Goal: Task Accomplishment & Management: Manage account settings

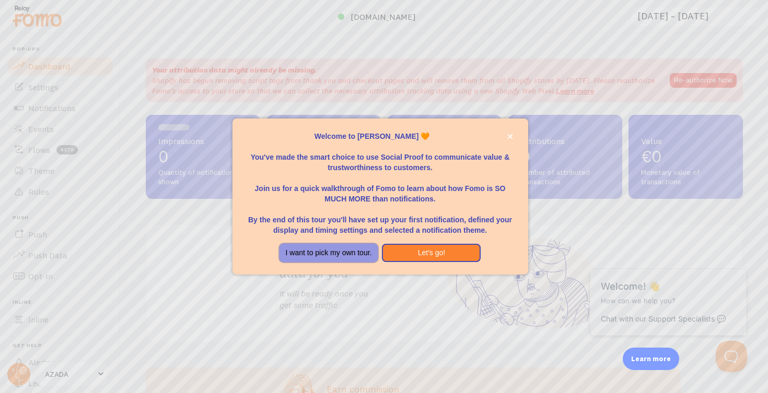
click at [328, 249] on button "I want to pick my own tour." at bounding box center [328, 253] width 99 height 19
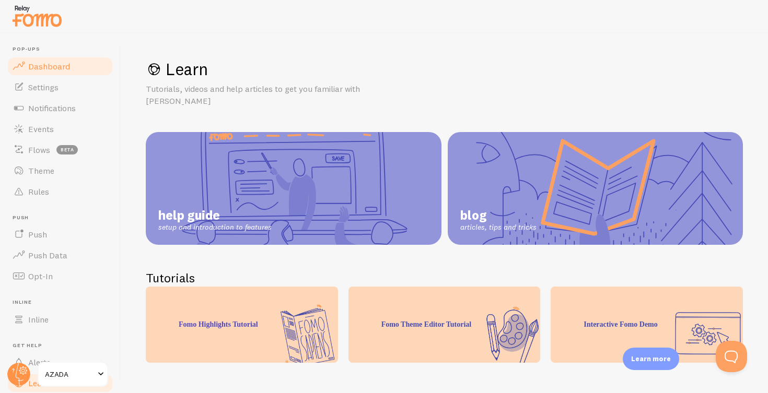
click at [52, 64] on span "Dashboard" at bounding box center [49, 66] width 42 height 10
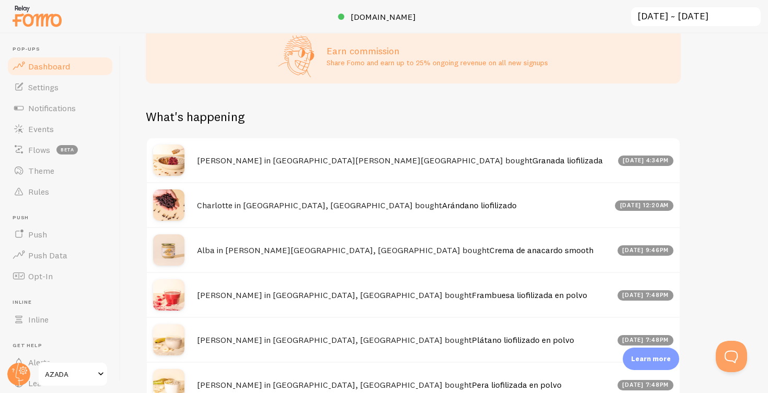
scroll to position [336, 0]
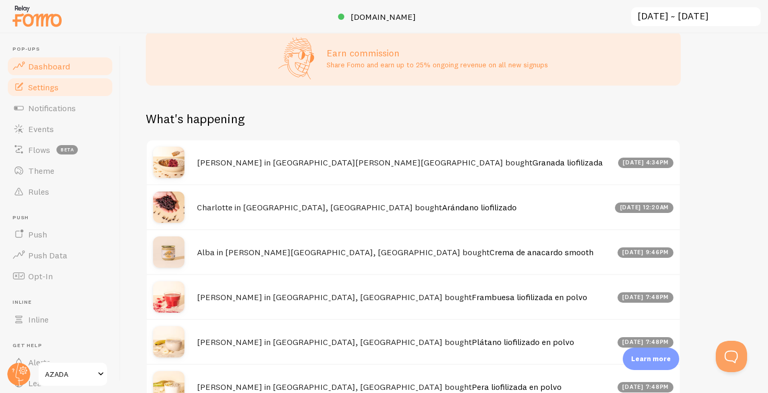
click at [37, 87] on span "Settings" at bounding box center [43, 87] width 30 height 10
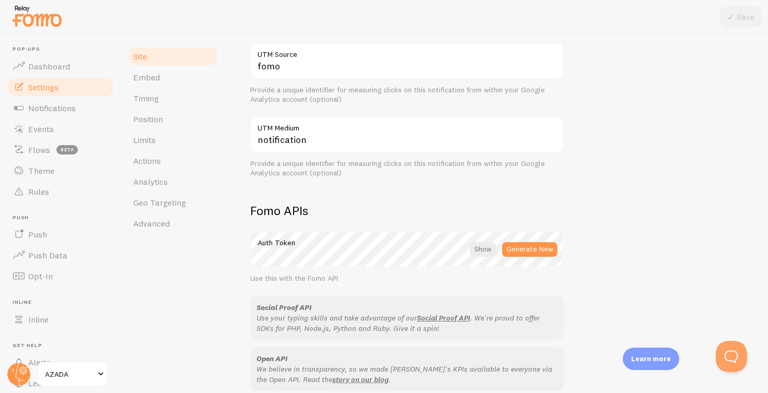
scroll to position [435, 0]
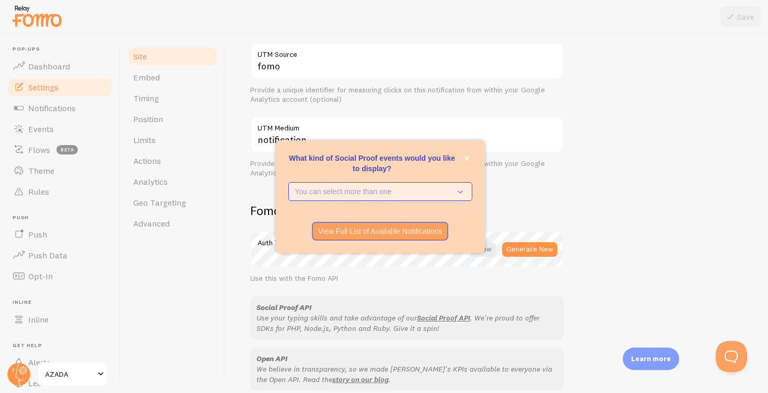
click at [452, 191] on icon "What kind of Social Proof events would you like to display?" at bounding box center [458, 191] width 15 height 11
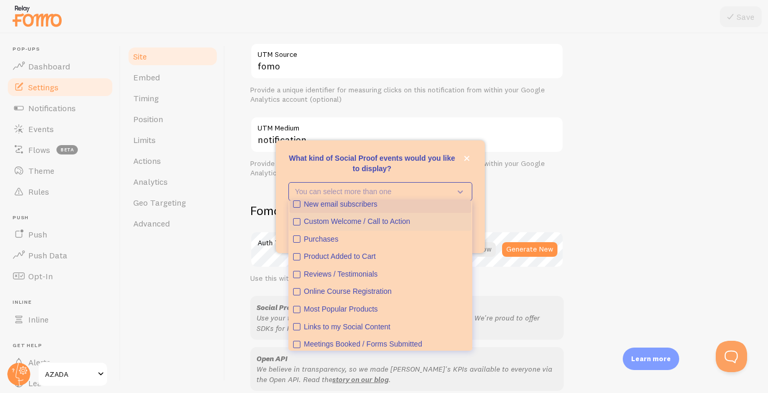
scroll to position [9, 0]
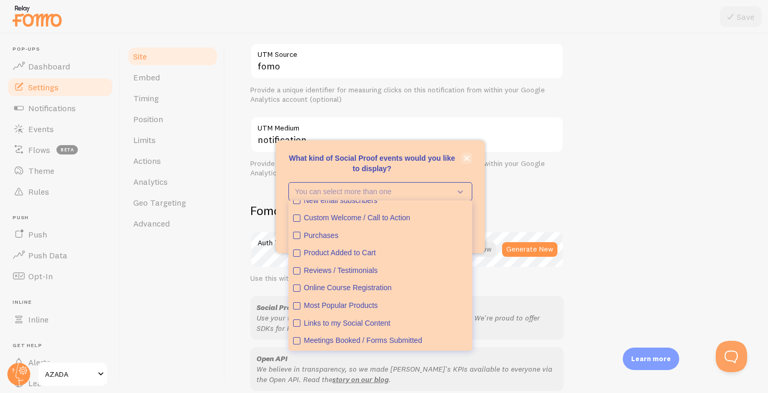
click at [466, 158] on icon "close," at bounding box center [467, 159] width 6 height 6
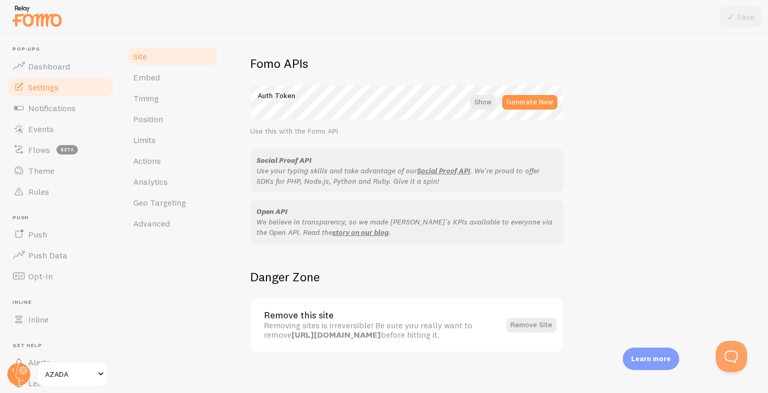
scroll to position [582, 0]
click at [150, 80] on span "Embed" at bounding box center [146, 77] width 27 height 10
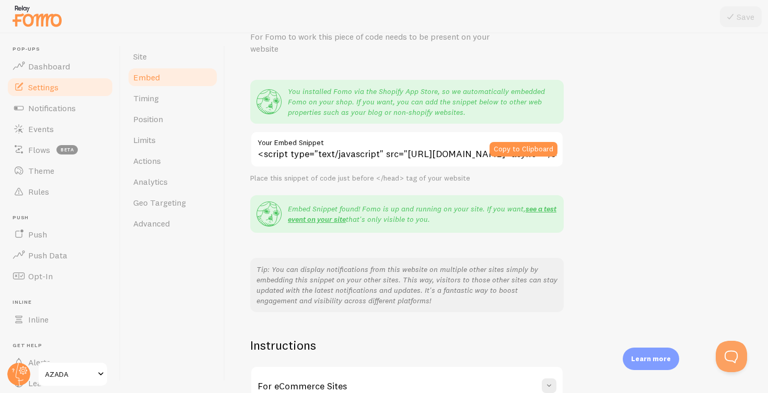
scroll to position [58, 0]
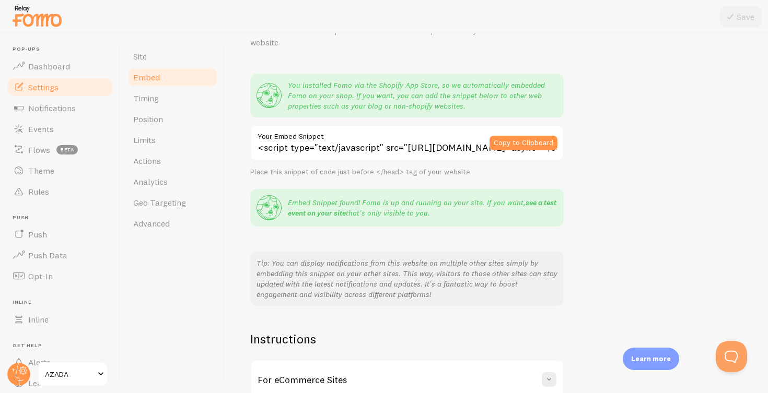
click at [542, 199] on link "see a test event on your site" at bounding box center [422, 208] width 268 height 20
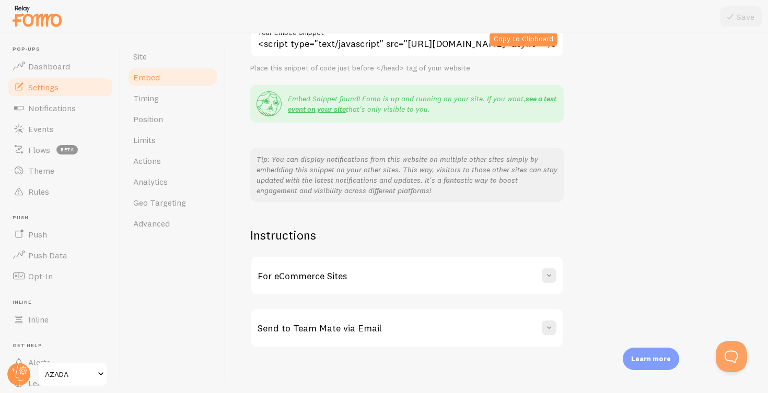
scroll to position [162, 0]
click at [153, 99] on span "Timing" at bounding box center [146, 98] width 26 height 10
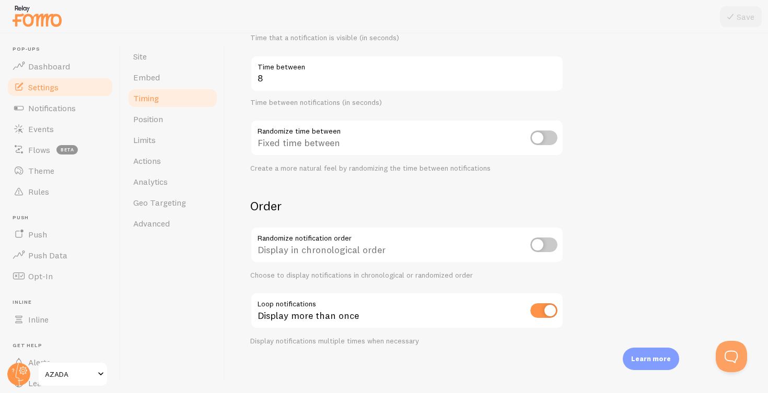
scroll to position [221, 0]
click at [148, 118] on span "Position" at bounding box center [148, 119] width 30 height 10
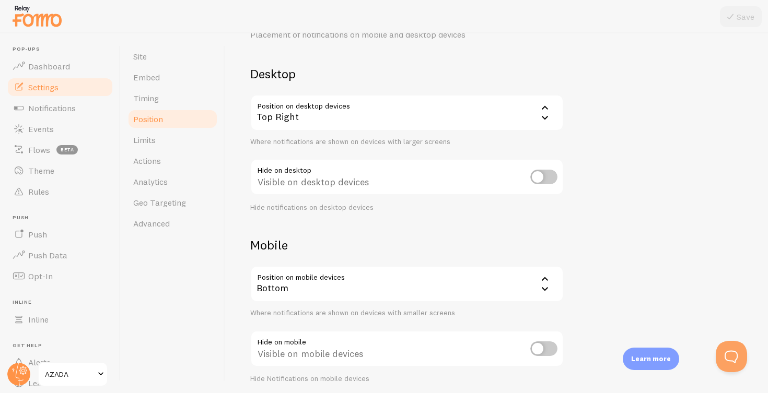
scroll to position [51, 0]
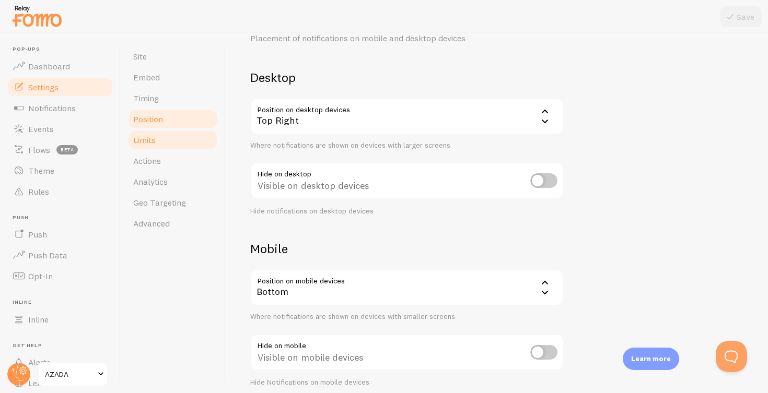
click at [145, 138] on span "Limits" at bounding box center [144, 140] width 22 height 10
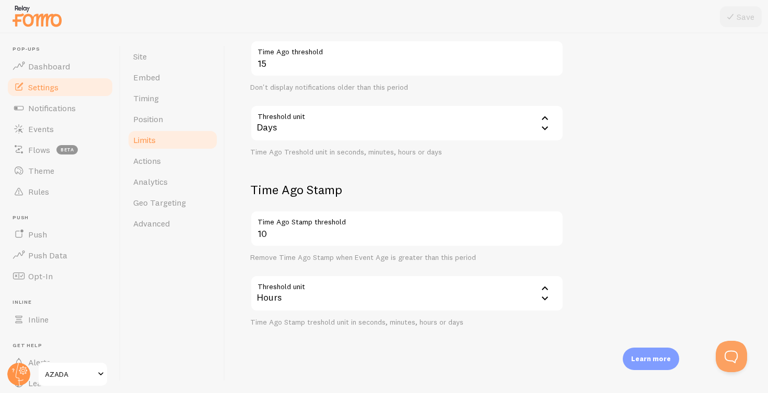
scroll to position [279, 0]
click at [150, 160] on span "Actions" at bounding box center [147, 161] width 28 height 10
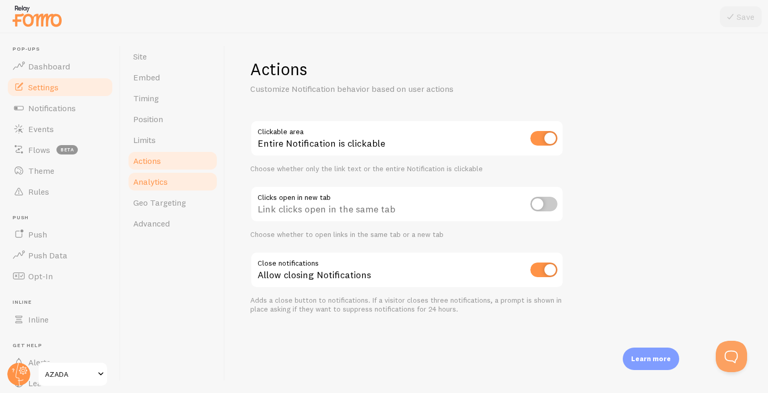
click at [158, 181] on span "Analytics" at bounding box center [150, 181] width 34 height 10
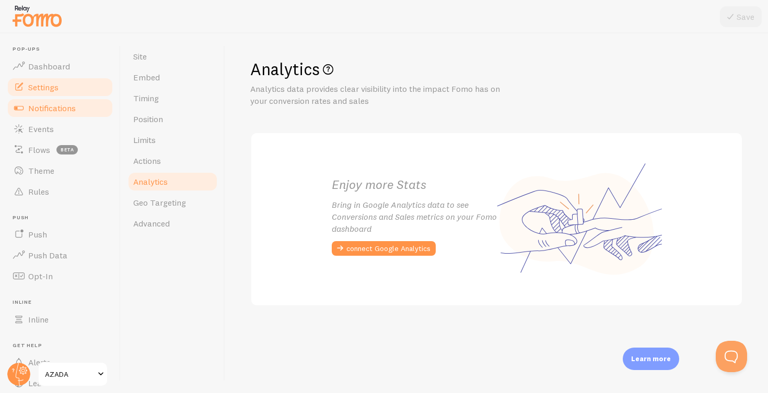
click at [51, 109] on span "Notifications" at bounding box center [52, 108] width 48 height 10
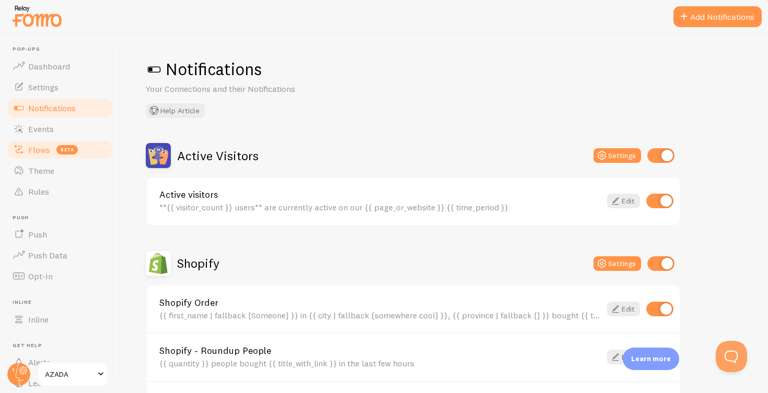
click at [38, 148] on span "Flows" at bounding box center [39, 150] width 22 height 10
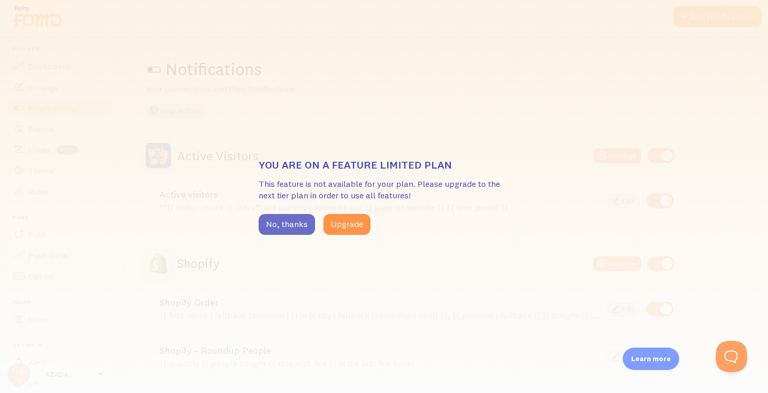
click at [284, 226] on button "No, thanks" at bounding box center [286, 224] width 56 height 21
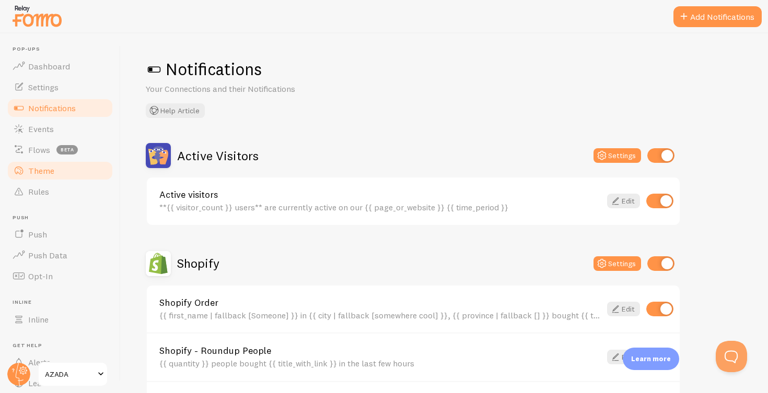
click at [38, 171] on span "Theme" at bounding box center [41, 171] width 26 height 10
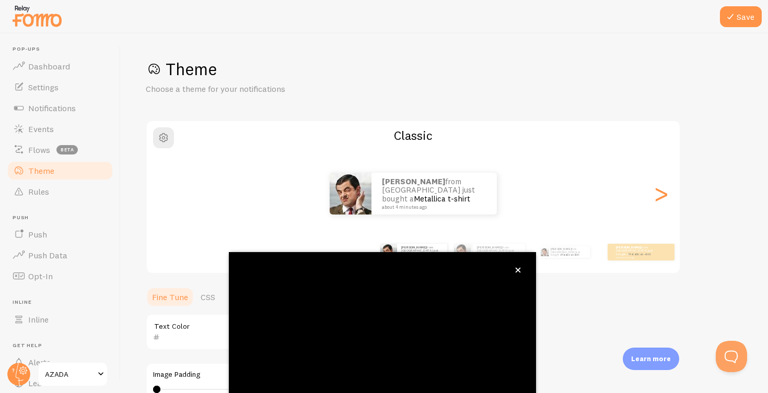
scroll to position [82, 0]
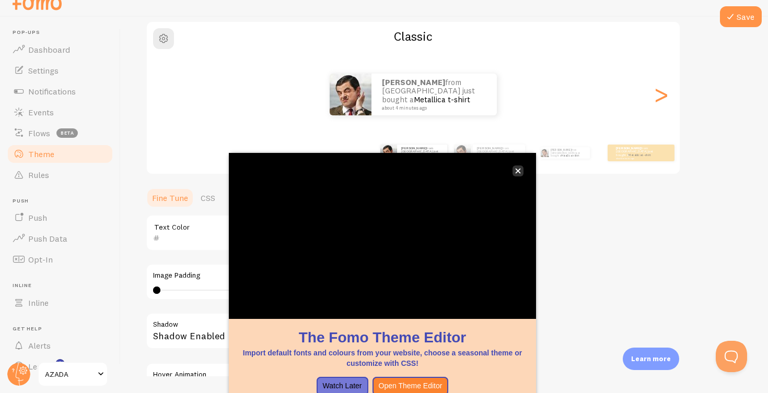
click at [518, 171] on icon "close," at bounding box center [517, 171] width 5 height 5
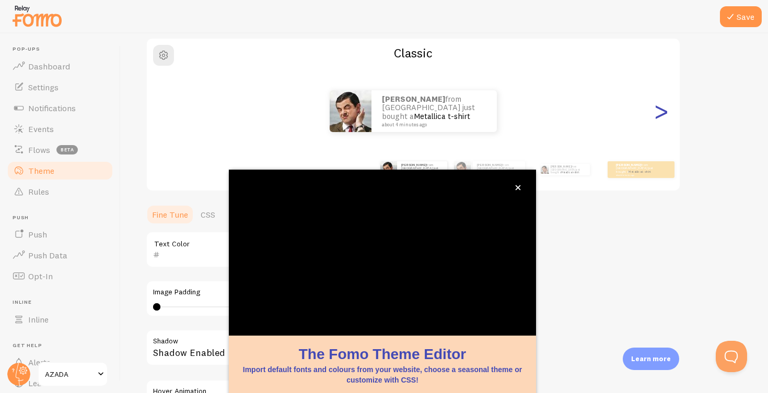
scroll to position [17, 0]
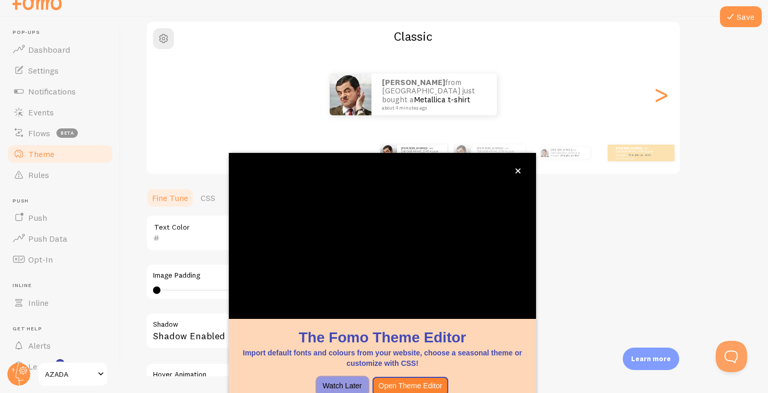
click at [334, 383] on button "Watch Later" at bounding box center [342, 386] width 52 height 19
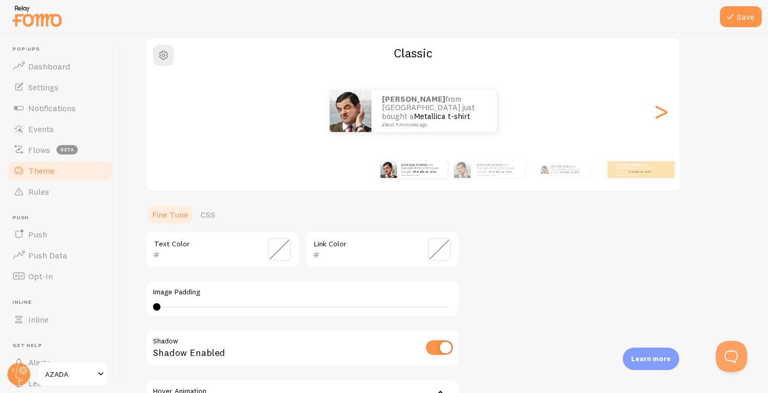
scroll to position [0, 0]
click at [660, 112] on div ">" at bounding box center [660, 111] width 13 height 75
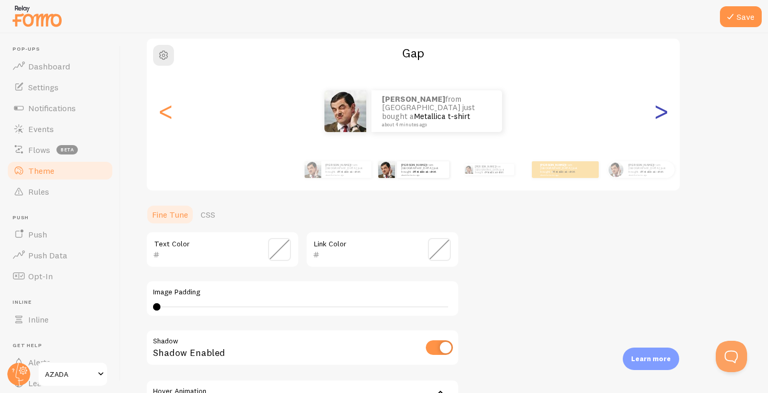
click at [660, 112] on div ">" at bounding box center [660, 111] width 13 height 75
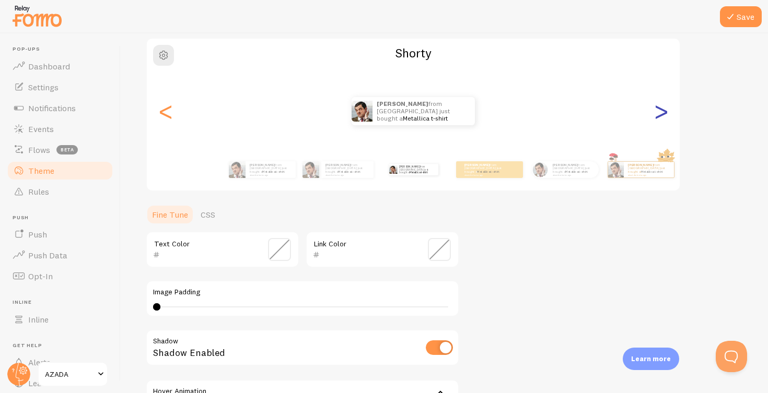
click at [660, 109] on div ">" at bounding box center [660, 111] width 13 height 75
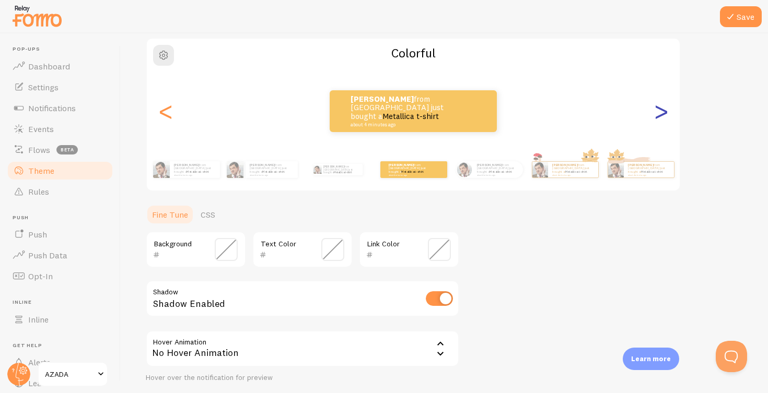
click at [660, 109] on div ">" at bounding box center [660, 111] width 13 height 75
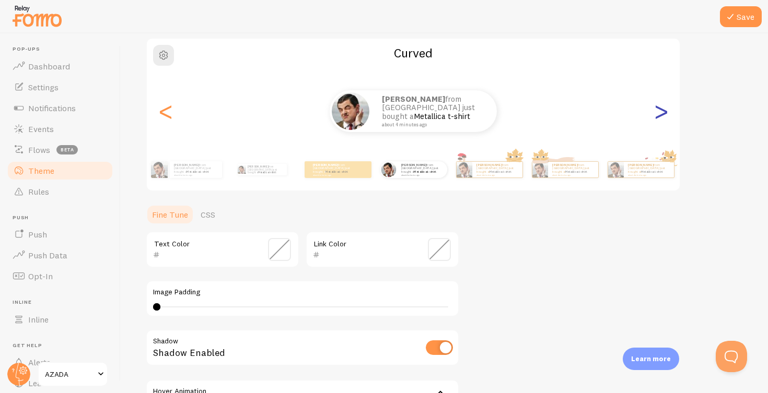
click at [660, 109] on div ">" at bounding box center [660, 111] width 13 height 75
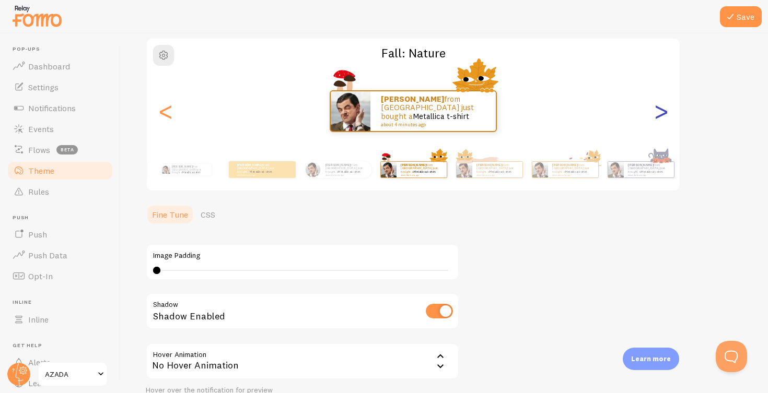
type input "0"
click at [660, 109] on div ">" at bounding box center [660, 111] width 13 height 75
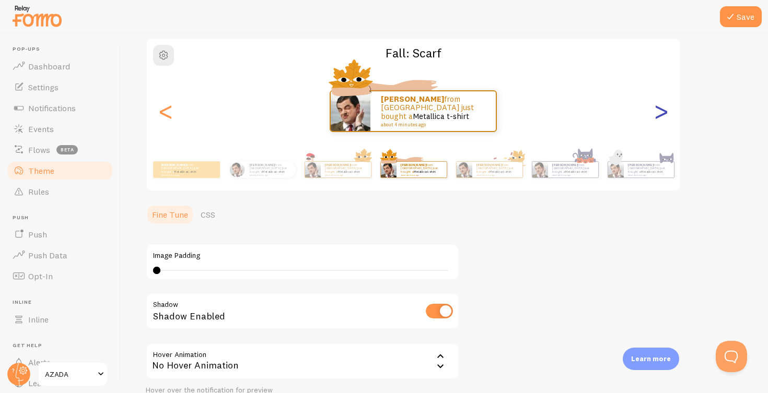
click at [660, 109] on div ">" at bounding box center [660, 111] width 13 height 75
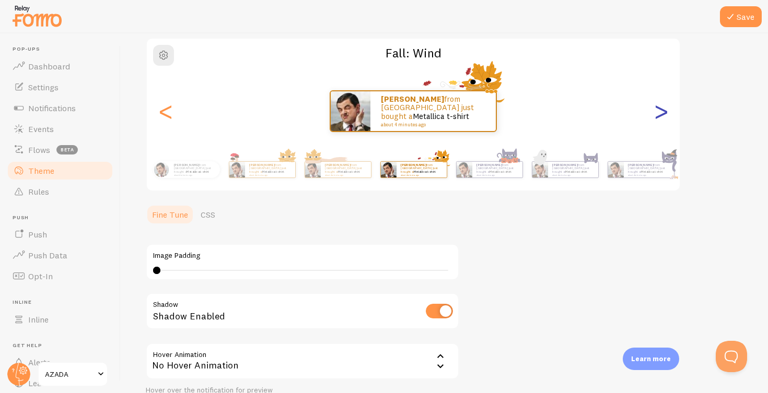
click at [660, 109] on div ">" at bounding box center [660, 111] width 13 height 75
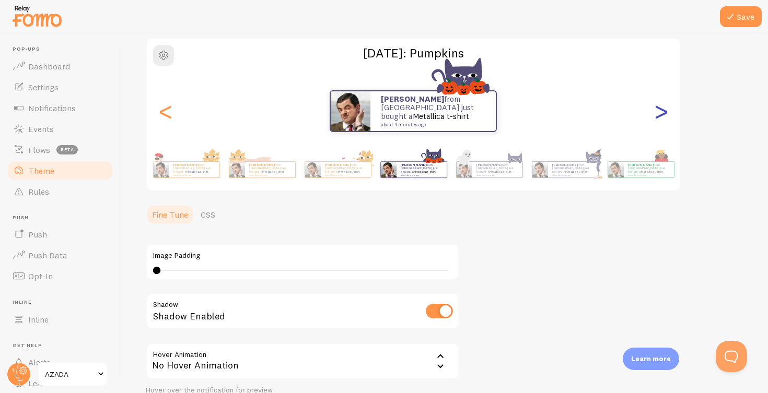
click at [660, 109] on div ">" at bounding box center [660, 111] width 13 height 75
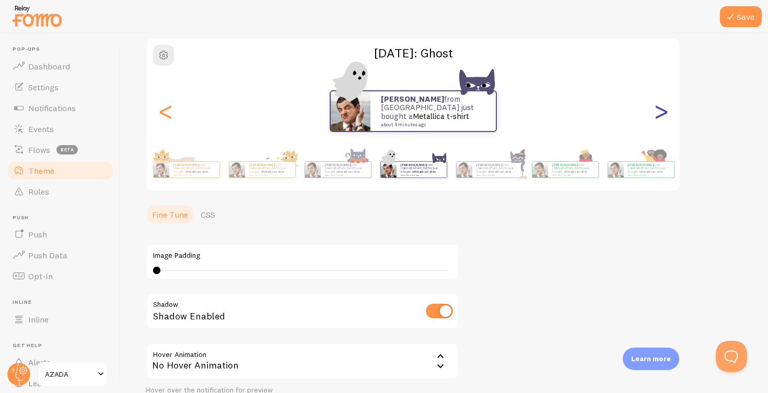
click at [660, 109] on div ">" at bounding box center [660, 111] width 13 height 75
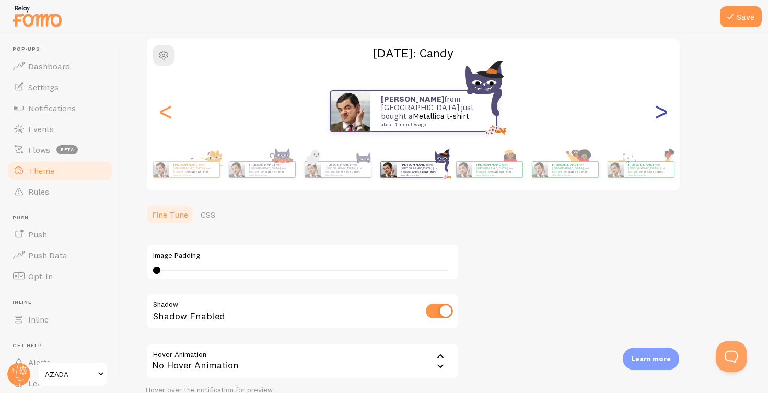
click at [660, 109] on div ">" at bounding box center [660, 111] width 13 height 75
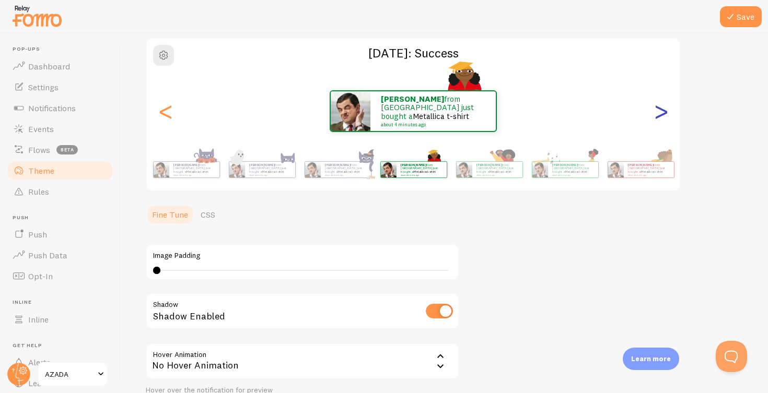
click at [660, 109] on div ">" at bounding box center [660, 111] width 13 height 75
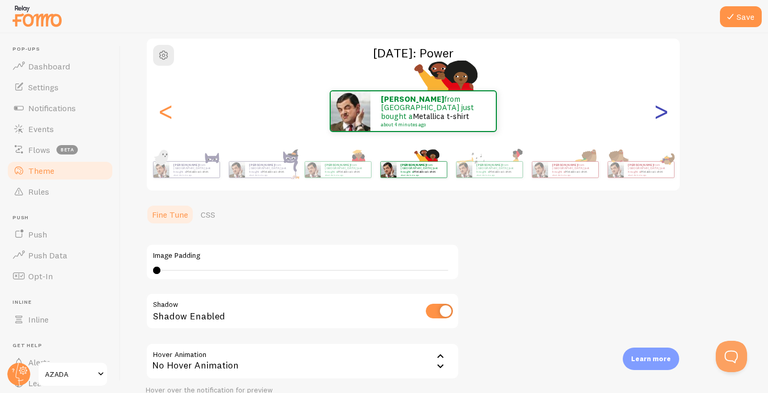
click at [660, 109] on div ">" at bounding box center [660, 111] width 13 height 75
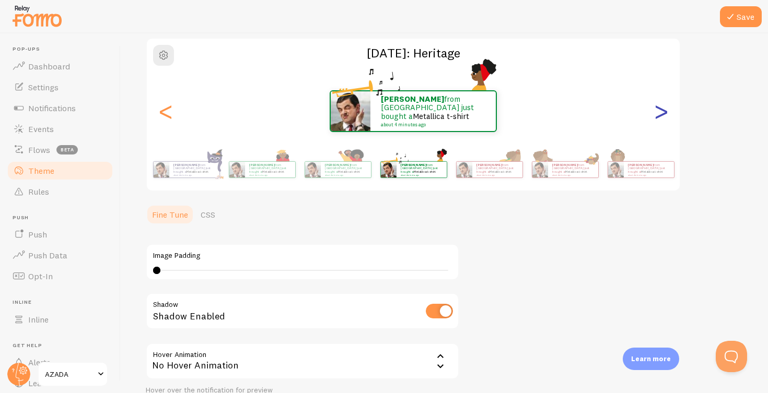
click at [660, 109] on div ">" at bounding box center [660, 111] width 13 height 75
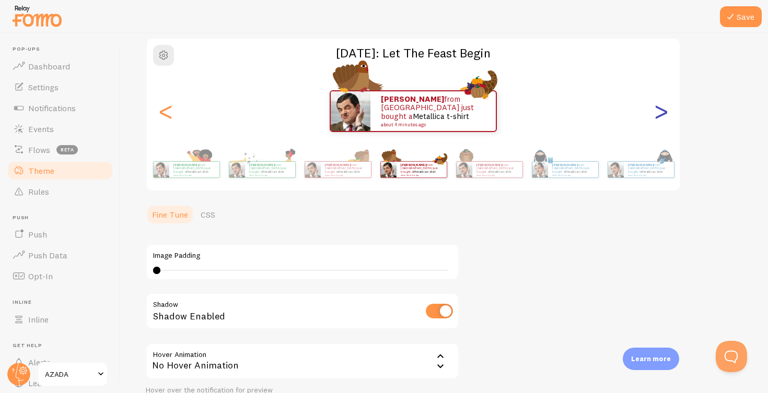
click at [660, 109] on div ">" at bounding box center [660, 111] width 13 height 75
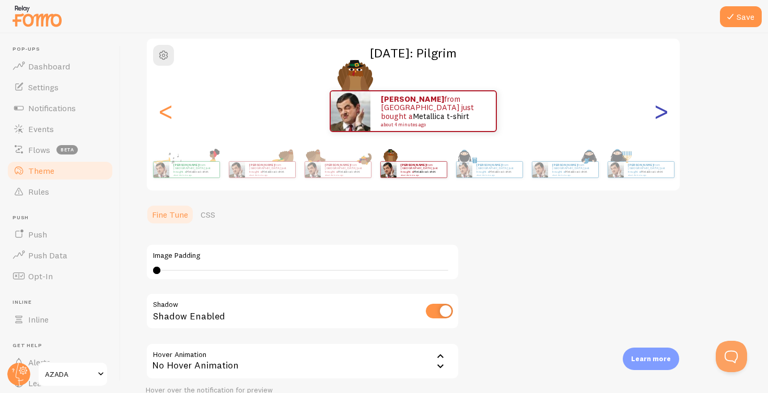
click at [660, 109] on div ">" at bounding box center [660, 111] width 13 height 75
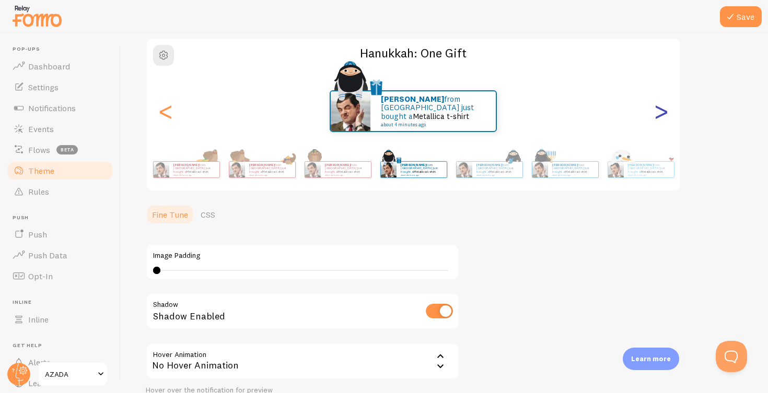
click at [660, 109] on div ">" at bounding box center [660, 111] width 13 height 75
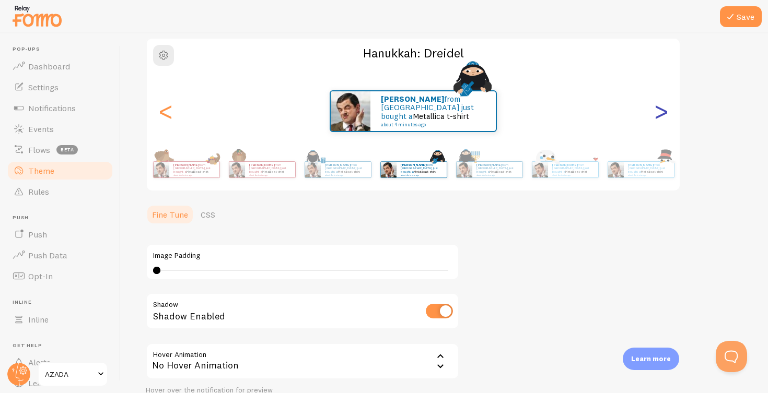
click at [660, 109] on div ">" at bounding box center [660, 111] width 13 height 75
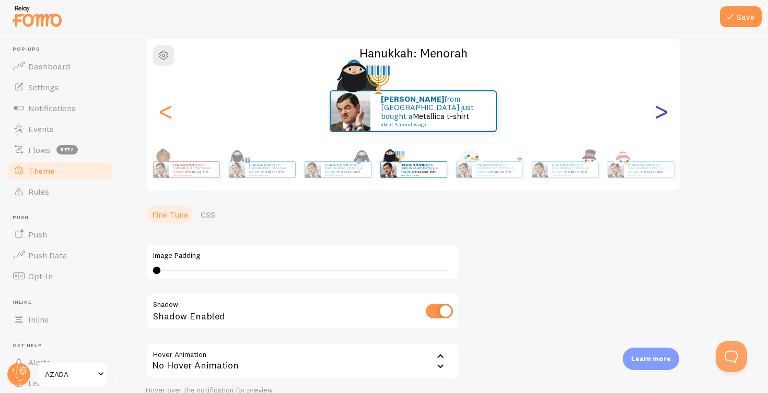
click at [660, 109] on div ">" at bounding box center [660, 111] width 13 height 75
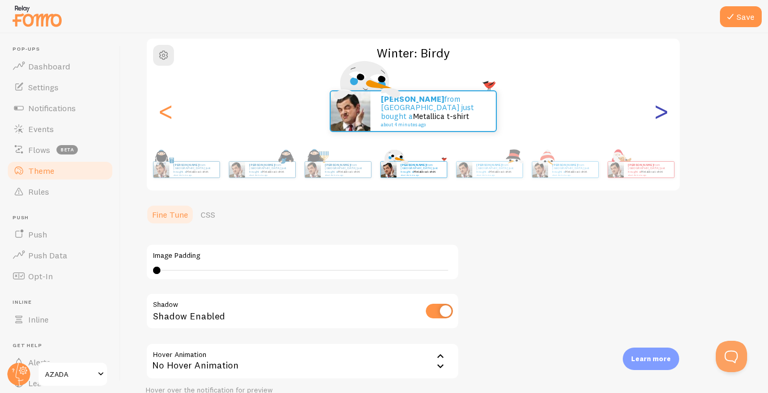
click at [660, 109] on div ">" at bounding box center [660, 111] width 13 height 75
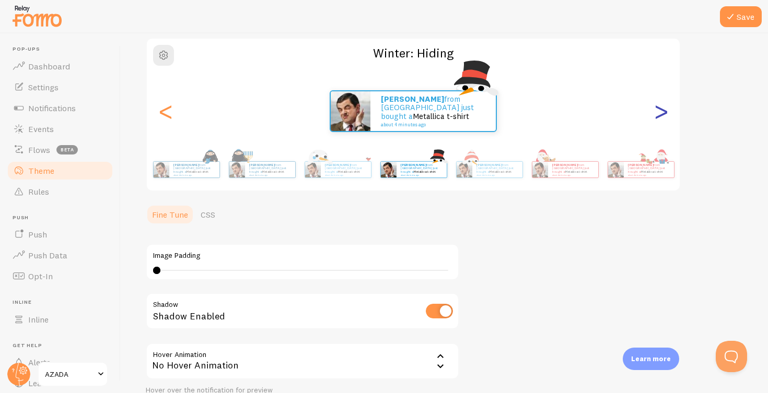
click at [660, 109] on div ">" at bounding box center [660, 111] width 13 height 75
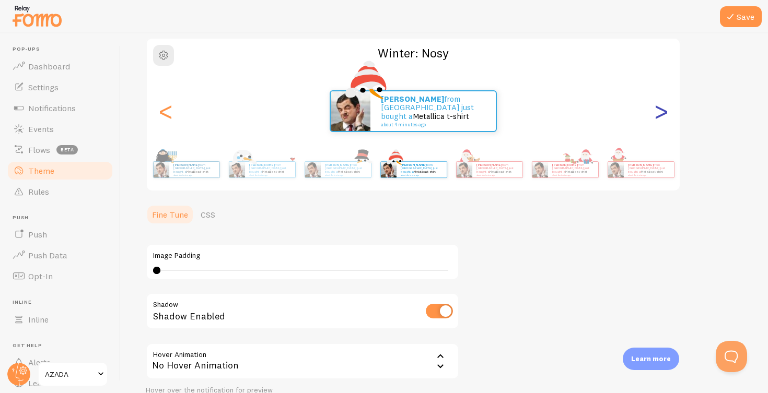
click at [660, 109] on div ">" at bounding box center [660, 111] width 13 height 75
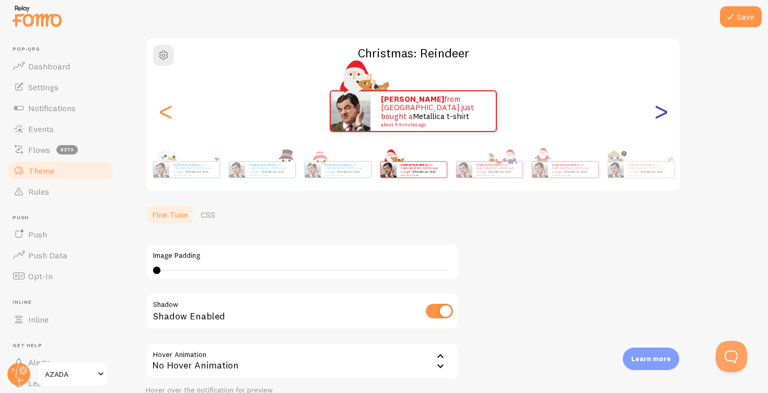
click at [660, 109] on div ">" at bounding box center [660, 111] width 13 height 75
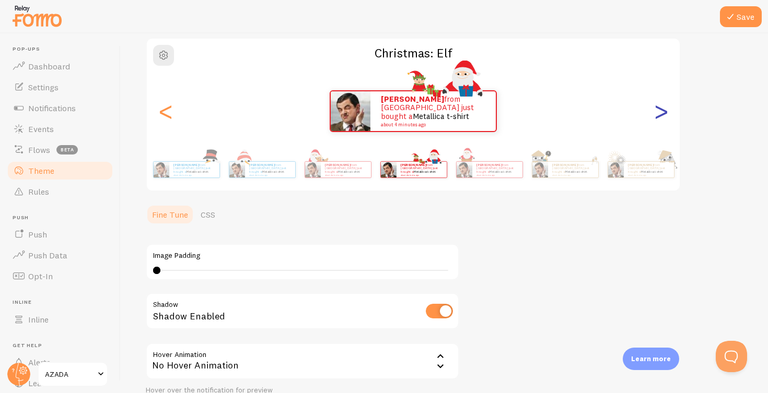
click at [660, 109] on div ">" at bounding box center [660, 111] width 13 height 75
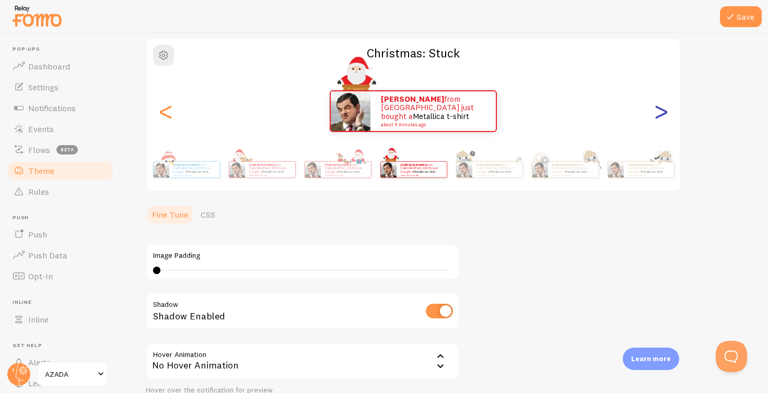
click at [660, 109] on div ">" at bounding box center [660, 111] width 13 height 75
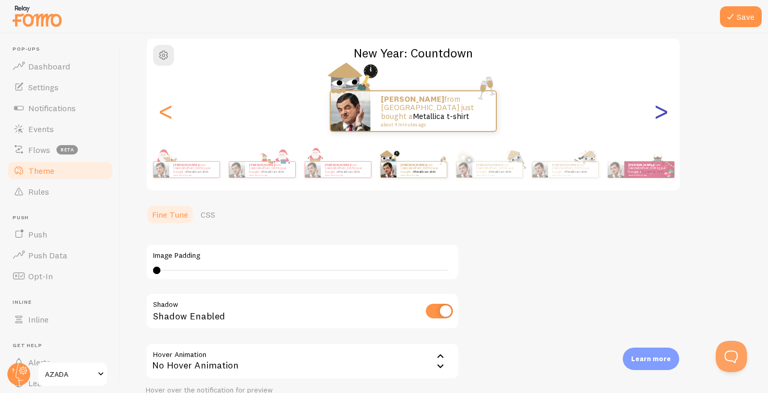
click at [660, 109] on div ">" at bounding box center [660, 111] width 13 height 75
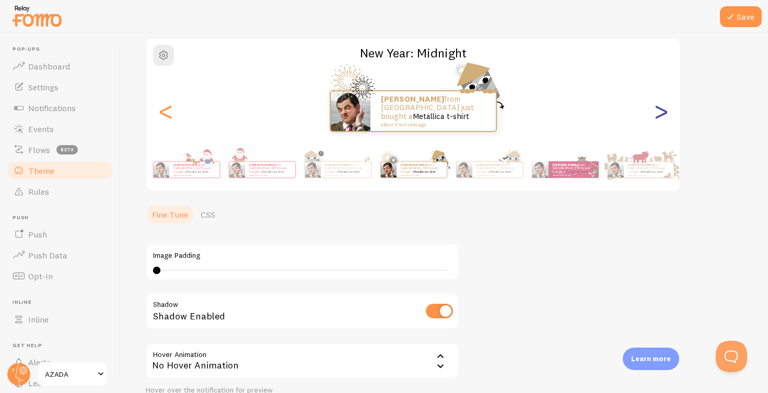
click at [660, 109] on div ">" at bounding box center [660, 111] width 13 height 75
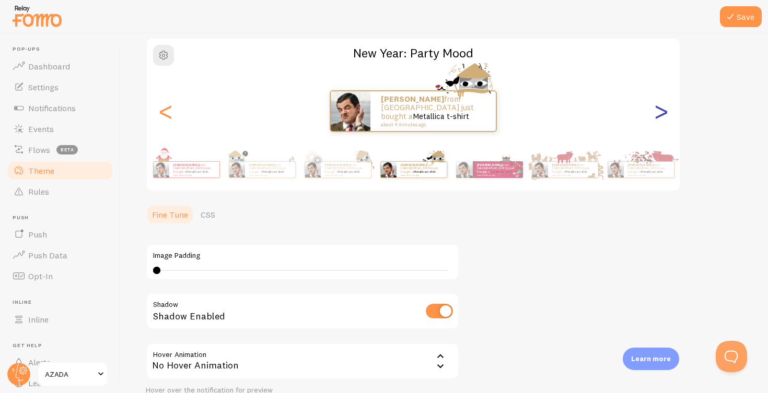
click at [660, 109] on div ">" at bounding box center [660, 111] width 13 height 75
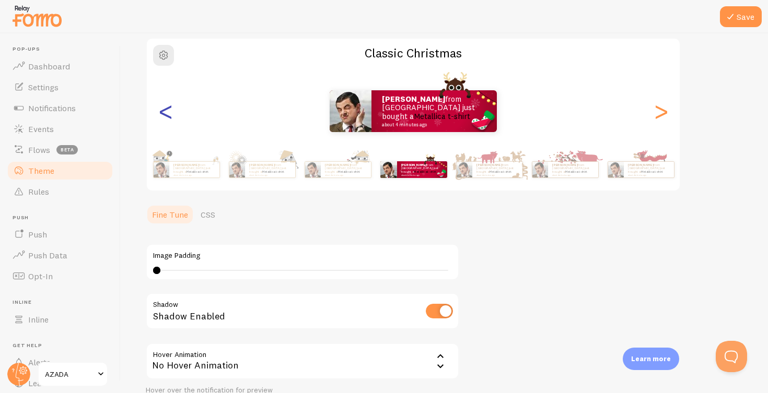
click at [168, 113] on div "<" at bounding box center [165, 111] width 13 height 75
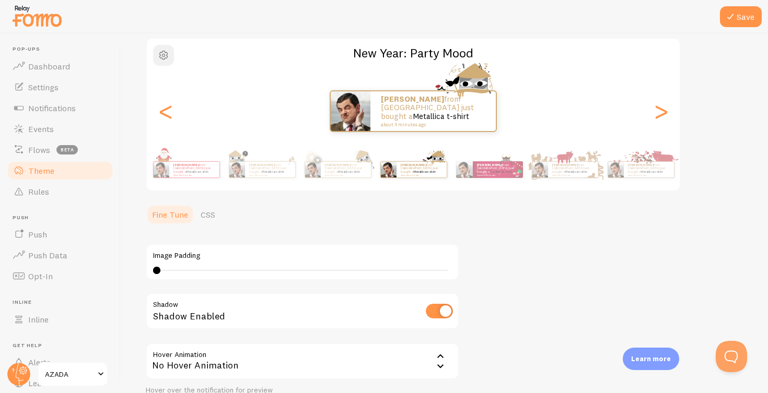
click at [167, 55] on span "button" at bounding box center [163, 55] width 13 height 13
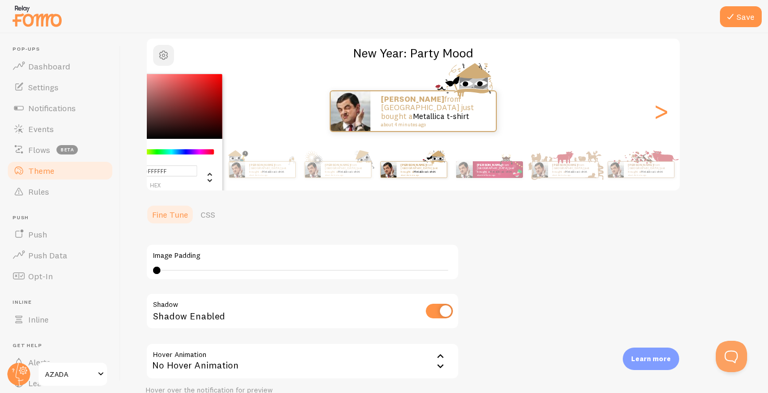
click at [167, 55] on span "button" at bounding box center [163, 55] width 13 height 13
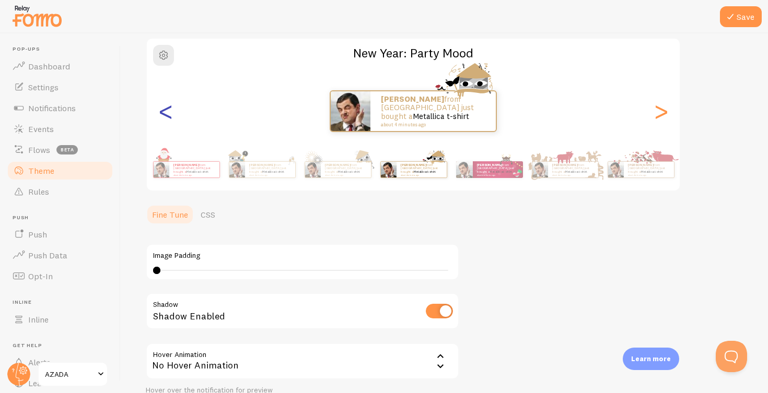
click at [169, 113] on div "<" at bounding box center [165, 111] width 13 height 75
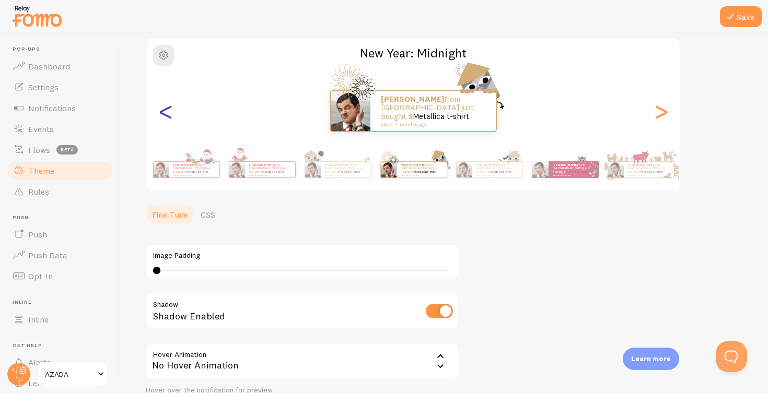
click at [169, 113] on div "<" at bounding box center [165, 111] width 13 height 75
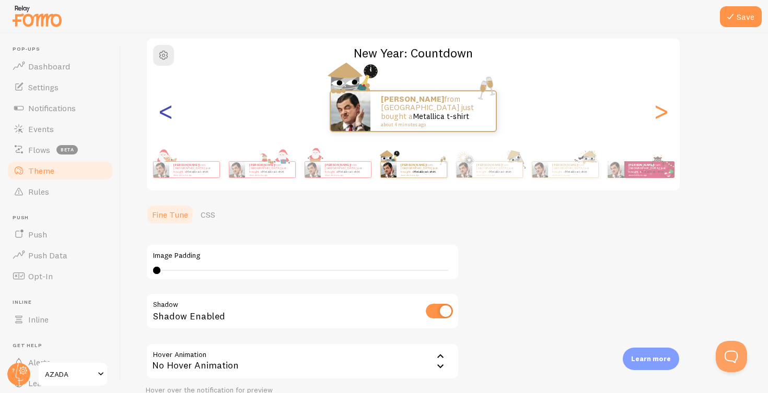
click at [169, 113] on div "<" at bounding box center [165, 111] width 13 height 75
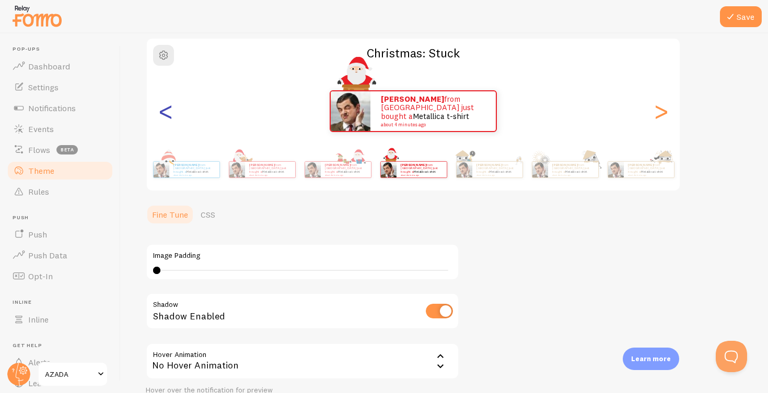
click at [169, 113] on div "<" at bounding box center [165, 111] width 13 height 75
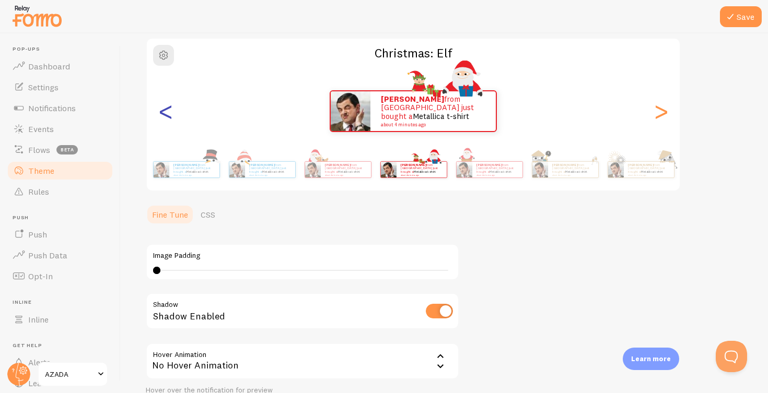
click at [169, 113] on div "<" at bounding box center [165, 111] width 13 height 75
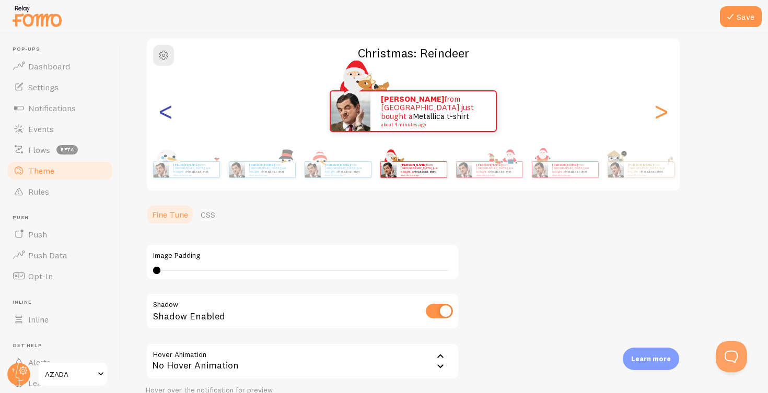
click at [169, 113] on div "<" at bounding box center [165, 111] width 13 height 75
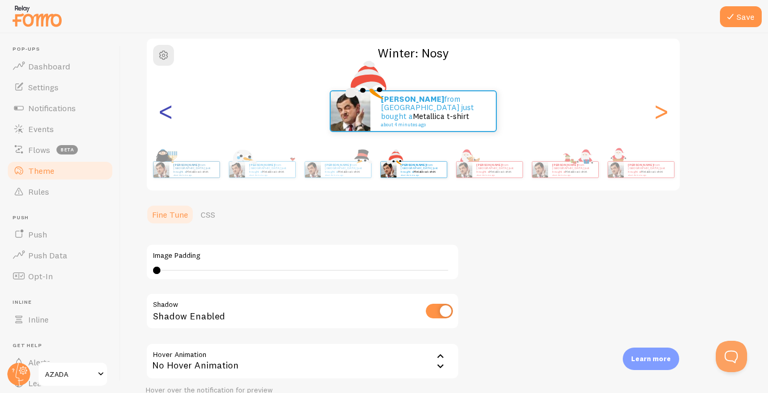
click at [169, 113] on div "<" at bounding box center [165, 111] width 13 height 75
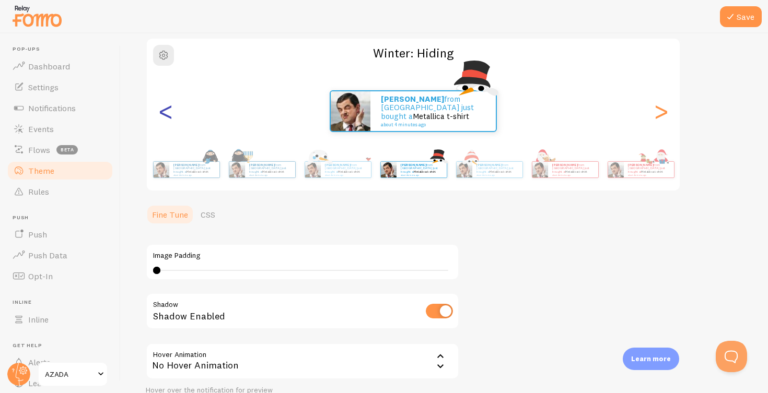
click at [169, 113] on div "<" at bounding box center [165, 111] width 13 height 75
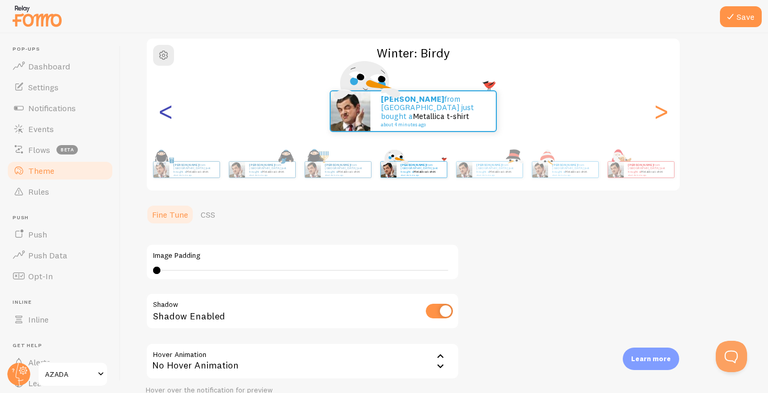
click at [169, 113] on div "<" at bounding box center [165, 111] width 13 height 75
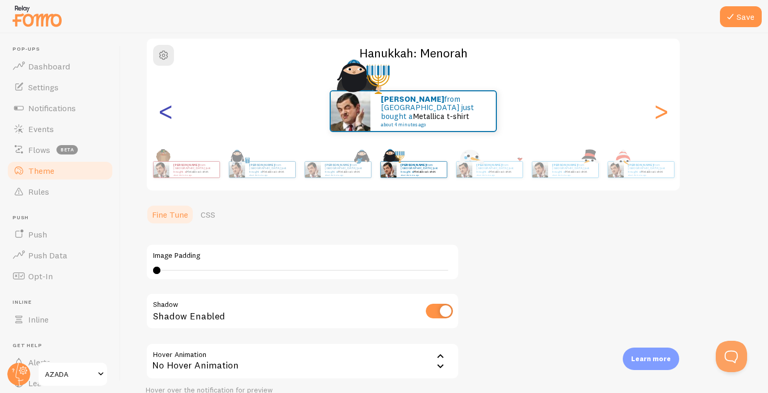
click at [169, 113] on div "<" at bounding box center [165, 111] width 13 height 75
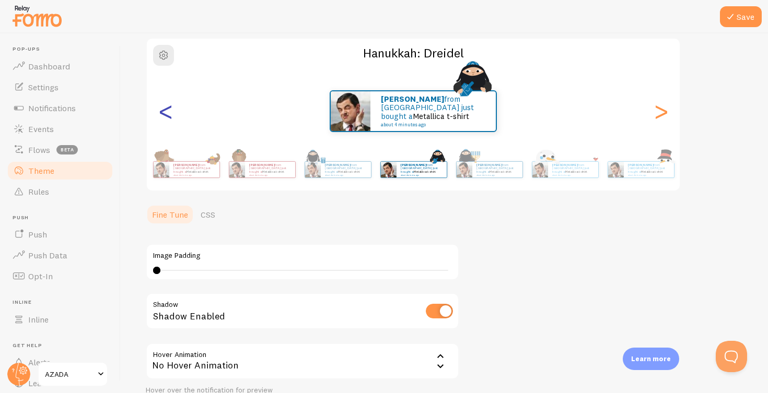
click at [169, 113] on div "<" at bounding box center [165, 111] width 13 height 75
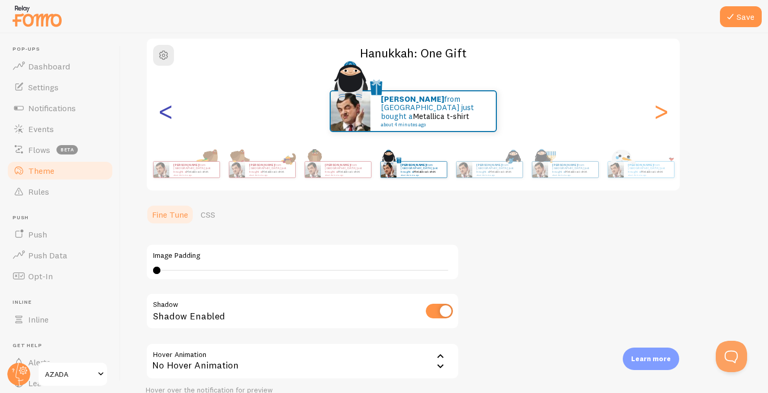
click at [169, 113] on div "<" at bounding box center [165, 111] width 13 height 75
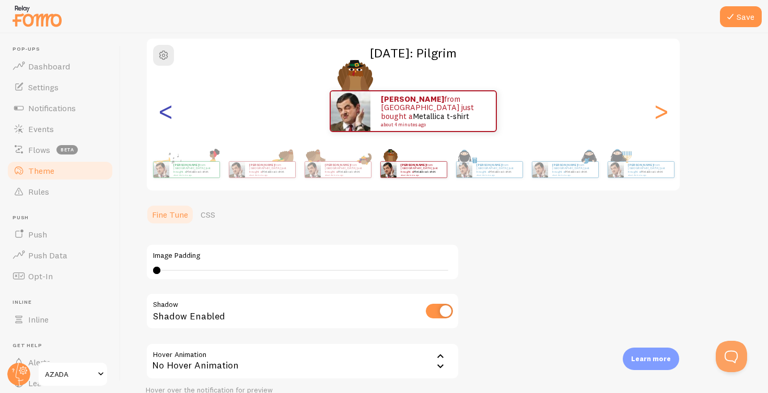
click at [169, 113] on div "<" at bounding box center [165, 111] width 13 height 75
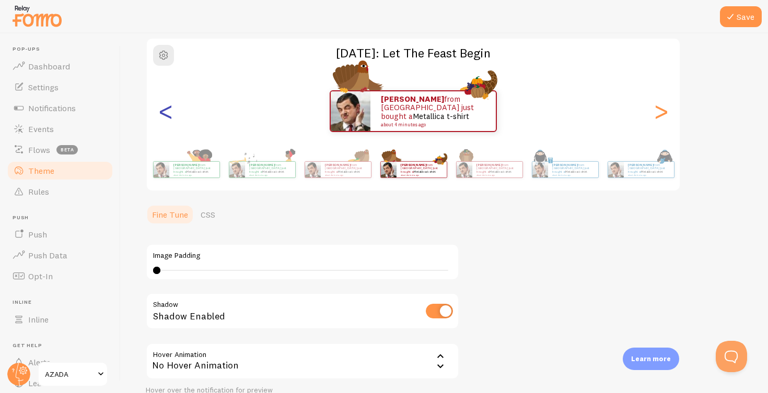
click at [169, 113] on div "<" at bounding box center [165, 111] width 13 height 75
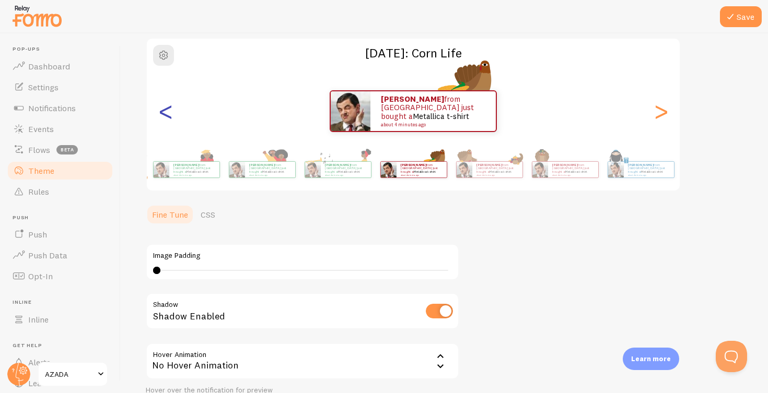
click at [169, 113] on div "<" at bounding box center [165, 111] width 13 height 75
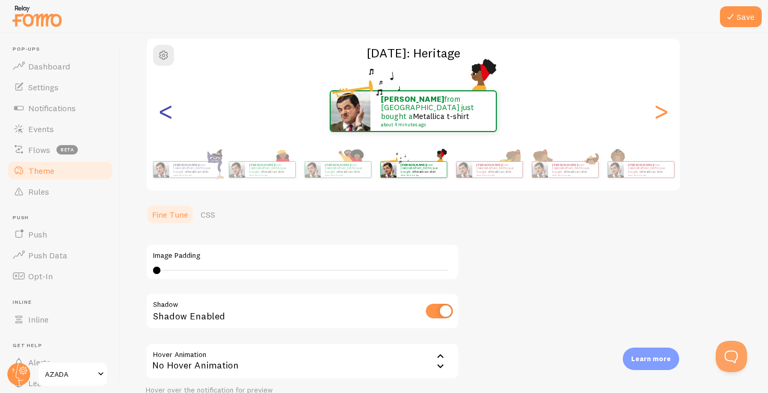
click at [169, 113] on div "<" at bounding box center [165, 111] width 13 height 75
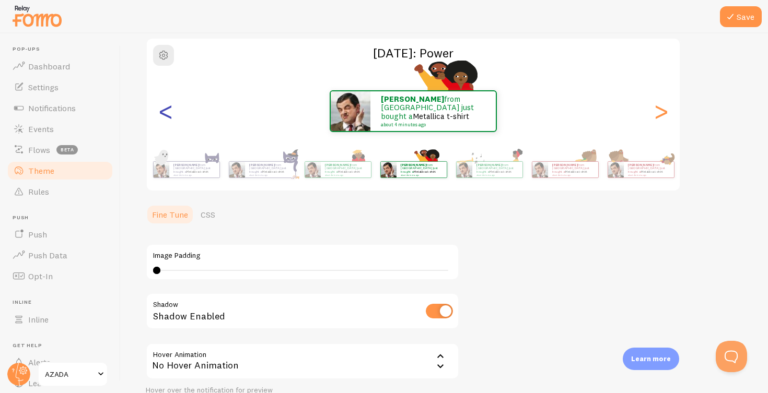
click at [163, 111] on div "<" at bounding box center [165, 111] width 13 height 75
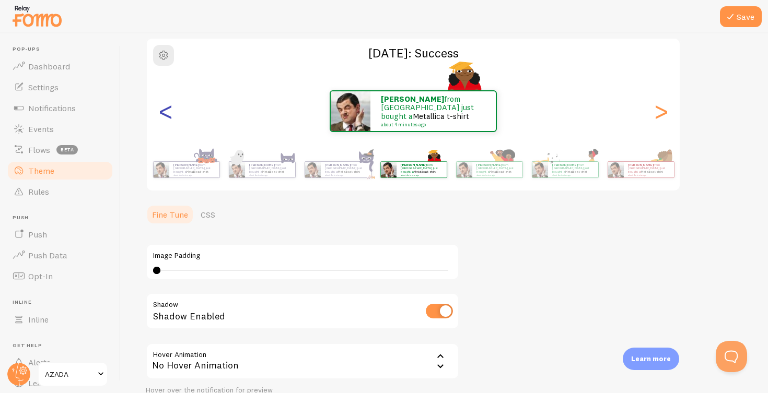
click at [163, 111] on div "<" at bounding box center [165, 111] width 13 height 75
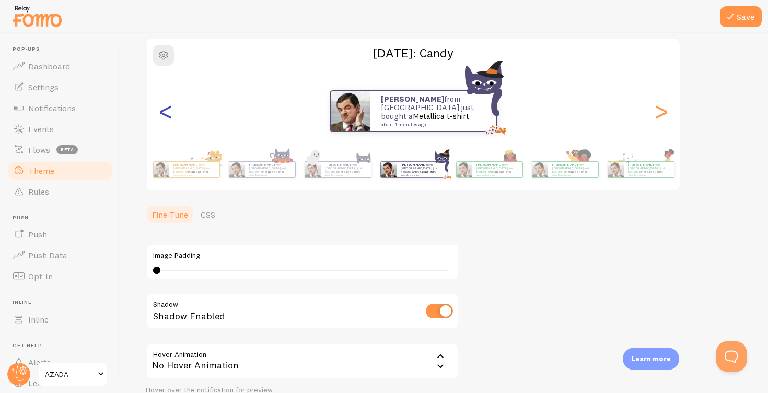
click at [163, 111] on div "<" at bounding box center [165, 111] width 13 height 75
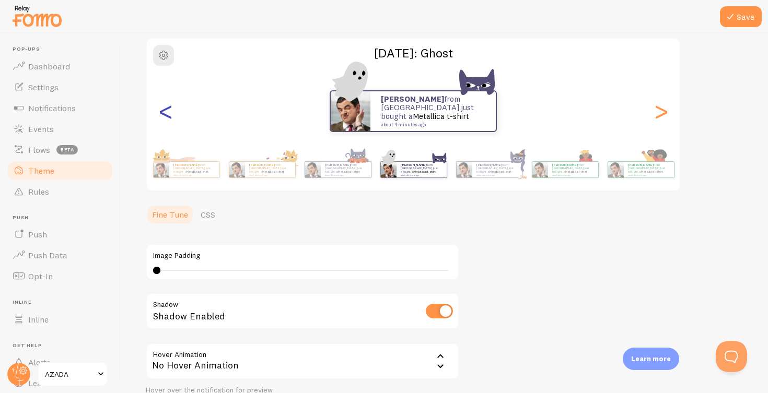
click at [163, 111] on div "<" at bounding box center [165, 111] width 13 height 75
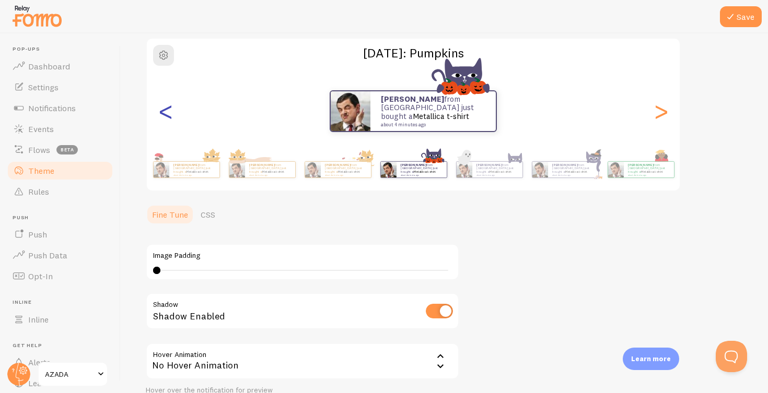
click at [163, 111] on div "<" at bounding box center [165, 111] width 13 height 75
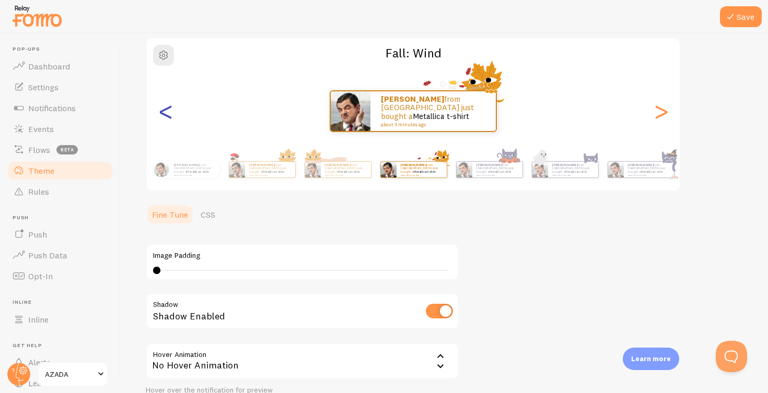
click at [163, 111] on div "<" at bounding box center [165, 111] width 13 height 75
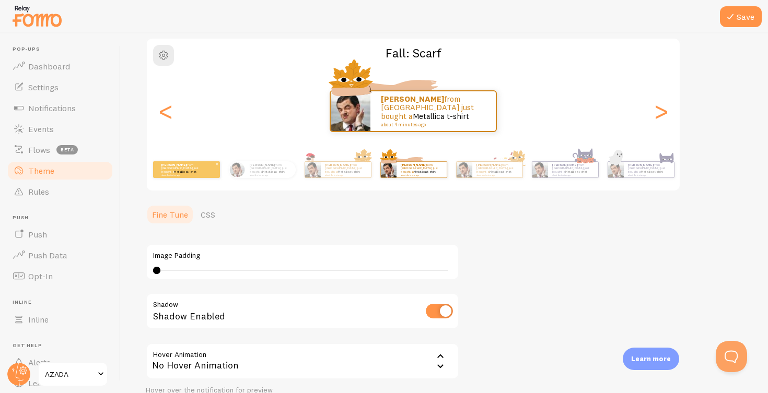
click at [188, 174] on small "about 4 minutes ago" at bounding box center [181, 175] width 41 height 2
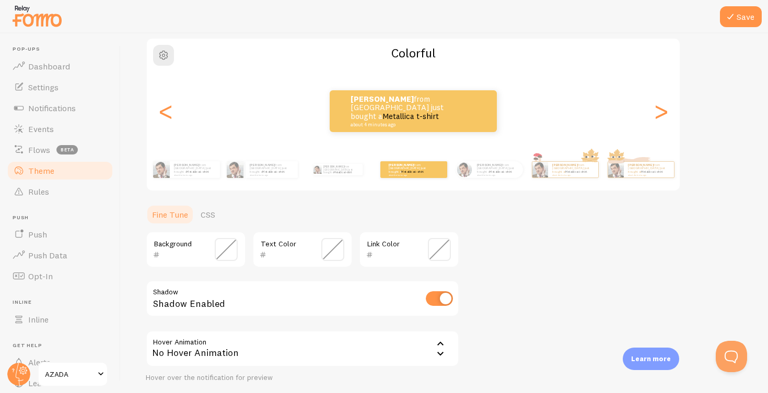
click at [227, 248] on span at bounding box center [226, 249] width 23 height 23
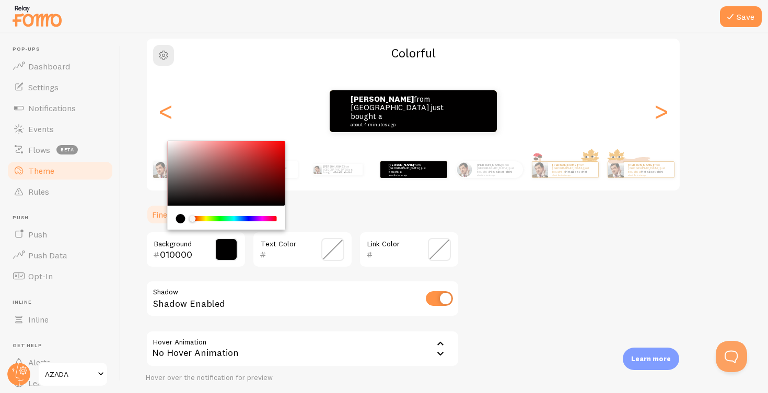
click at [171, 205] on div "Chrome color picker" at bounding box center [226, 173] width 117 height 65
click at [172, 152] on div "Chrome color picker" at bounding box center [226, 173] width 117 height 65
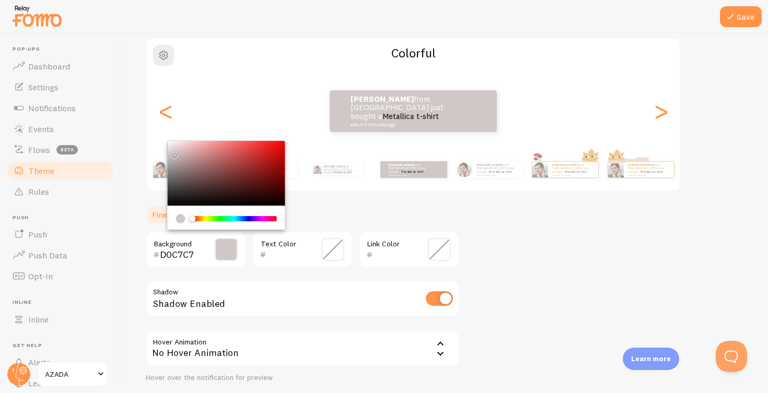
click at [170, 146] on div "Chrome color picker" at bounding box center [226, 173] width 117 height 65
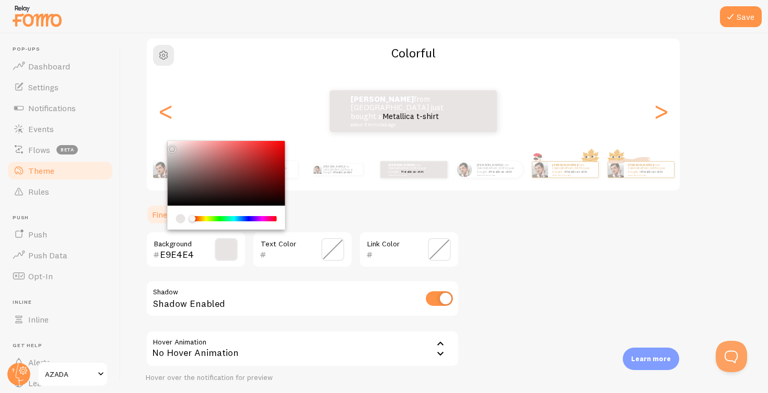
click at [169, 143] on div "Chrome color picker" at bounding box center [226, 173] width 117 height 65
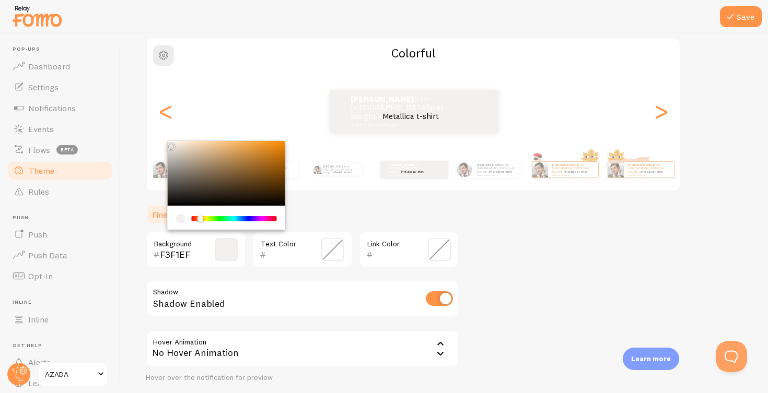
drag, startPoint x: 194, startPoint y: 217, endPoint x: 200, endPoint y: 217, distance: 6.3
click at [200, 217] on div "Chrome color picker" at bounding box center [200, 219] width 6 height 6
click at [185, 144] on div "Chrome color picker" at bounding box center [226, 173] width 117 height 65
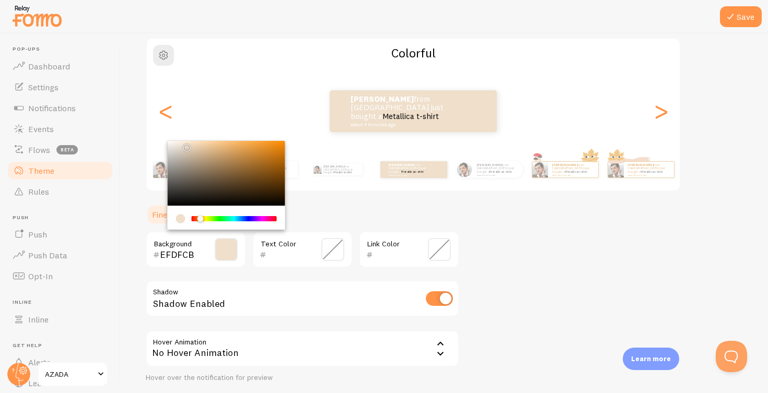
click at [180, 143] on div "Chrome color picker" at bounding box center [226, 173] width 117 height 65
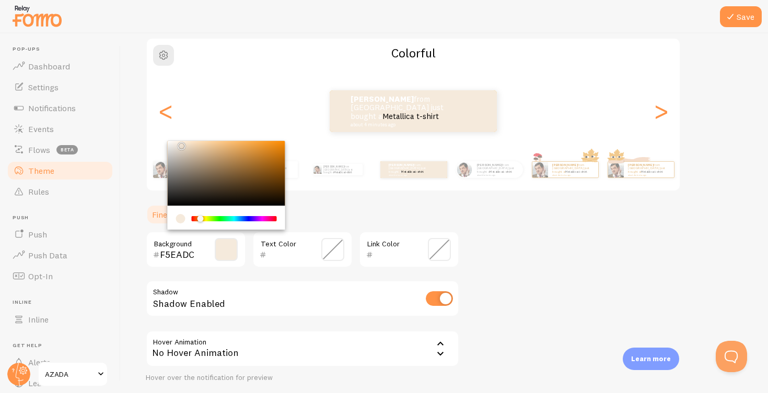
click at [177, 141] on div "Chrome color picker" at bounding box center [226, 173] width 117 height 65
click at [171, 202] on div "Chrome color picker" at bounding box center [226, 173] width 117 height 65
type input "0D0D0C"
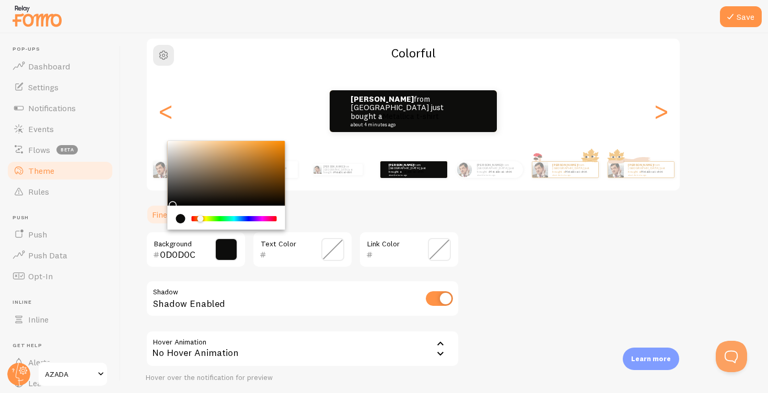
click at [337, 247] on span at bounding box center [332, 249] width 23 height 23
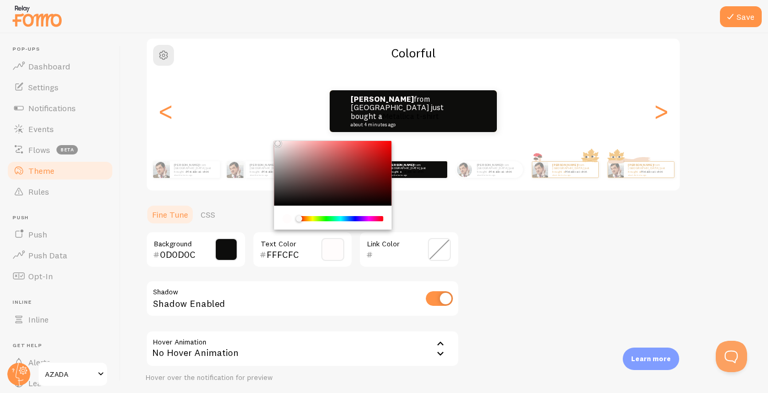
type input "FFFFFF"
drag, startPoint x: 276, startPoint y: 144, endPoint x: 274, endPoint y: 137, distance: 6.6
click at [274, 137] on div "Theme Choose a theme for your notifications Colorful [PERSON_NAME] from [GEOGRA…" at bounding box center [444, 199] width 597 height 446
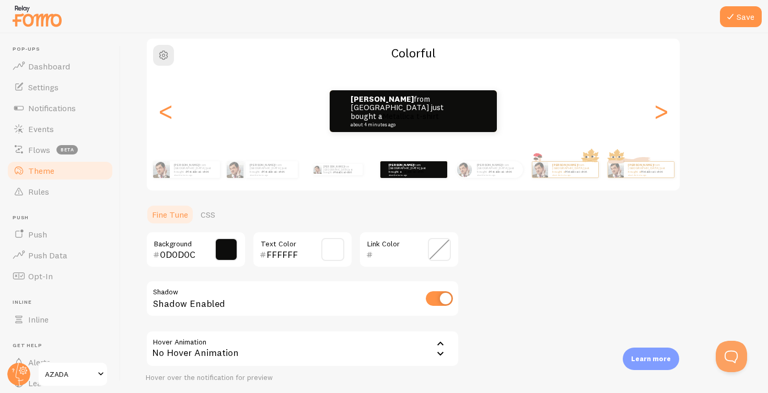
click at [291, 209] on ul "Fine Tune CSS" at bounding box center [302, 214] width 313 height 21
click at [438, 249] on span at bounding box center [439, 249] width 23 height 23
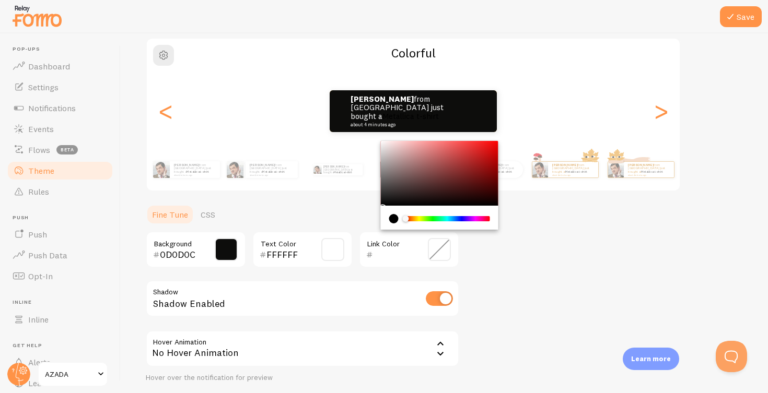
click at [382, 142] on div "Chrome color picker" at bounding box center [439, 173] width 117 height 65
type input "F7F5F5"
click at [309, 214] on ul "Fine Tune CSS" at bounding box center [302, 214] width 313 height 21
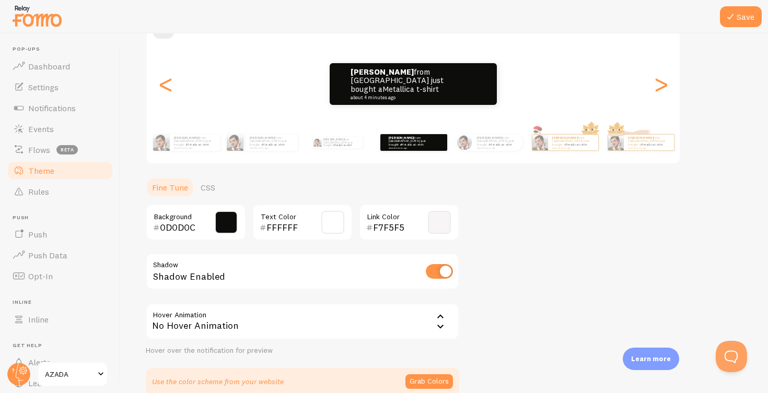
scroll to position [111, 0]
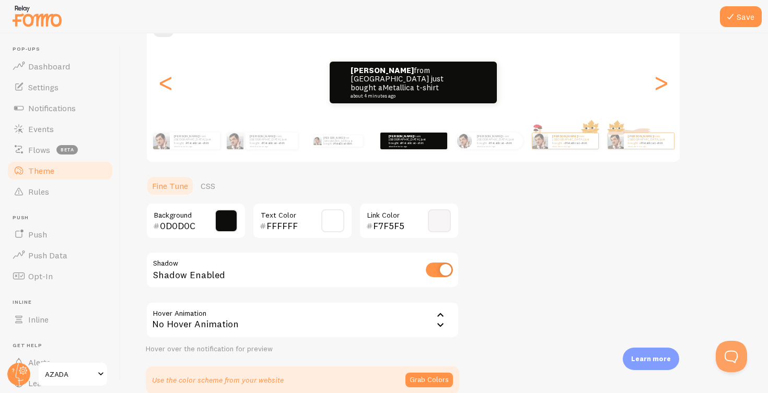
click at [439, 316] on icon at bounding box center [440, 315] width 13 height 13
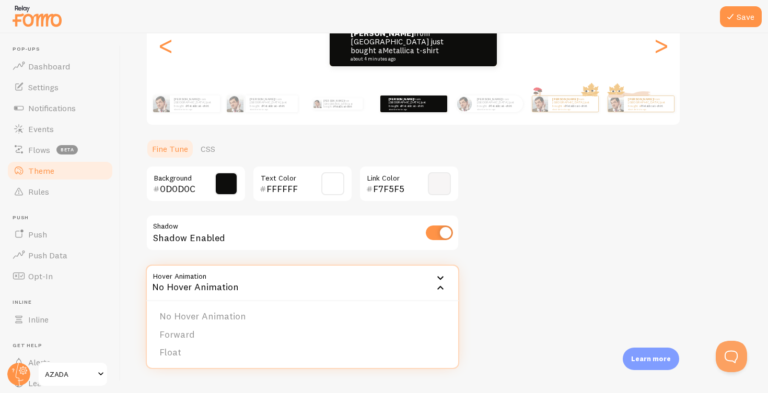
scroll to position [157, 0]
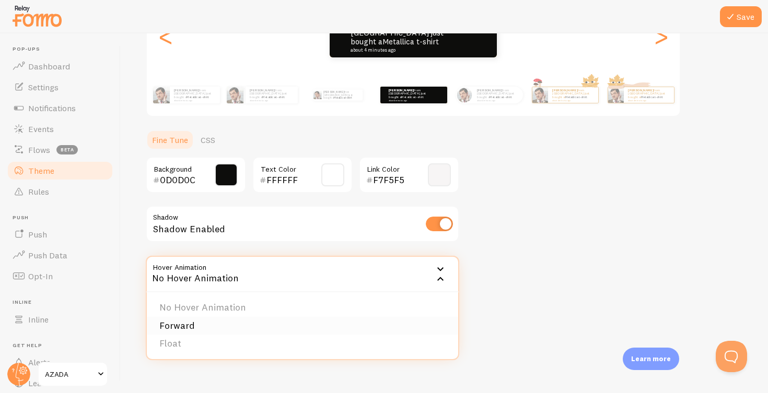
click at [384, 321] on li "Forward" at bounding box center [302, 326] width 311 height 18
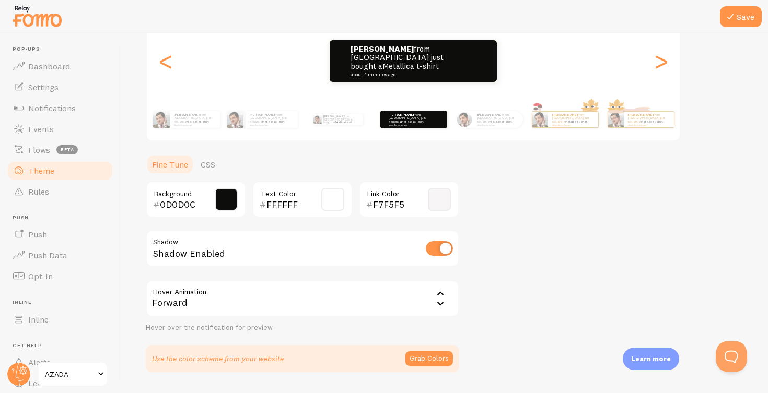
scroll to position [131, 0]
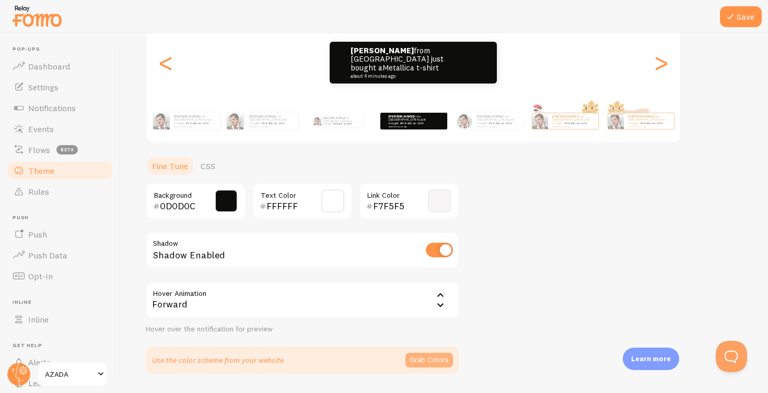
click at [431, 357] on button "Grab Colors" at bounding box center [429, 360] width 48 height 15
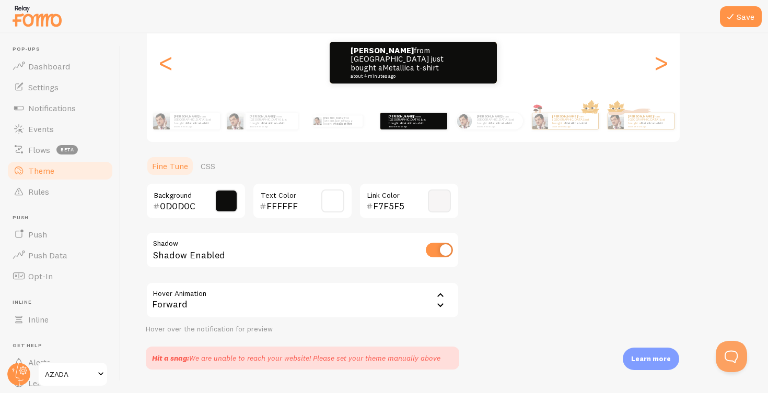
click at [225, 199] on span at bounding box center [226, 201] width 23 height 23
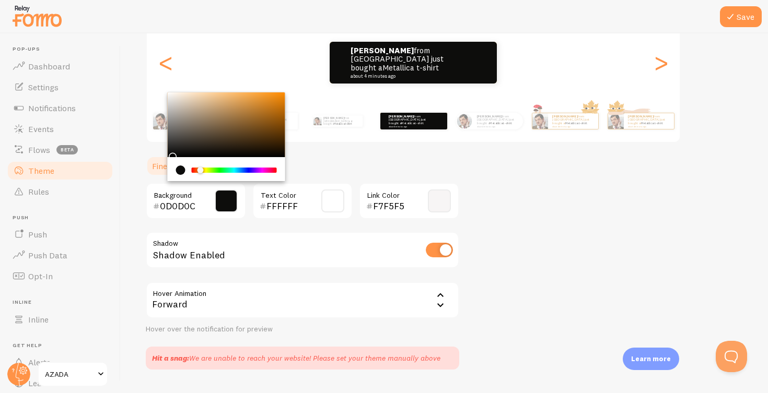
click at [179, 203] on input "0D0D0C" at bounding box center [181, 206] width 42 height 13
paste input "F5F2EE"
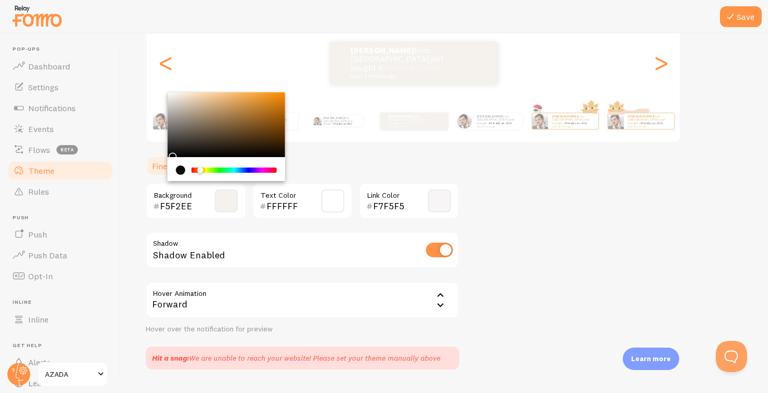
type input "F5F2EE"
click at [335, 198] on span at bounding box center [332, 201] width 23 height 23
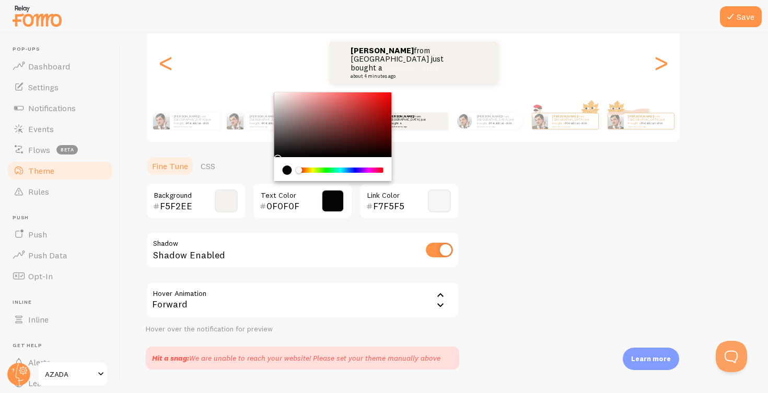
type input "000000"
drag, startPoint x: 276, startPoint y: 152, endPoint x: 275, endPoint y: 158, distance: 5.8
click at [275, 158] on div "Chrome color picker" at bounding box center [332, 136] width 117 height 89
click at [436, 201] on span at bounding box center [439, 201] width 23 height 23
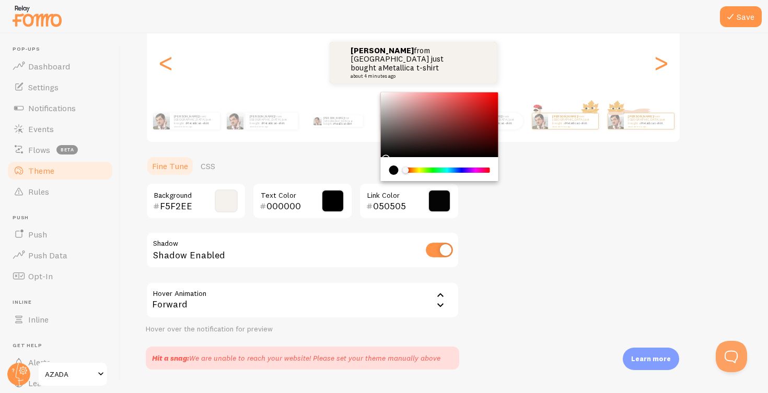
click at [383, 155] on div "Chrome color picker" at bounding box center [439, 124] width 117 height 65
click at [378, 156] on section "Fine Tune CSS F5F2EE Background 000000 Text Color 050505 Link Color Shadow Shad…" at bounding box center [302, 263] width 313 height 214
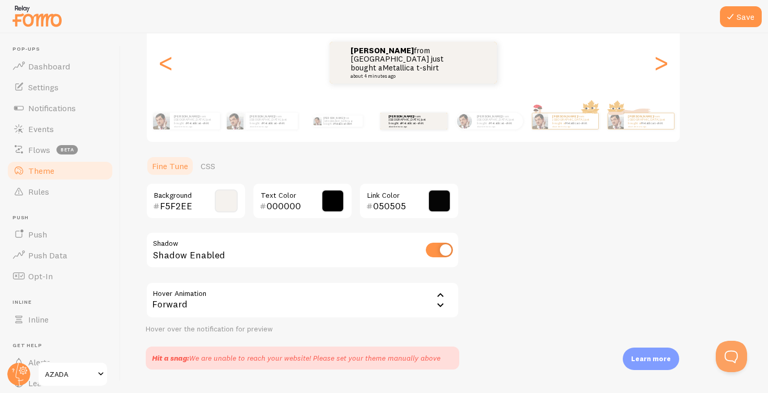
click at [394, 204] on input "050505" at bounding box center [394, 206] width 42 height 13
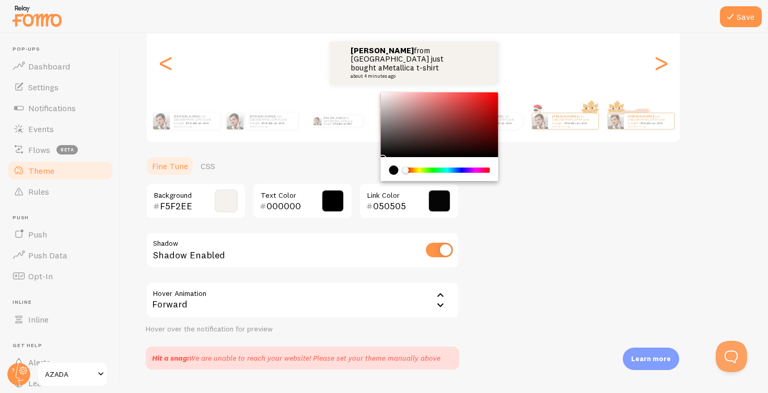
click at [394, 204] on input "050505" at bounding box center [394, 206] width 42 height 13
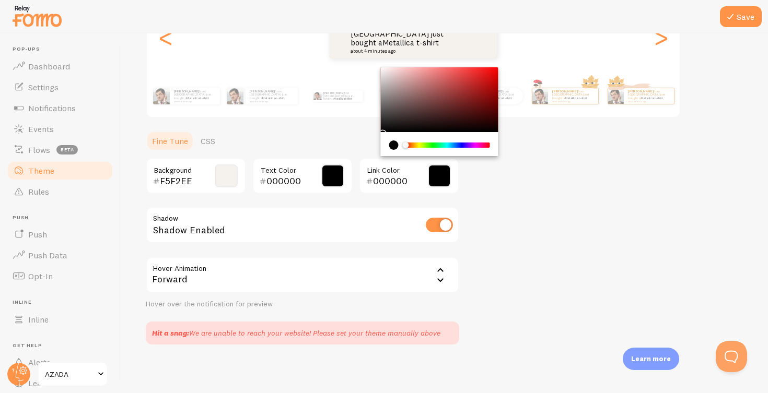
scroll to position [156, 0]
type input "000000"
click at [739, 19] on button "Save" at bounding box center [740, 16] width 42 height 21
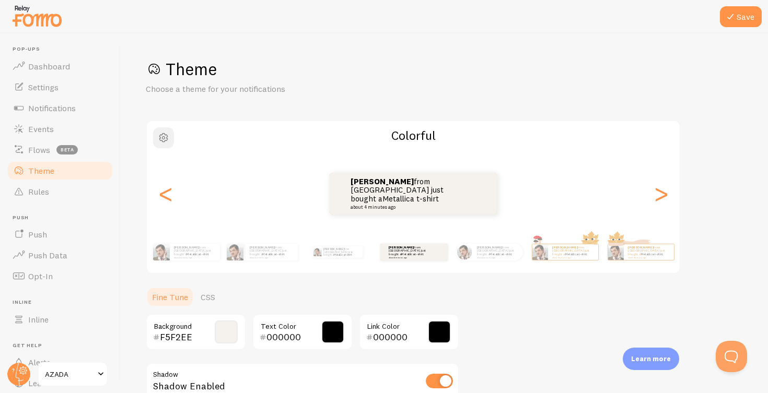
scroll to position [0, 0]
click at [163, 138] on span "button" at bounding box center [163, 138] width 13 height 13
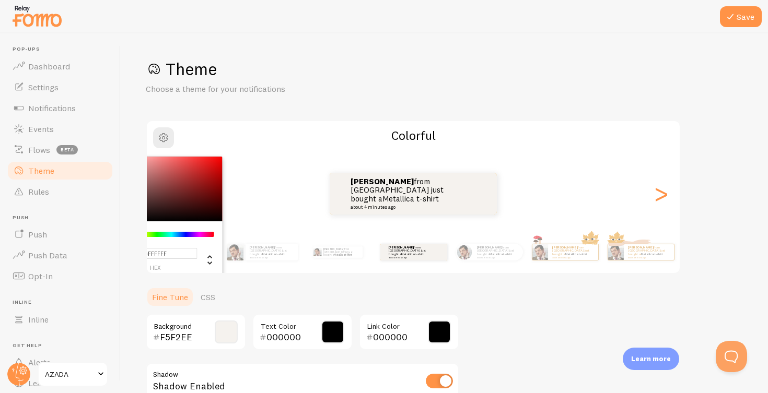
click at [439, 287] on ul "Fine Tune CSS" at bounding box center [302, 297] width 313 height 21
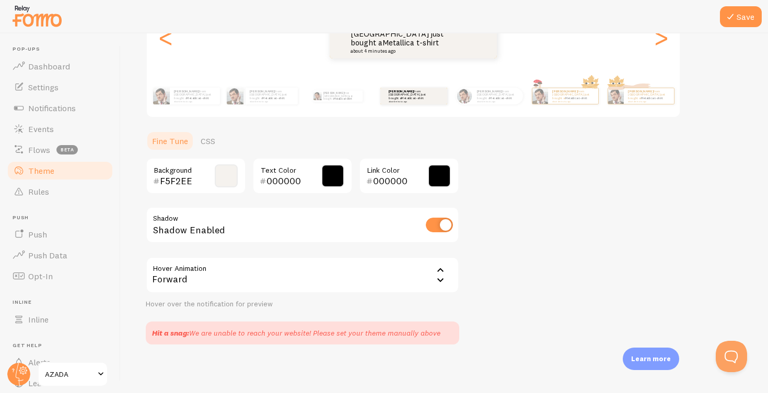
scroll to position [156, 0]
click at [42, 104] on span "Notifications" at bounding box center [52, 108] width 48 height 10
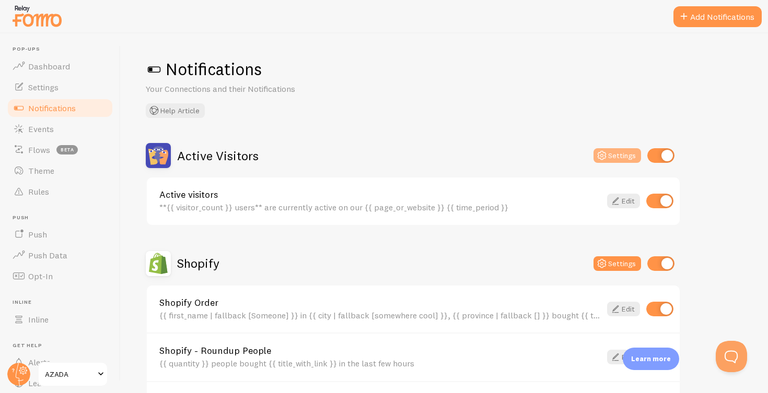
click at [606, 155] on icon at bounding box center [601, 155] width 13 height 13
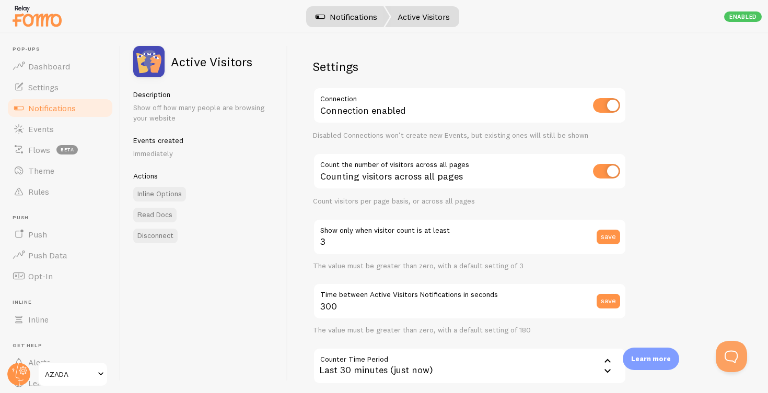
click at [345, 14] on link "Notifications" at bounding box center [346, 16] width 87 height 21
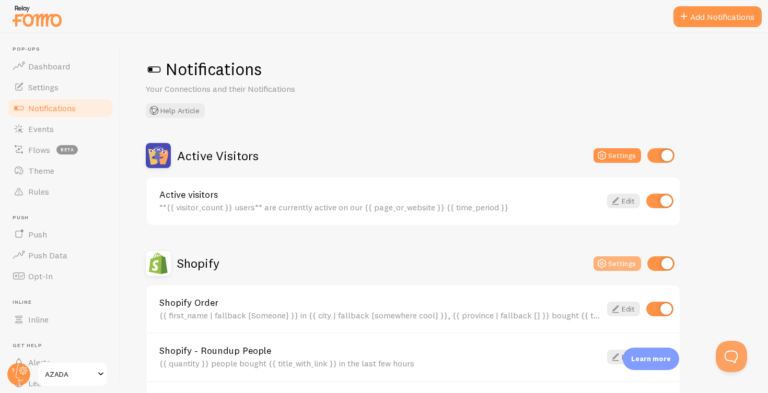
click at [618, 257] on button "Settings" at bounding box center [617, 263] width 48 height 15
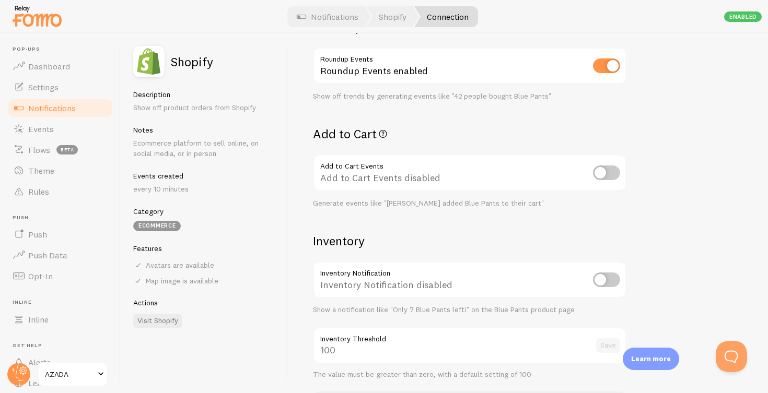
scroll to position [351, 0]
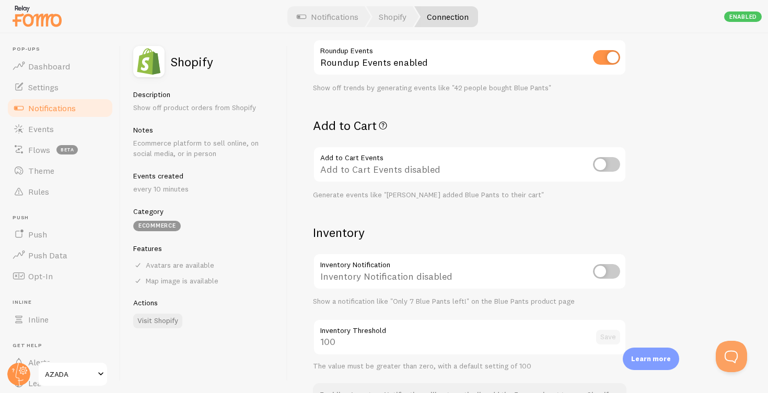
click at [614, 161] on input "checkbox" at bounding box center [606, 164] width 27 height 15
checkbox input "true"
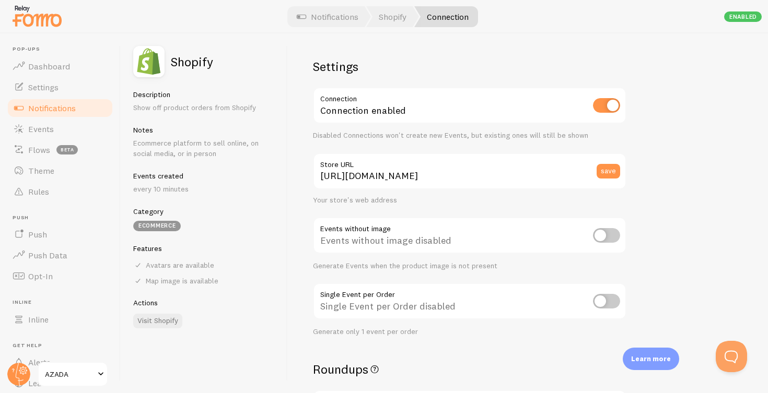
scroll to position [0, 0]
click at [42, 84] on span "Settings" at bounding box center [43, 87] width 30 height 10
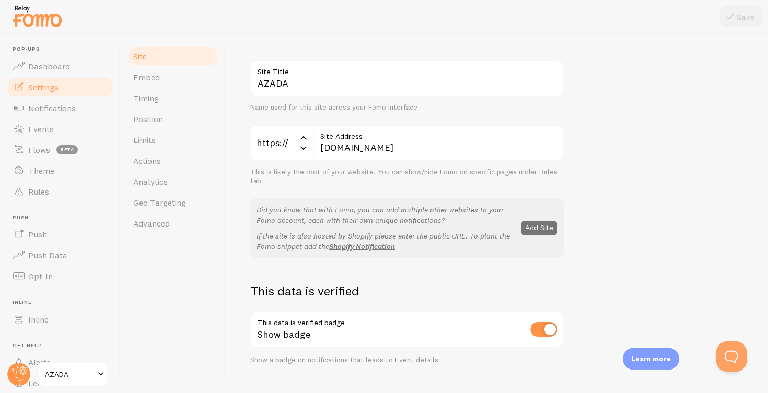
scroll to position [48, 0]
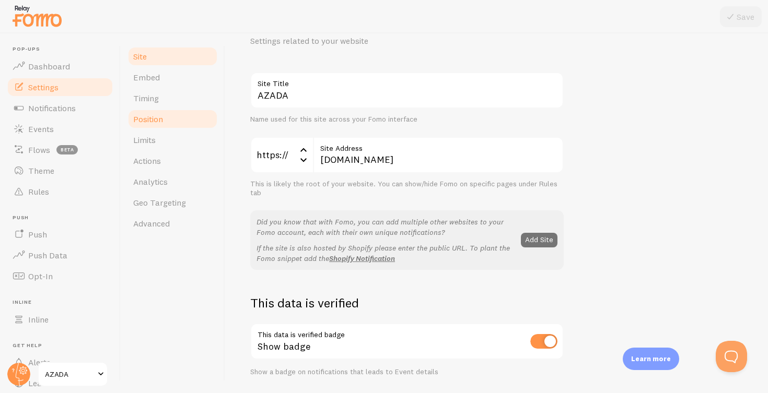
click at [151, 119] on span "Position" at bounding box center [148, 119] width 30 height 10
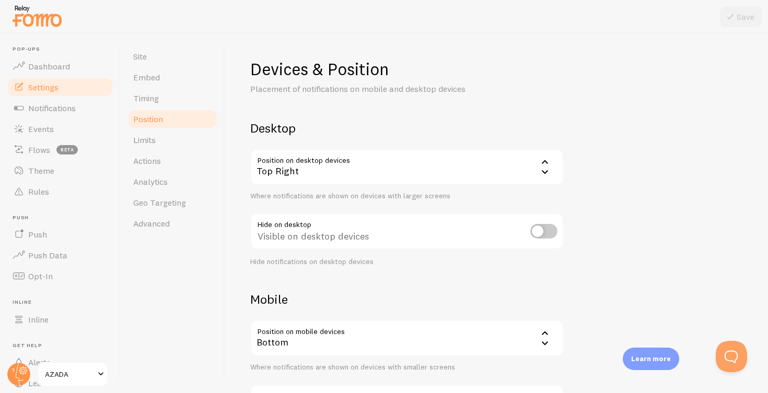
click at [352, 166] on div "Top Right" at bounding box center [406, 167] width 313 height 37
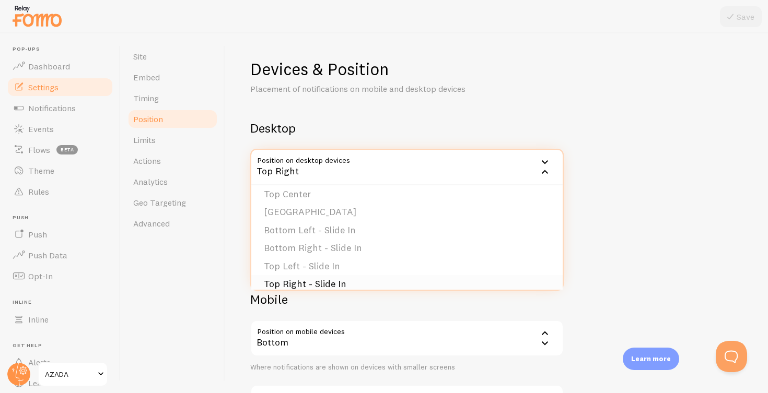
scroll to position [81, 0]
click at [313, 209] on li "[GEOGRAPHIC_DATA]" at bounding box center [406, 209] width 311 height 18
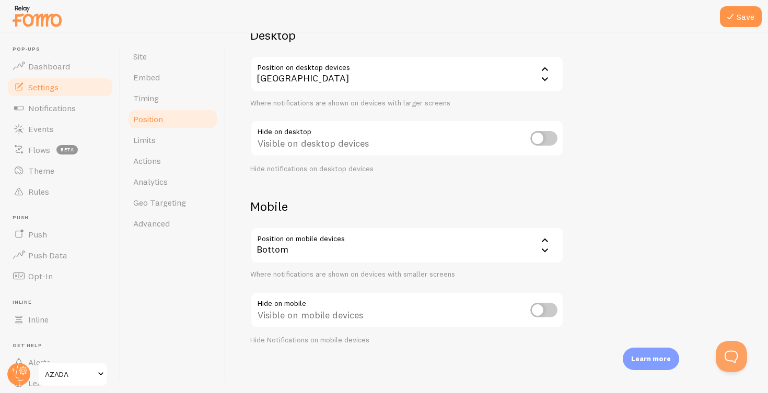
scroll to position [92, 0]
click at [740, 13] on button "Save" at bounding box center [740, 16] width 42 height 21
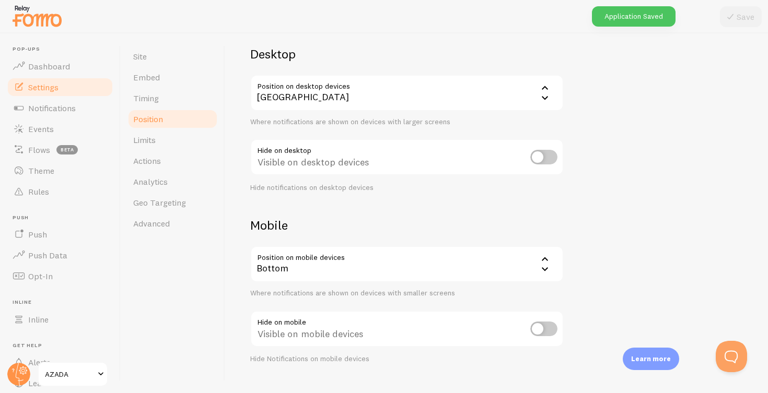
scroll to position [67, 0]
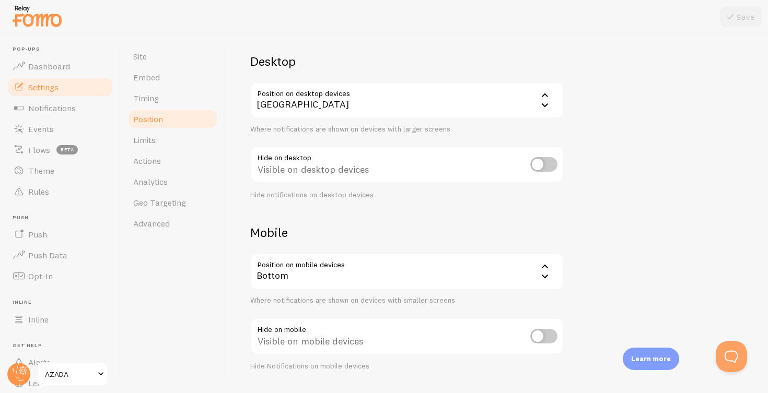
click at [435, 99] on div "[GEOGRAPHIC_DATA]" at bounding box center [406, 100] width 313 height 37
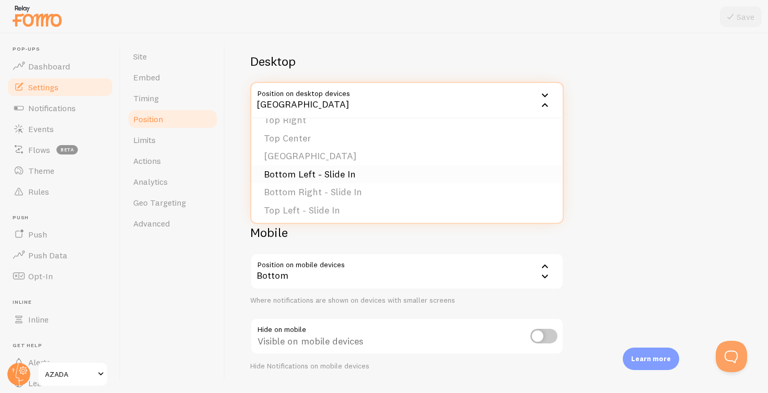
scroll to position [68, 0]
click at [322, 189] on li "Bottom Right - Slide In" at bounding box center [406, 191] width 311 height 18
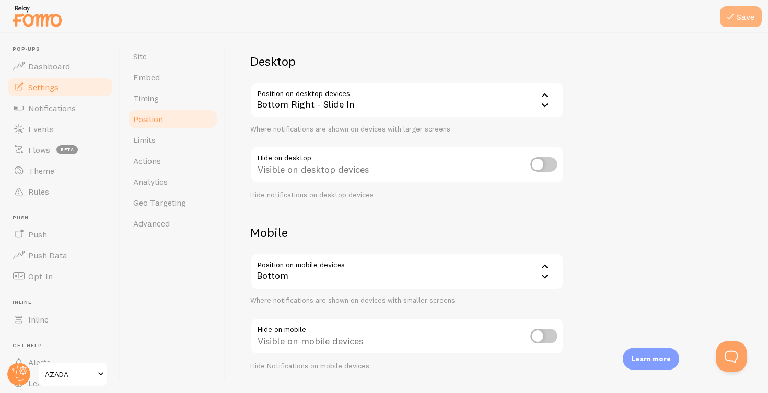
click at [739, 14] on button "Save" at bounding box center [740, 16] width 42 height 21
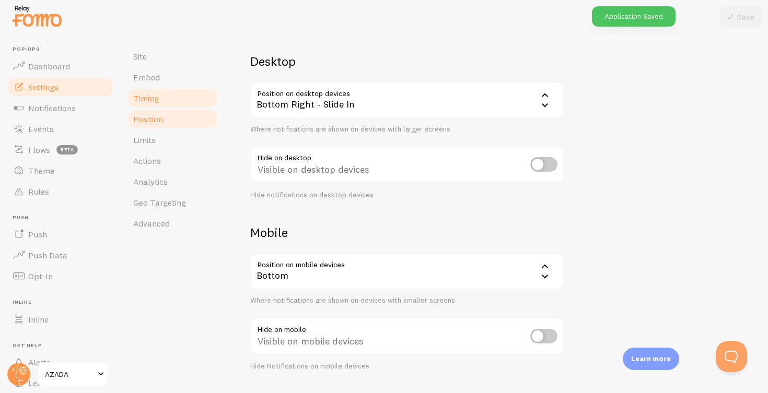
click at [151, 100] on span "Timing" at bounding box center [146, 98] width 26 height 10
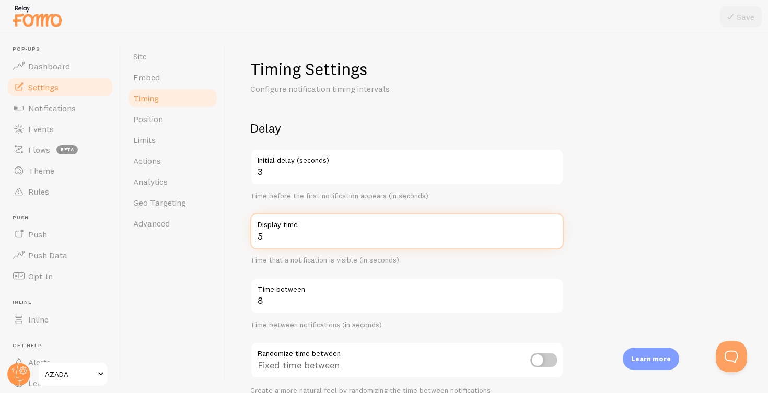
click at [552, 232] on input "5" at bounding box center [406, 231] width 313 height 37
type input "6"
click at [552, 232] on input "6" at bounding box center [406, 231] width 313 height 37
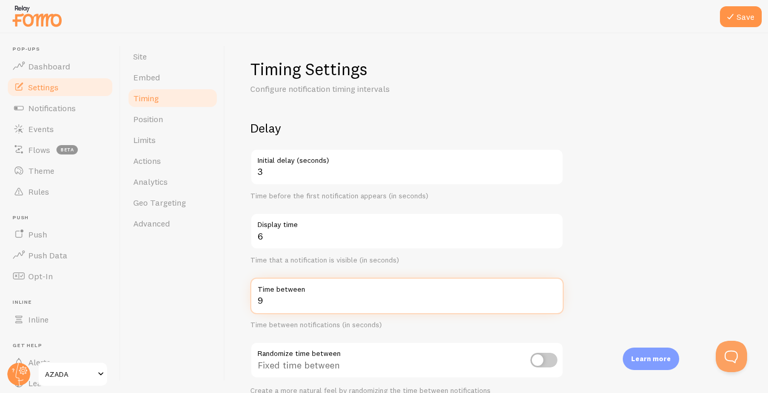
click at [551, 296] on input "9" at bounding box center [406, 296] width 313 height 37
click at [551, 296] on input "10" at bounding box center [406, 296] width 313 height 37
click at [551, 296] on input "11" at bounding box center [406, 296] width 313 height 37
click at [551, 296] on input "12" at bounding box center [406, 296] width 313 height 37
click at [551, 296] on input "13" at bounding box center [406, 296] width 313 height 37
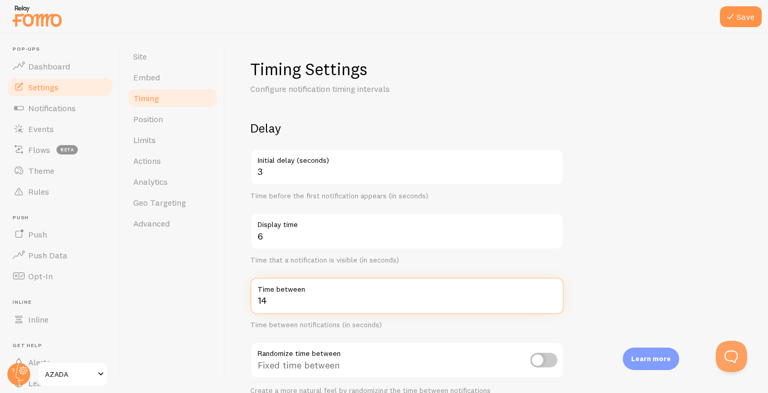
click at [551, 296] on input "14" at bounding box center [406, 296] width 313 height 37
type input "15"
click at [551, 296] on input "15" at bounding box center [406, 296] width 313 height 37
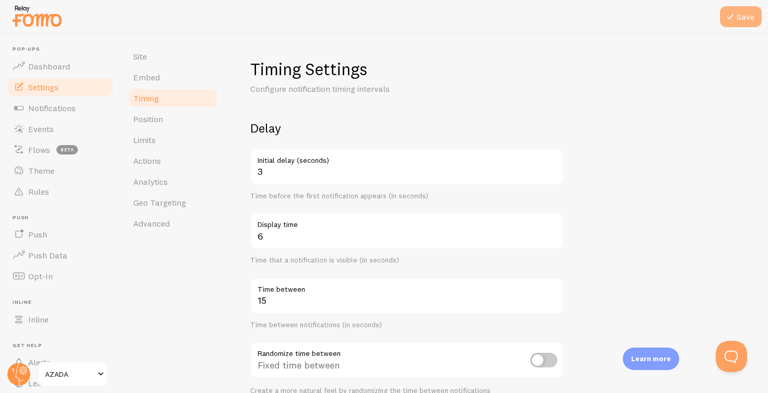
click at [742, 19] on button "Save" at bounding box center [740, 16] width 42 height 21
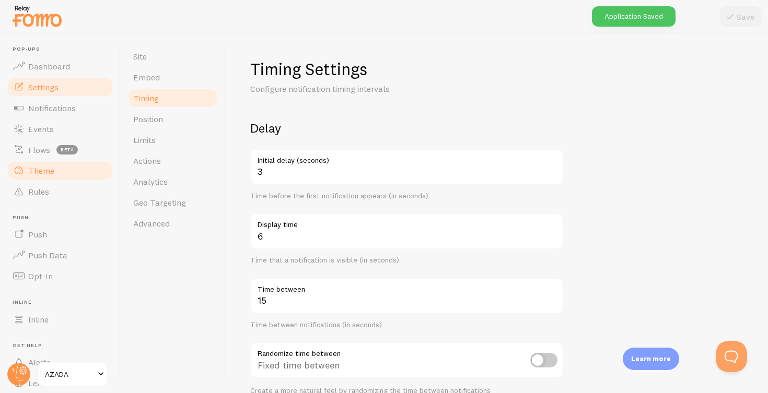
click at [37, 172] on span "Theme" at bounding box center [41, 171] width 26 height 10
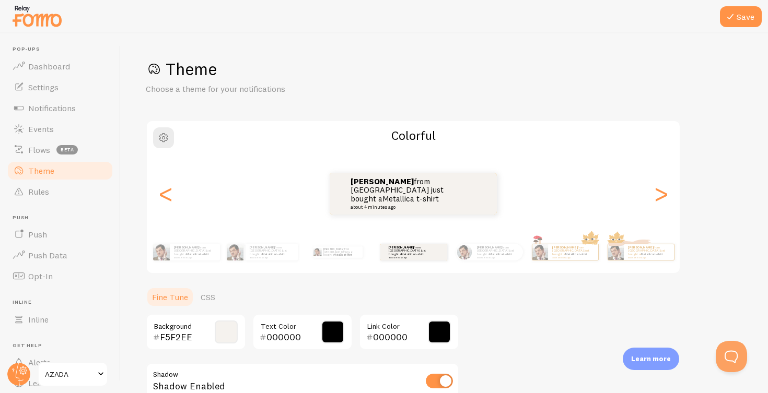
click at [226, 333] on span at bounding box center [226, 332] width 23 height 23
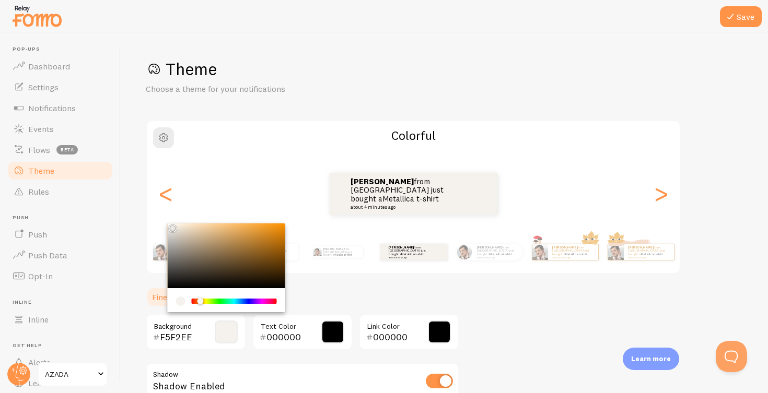
click at [169, 284] on div "Chrome color picker" at bounding box center [226, 255] width 117 height 65
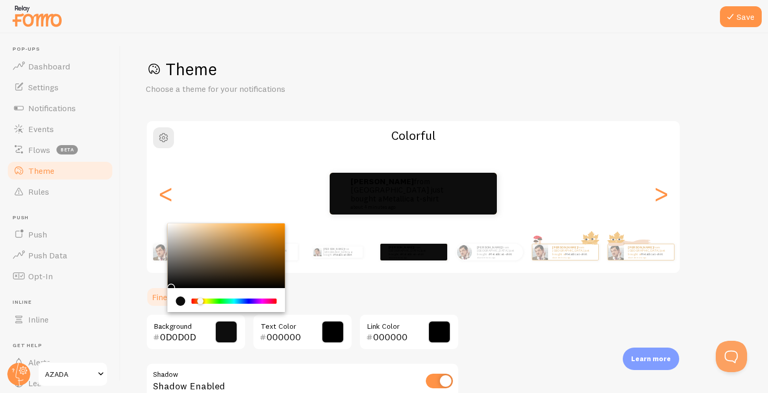
click at [176, 335] on input "0D0D0D" at bounding box center [181, 337] width 42 height 13
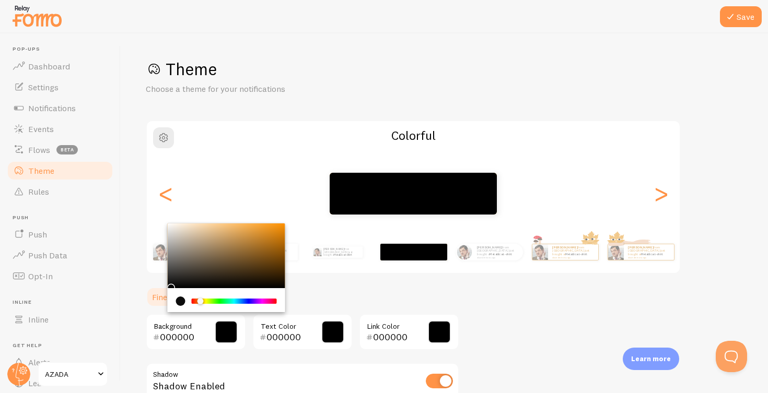
type input "000000"
click at [335, 332] on span at bounding box center [332, 332] width 23 height 23
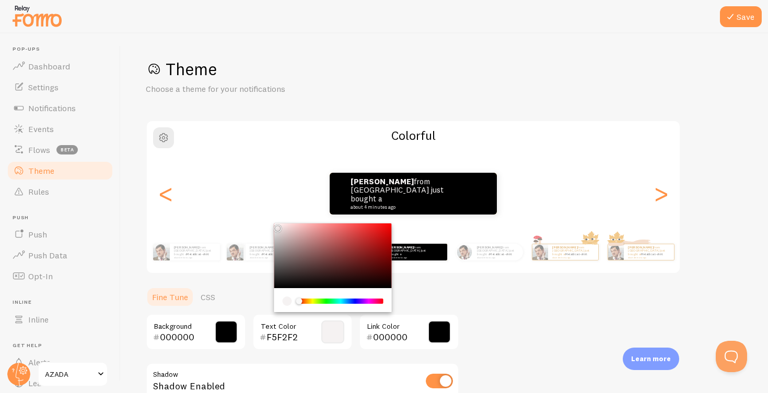
click at [275, 225] on div "Chrome color picker" at bounding box center [332, 255] width 117 height 65
type input "FFFFFF"
drag, startPoint x: 275, startPoint y: 225, endPoint x: 274, endPoint y: 217, distance: 8.0
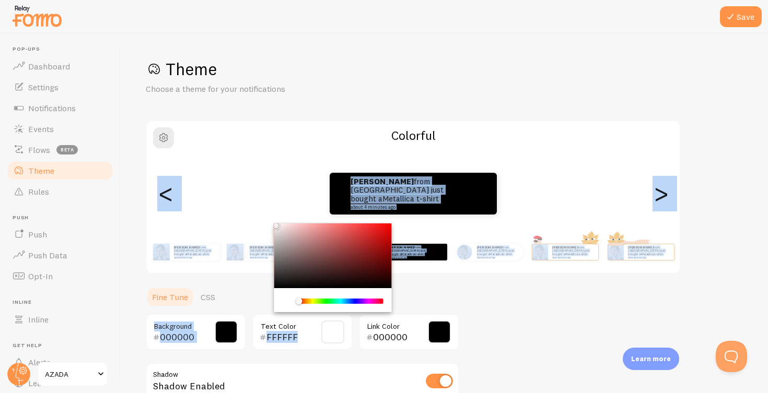
click at [445, 294] on ul "Fine Tune CSS" at bounding box center [302, 297] width 313 height 21
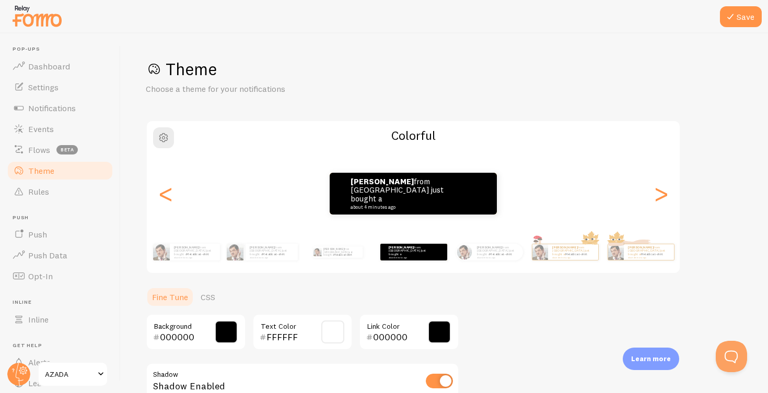
click at [438, 328] on span at bounding box center [439, 332] width 23 height 23
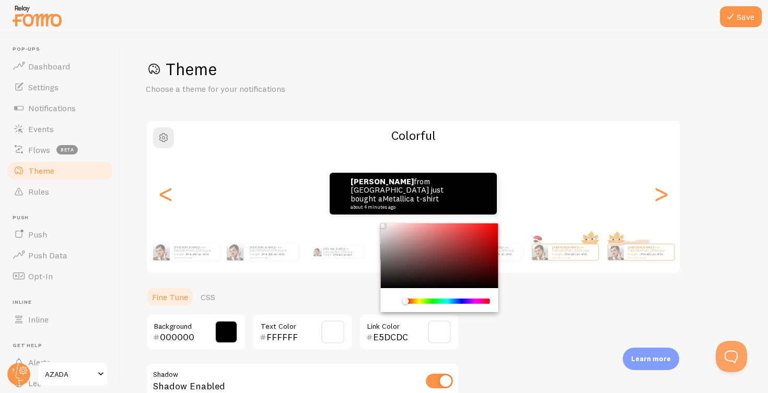
type input "FFFFFF"
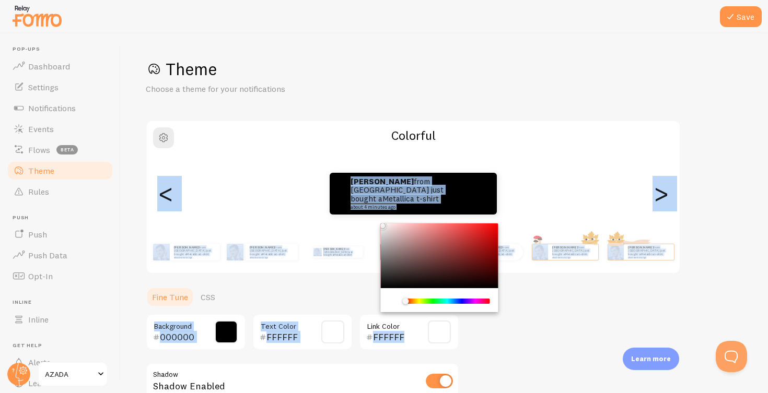
drag, startPoint x: 385, startPoint y: 229, endPoint x: 379, endPoint y: 219, distance: 11.9
click at [379, 219] on div "Theme Choose a theme for your notifications Colorful [PERSON_NAME] from [GEOGRA…" at bounding box center [444, 281] width 597 height 446
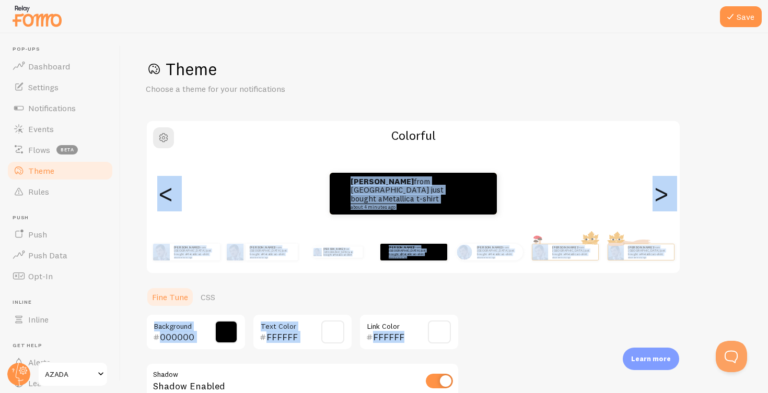
click at [487, 321] on div "Theme Choose a theme for your notifications Colorful [PERSON_NAME] from [GEOGRA…" at bounding box center [444, 281] width 597 height 446
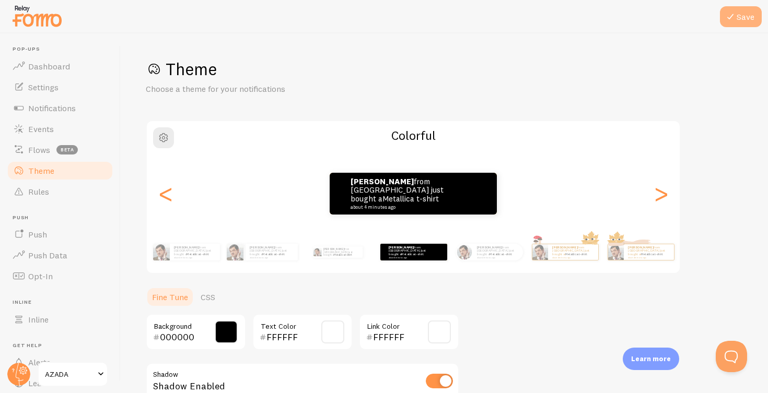
click at [745, 14] on button "Save" at bounding box center [740, 16] width 42 height 21
click at [46, 86] on span "Settings" at bounding box center [43, 87] width 30 height 10
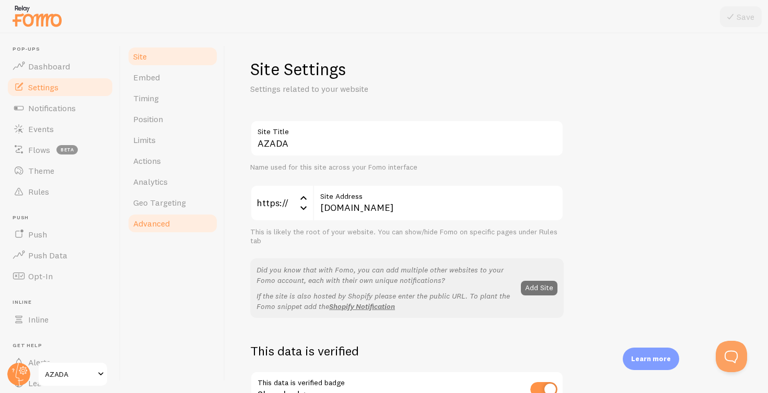
click at [151, 225] on span "Advanced" at bounding box center [151, 223] width 37 height 10
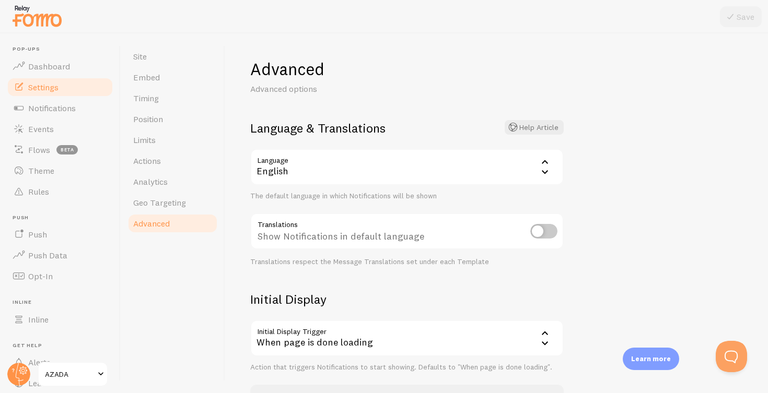
click at [543, 165] on icon at bounding box center [544, 162] width 13 height 13
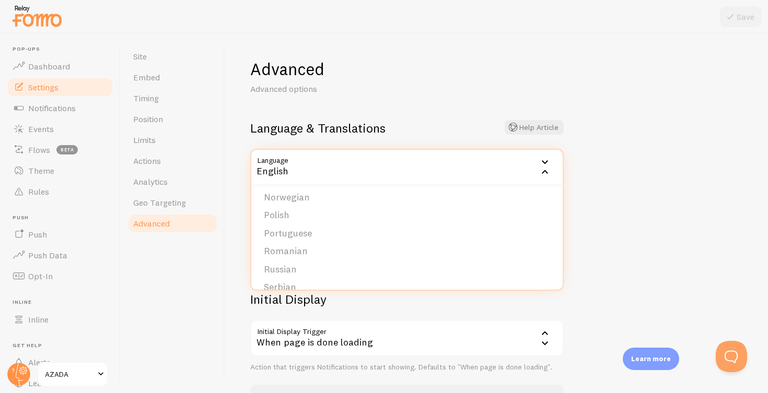
scroll to position [398, 0]
click at [286, 262] on li "Spanish" at bounding box center [406, 271] width 311 height 18
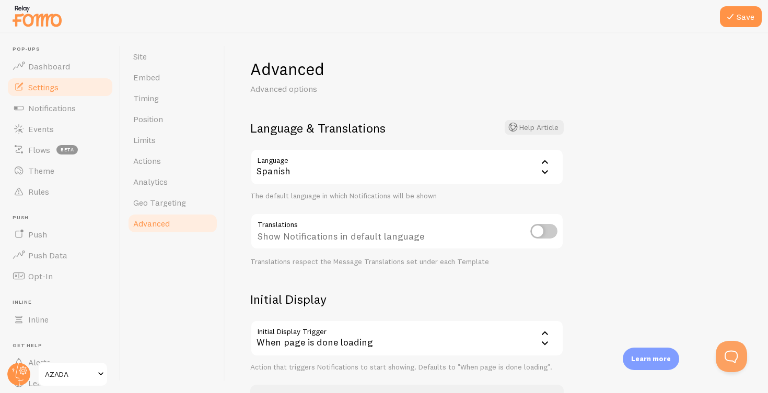
click at [551, 228] on input "checkbox" at bounding box center [543, 231] width 27 height 15
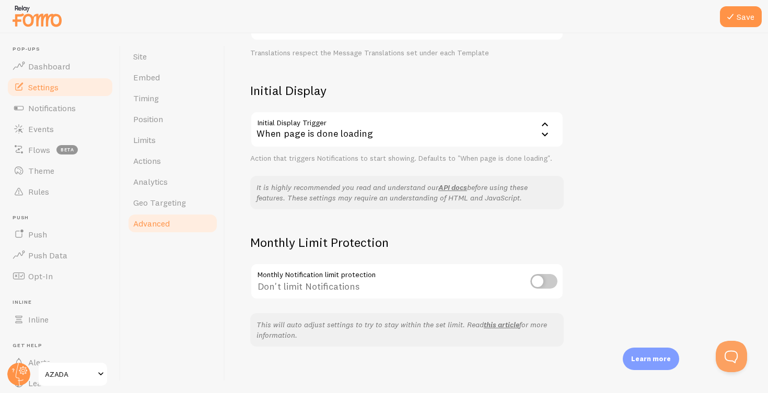
scroll to position [207, 0]
click at [747, 11] on button "Save" at bounding box center [740, 16] width 42 height 21
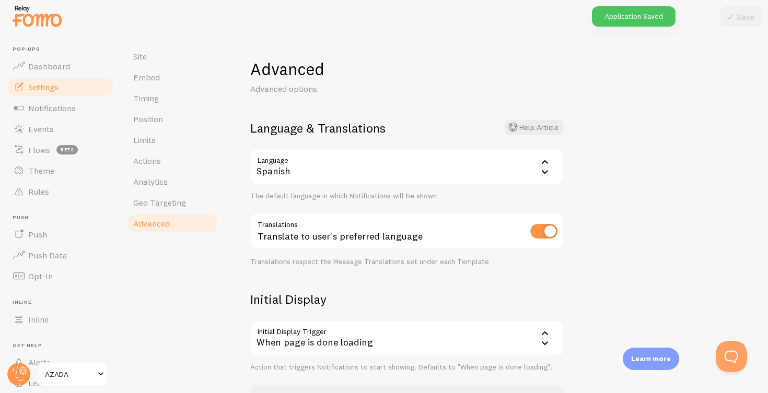
scroll to position [0, 0]
click at [540, 231] on input "checkbox" at bounding box center [543, 231] width 27 height 15
checkbox input "false"
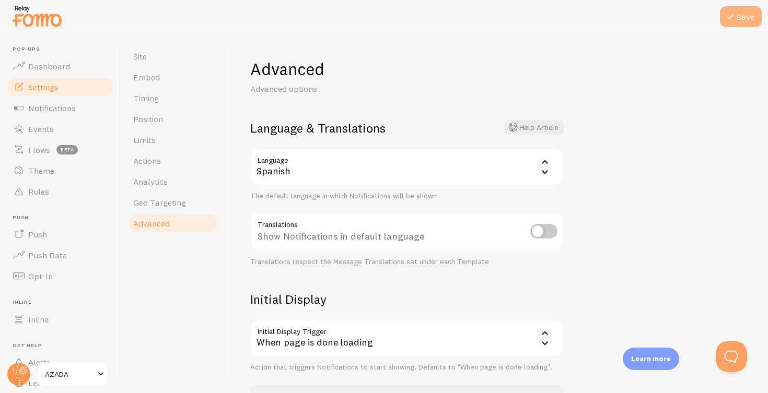
click at [743, 11] on button "Save" at bounding box center [740, 16] width 42 height 21
click at [38, 171] on span "Theme" at bounding box center [41, 171] width 26 height 10
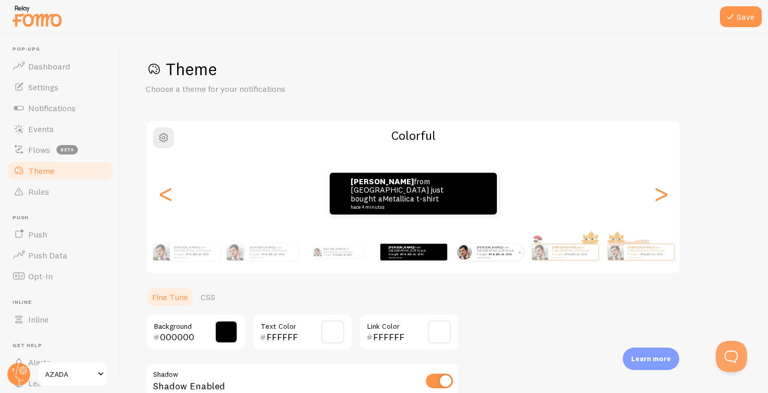
click at [489, 252] on link "Metallica t-shirt" at bounding box center [500, 254] width 22 height 4
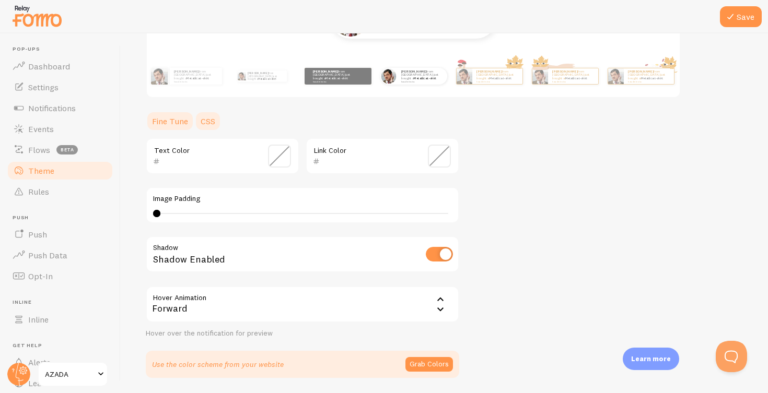
click at [213, 117] on link "CSS" at bounding box center [207, 121] width 27 height 21
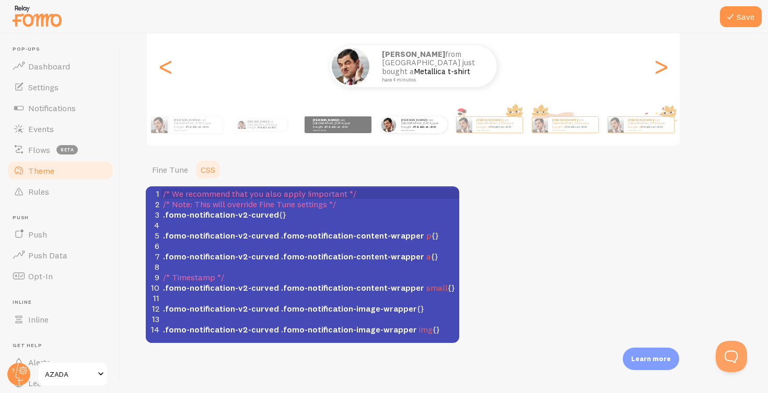
scroll to position [126, 0]
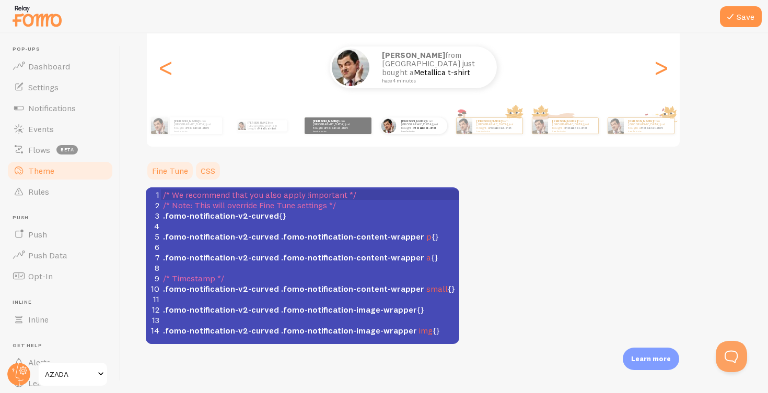
click at [168, 169] on link "Fine Tune" at bounding box center [170, 170] width 49 height 21
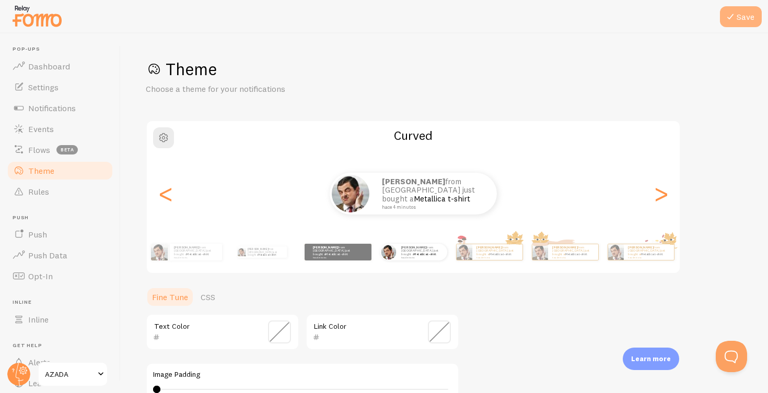
scroll to position [0, 0]
click at [740, 11] on button "Save" at bounding box center [740, 16] width 42 height 21
click at [47, 87] on span "Settings" at bounding box center [43, 87] width 30 height 10
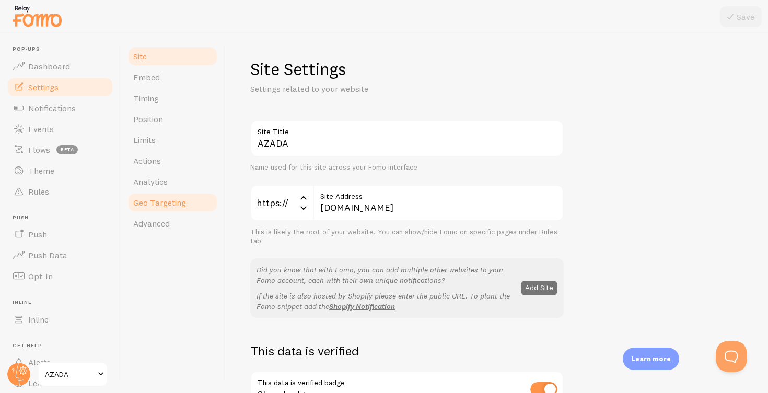
click at [154, 200] on span "Geo Targeting" at bounding box center [159, 202] width 53 height 10
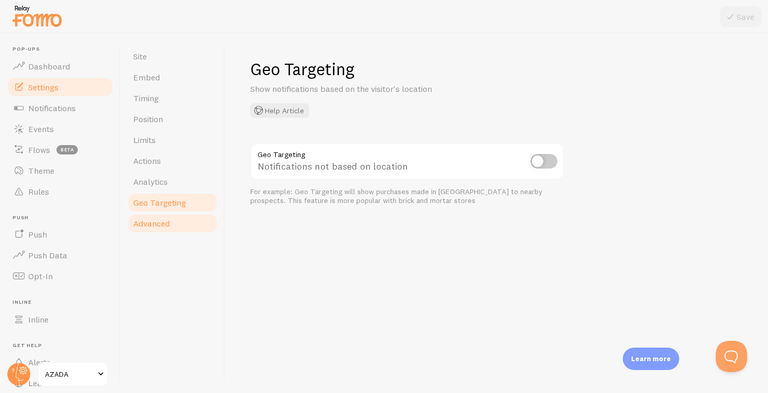
click at [158, 226] on span "Advanced" at bounding box center [151, 223] width 37 height 10
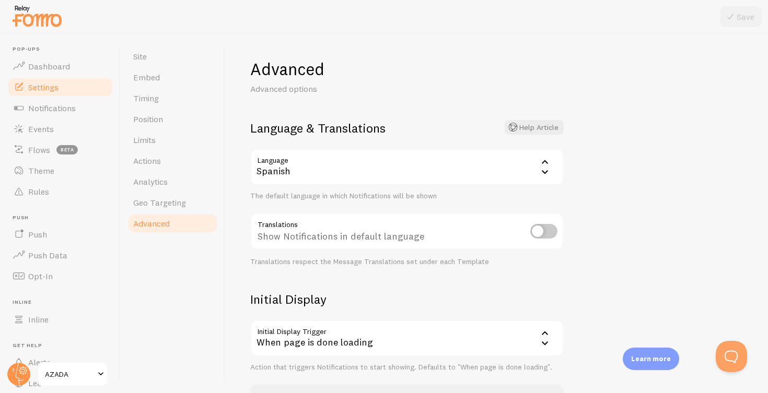
click at [550, 233] on input "checkbox" at bounding box center [543, 231] width 27 height 15
checkbox input "true"
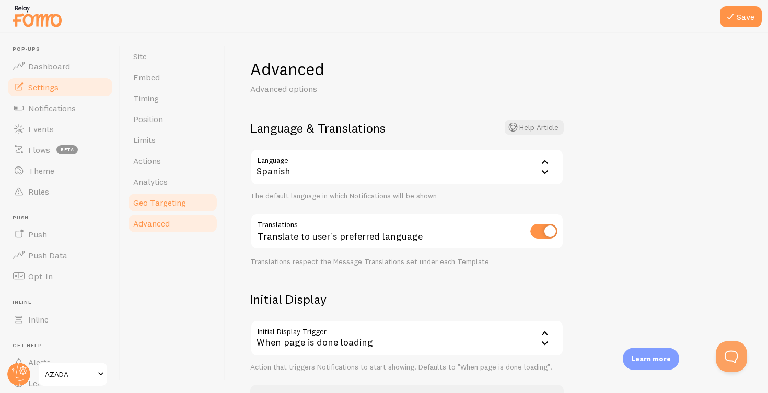
click at [162, 196] on link "Geo Targeting" at bounding box center [172, 202] width 91 height 21
click at [740, 15] on button "Save" at bounding box center [740, 16] width 42 height 21
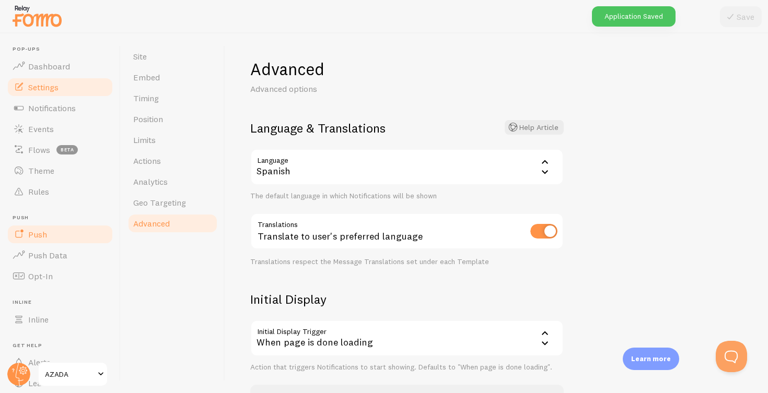
click at [37, 235] on span "Push" at bounding box center [37, 234] width 19 height 10
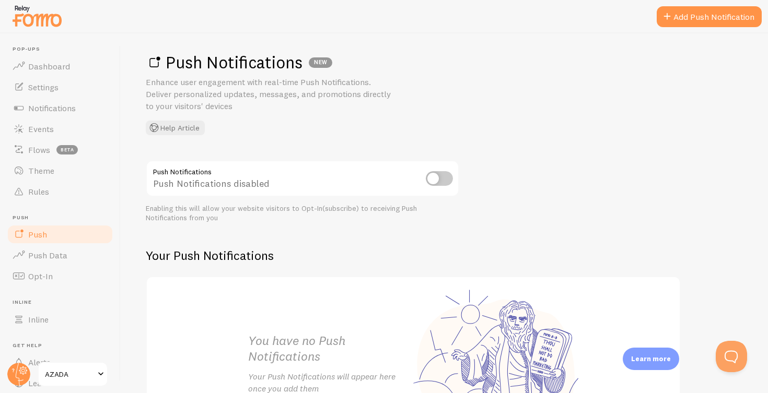
scroll to position [120, 0]
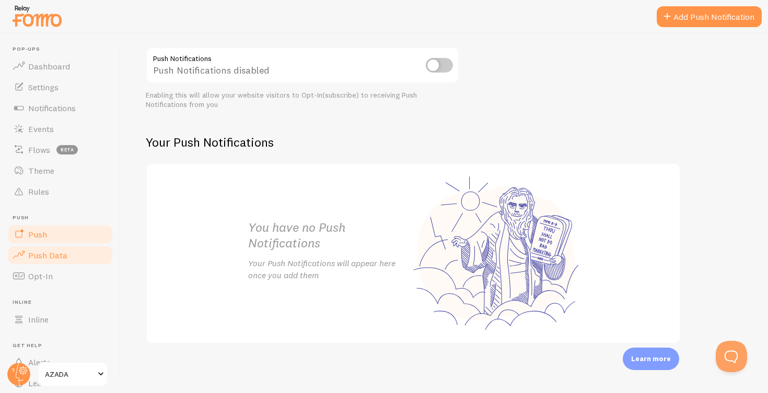
click at [44, 253] on span "Push Data" at bounding box center [47, 255] width 39 height 10
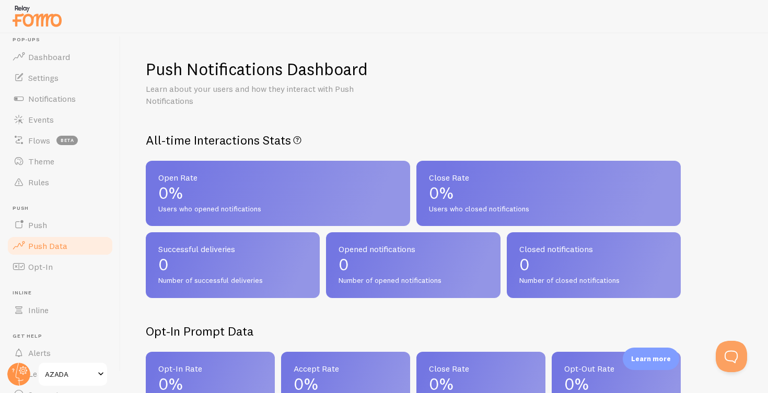
scroll to position [15, 0]
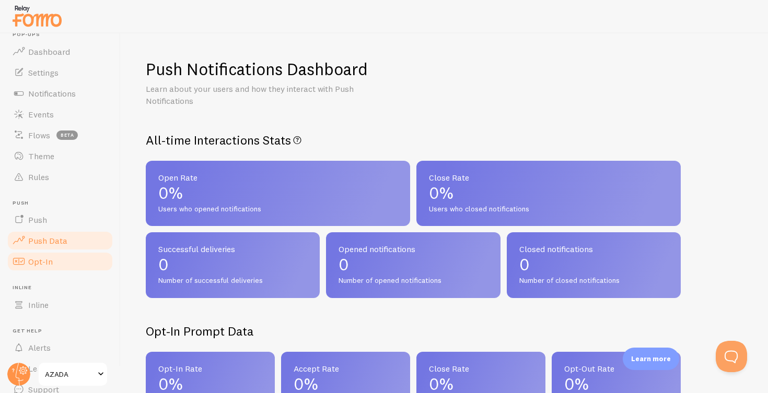
click at [44, 260] on span "Opt-In" at bounding box center [40, 261] width 25 height 10
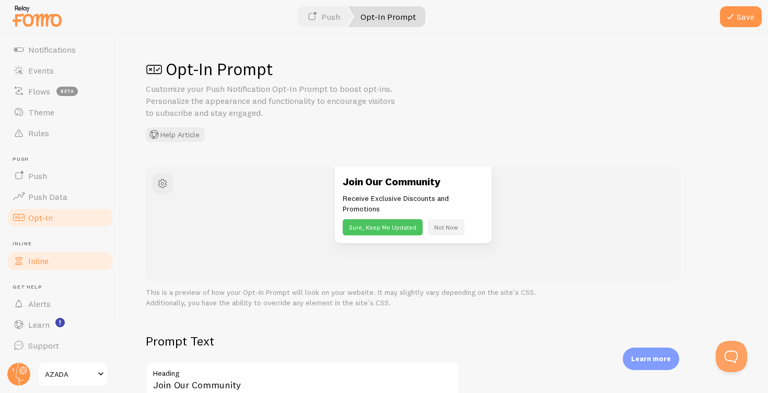
scroll to position [58, 0]
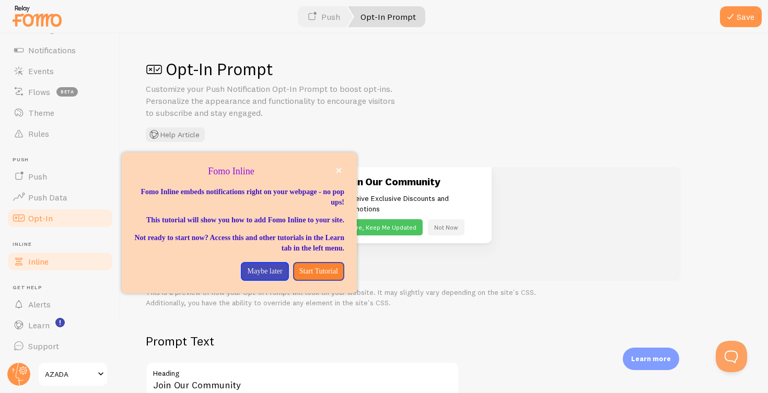
click at [40, 259] on span "Inline" at bounding box center [38, 261] width 20 height 10
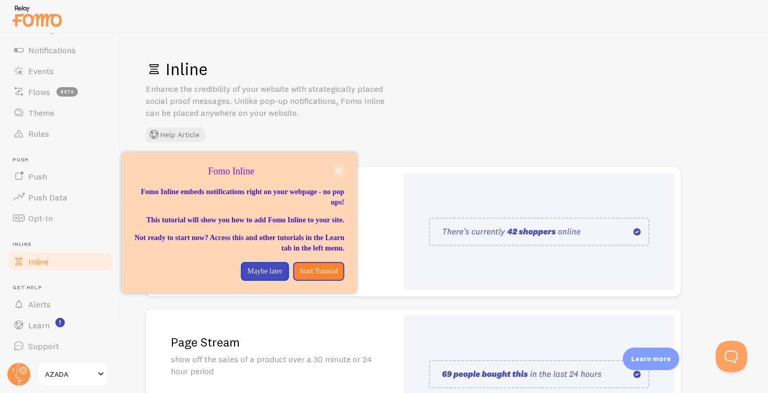
click at [338, 168] on icon "close," at bounding box center [339, 171] width 6 height 6
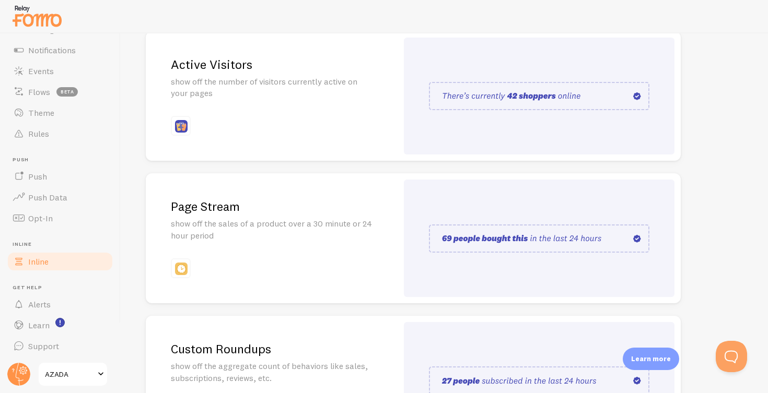
scroll to position [143, 0]
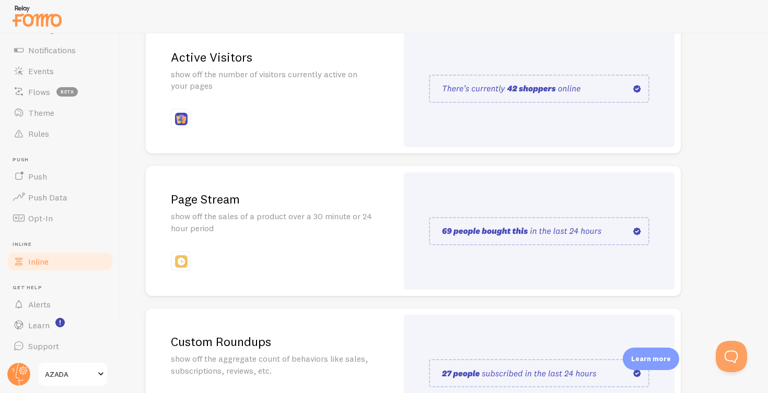
click at [345, 227] on p "show off the sales of a product over a 30 minute or 24 hour period" at bounding box center [272, 222] width 202 height 24
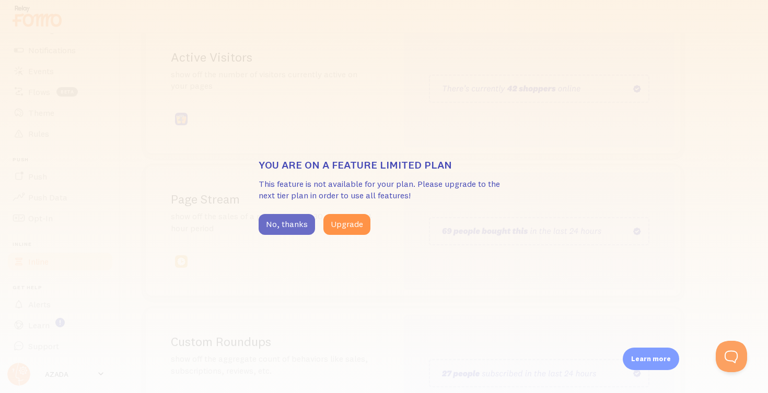
click at [290, 220] on button "No, thanks" at bounding box center [286, 224] width 56 height 21
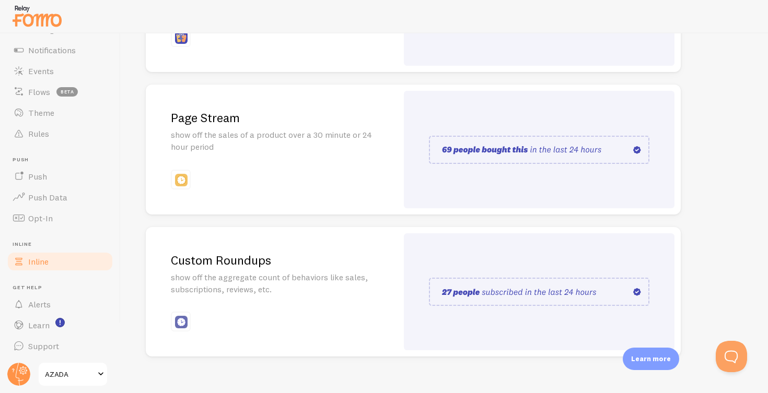
scroll to position [0, 0]
click at [45, 339] on link "Support" at bounding box center [60, 346] width 108 height 21
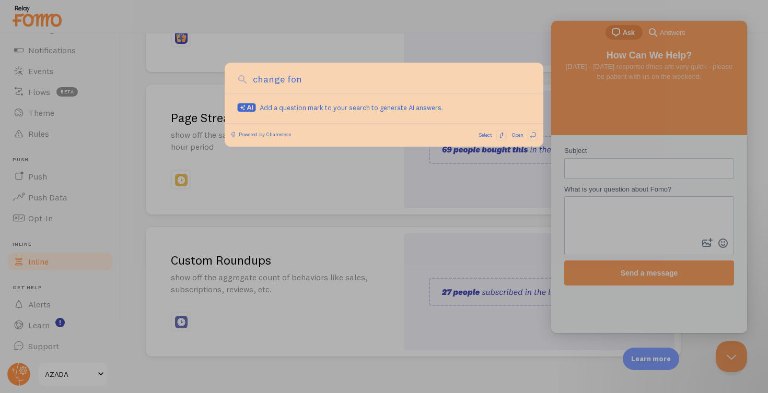
type input "change font"
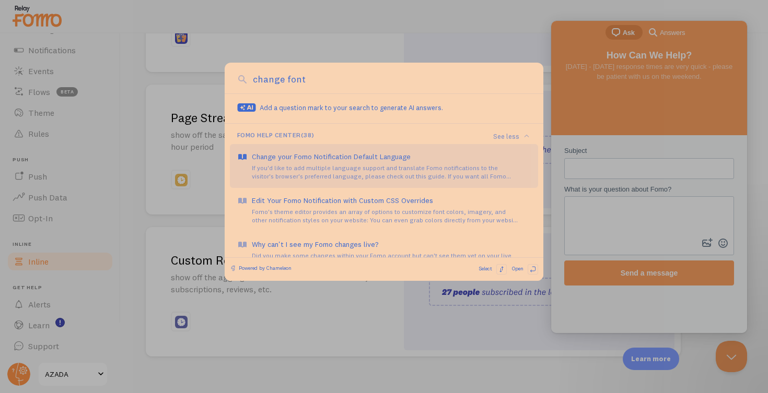
click at [325, 162] on div "Change your Fomo Notification Default Language If you'd like to add multiple la…" at bounding box center [391, 165] width 279 height 29
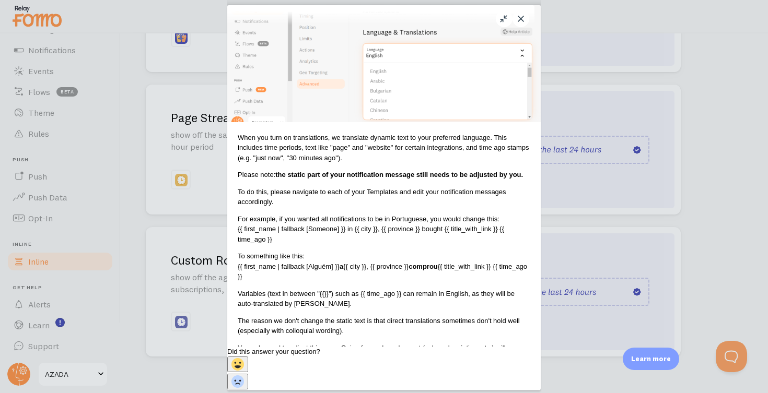
scroll to position [302, 0]
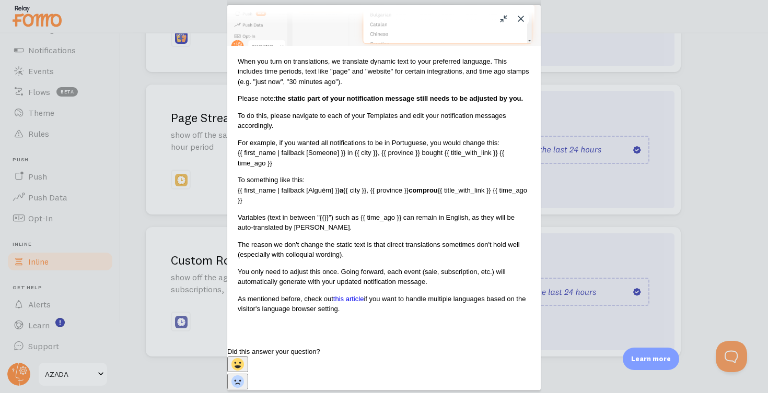
click at [136, 159] on div "Close u Change your Fomo Notification Default Language Change your Fomo Notific…" at bounding box center [384, 196] width 768 height 393
click at [521, 18] on button "Close" at bounding box center [520, 18] width 17 height 17
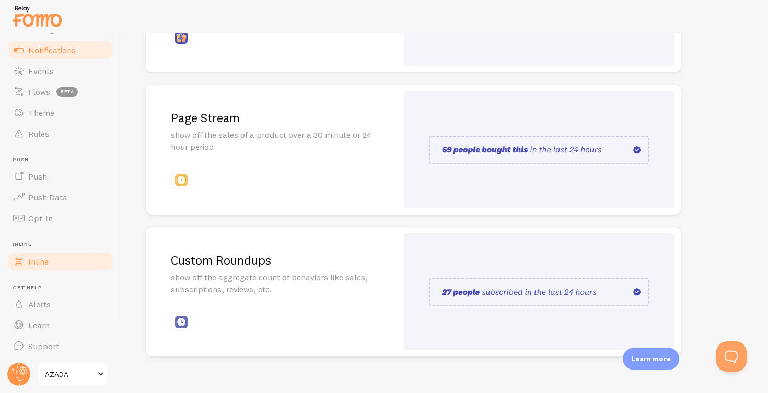
scroll to position [7, 0]
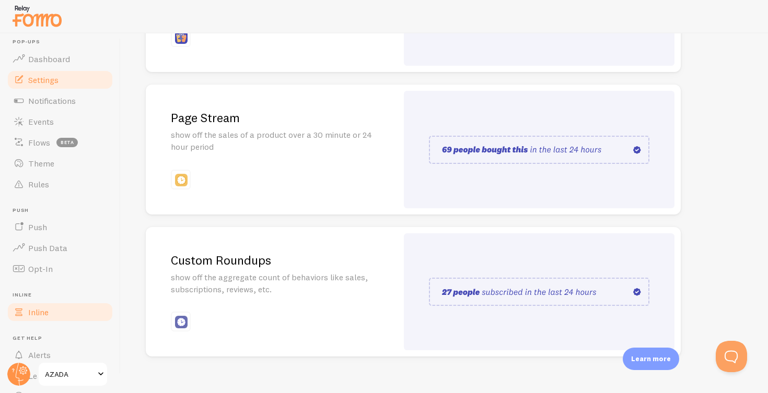
click at [45, 85] on span "Settings" at bounding box center [43, 80] width 30 height 10
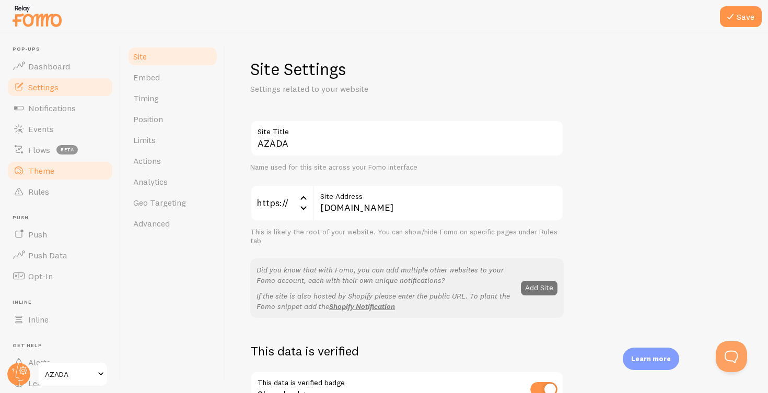
click at [43, 170] on span "Theme" at bounding box center [41, 171] width 26 height 10
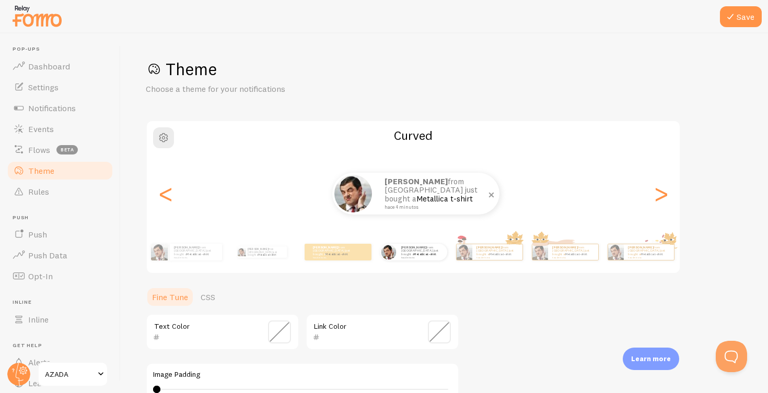
click at [427, 187] on p "Kevin from Spain just bought a Metallica t-shirt hace 4 minutos" at bounding box center [436, 194] width 104 height 32
click at [427, 184] on p "Kevin from Spain just bought a Metallica t-shirt hace 4 minutos" at bounding box center [436, 194] width 104 height 32
click at [420, 194] on link "Metallica t-shirt" at bounding box center [444, 199] width 56 height 10
click at [205, 292] on link "CSS" at bounding box center [207, 297] width 27 height 21
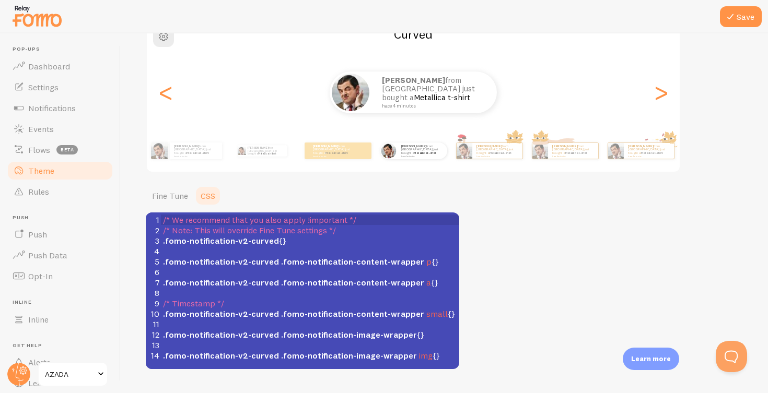
scroll to position [114, 0]
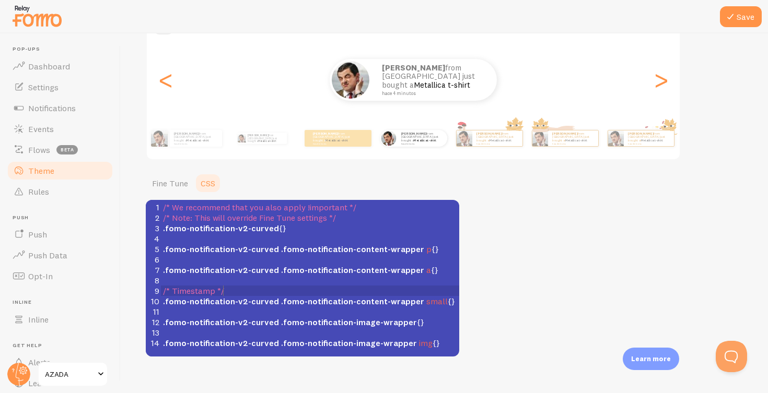
click at [380, 292] on pre "/* Timestamp */" at bounding box center [310, 291] width 298 height 10
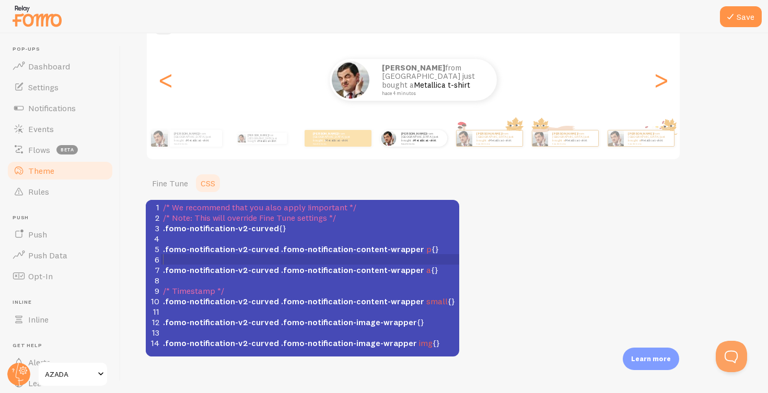
click at [317, 262] on pre "​" at bounding box center [310, 259] width 298 height 10
click at [537, 243] on div "Theme Choose a theme for your notifications Curved Kevin from Spain just bought…" at bounding box center [444, 151] width 597 height 412
click at [327, 173] on ul "Fine Tune CSS" at bounding box center [302, 183] width 313 height 21
click at [161, 184] on link "Fine Tune" at bounding box center [170, 183] width 49 height 21
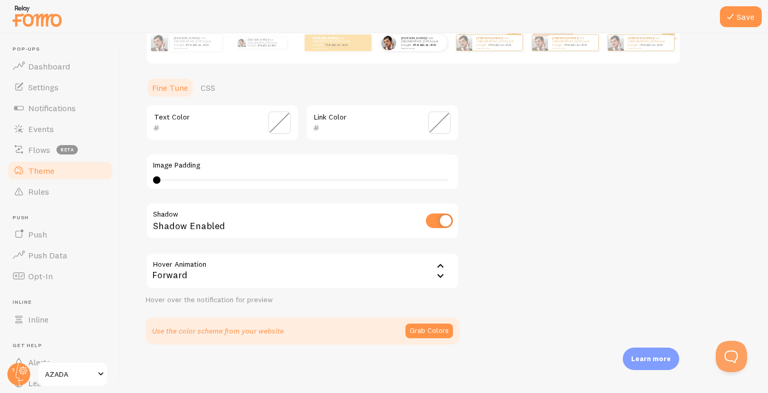
scroll to position [34, 0]
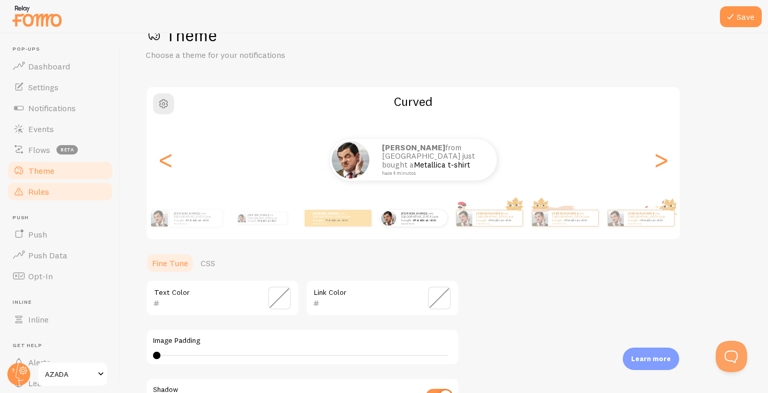
click at [45, 192] on span "Rules" at bounding box center [38, 191] width 21 height 10
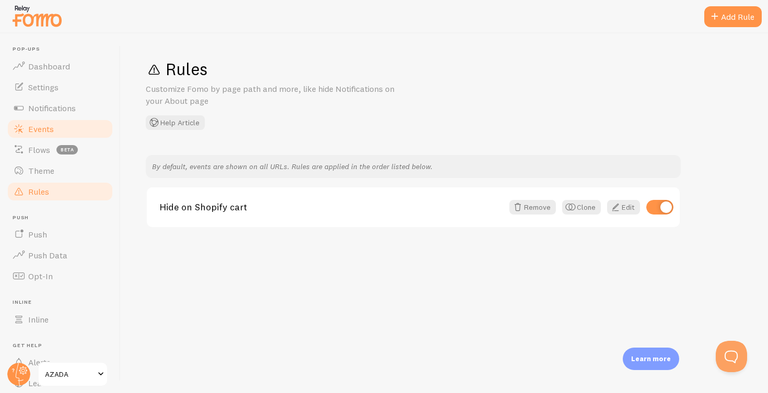
click at [36, 126] on span "Events" at bounding box center [41, 129] width 26 height 10
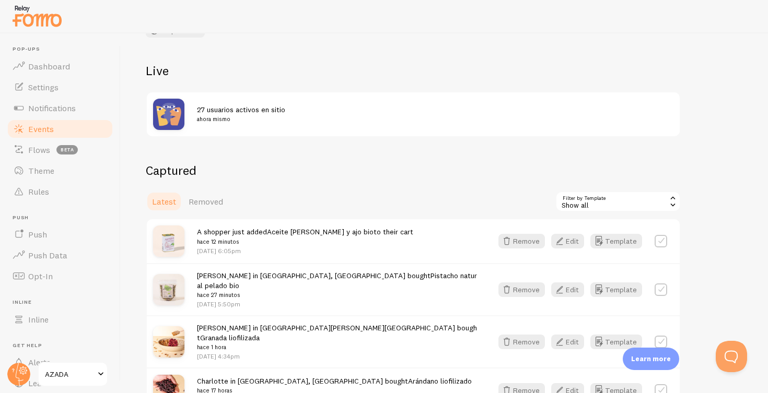
scroll to position [207, 0]
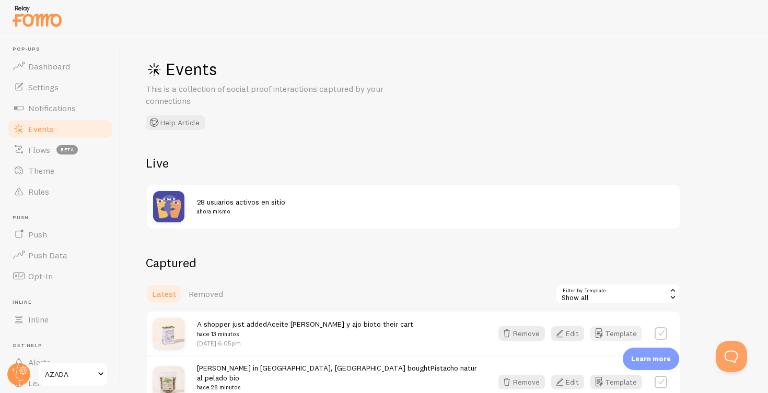
click at [616, 329] on button "Template" at bounding box center [616, 333] width 52 height 15
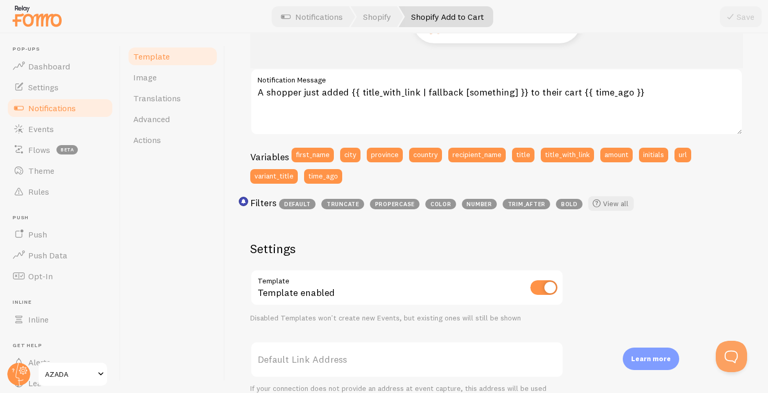
scroll to position [184, 0]
click at [316, 151] on button "first_name" at bounding box center [312, 155] width 42 height 15
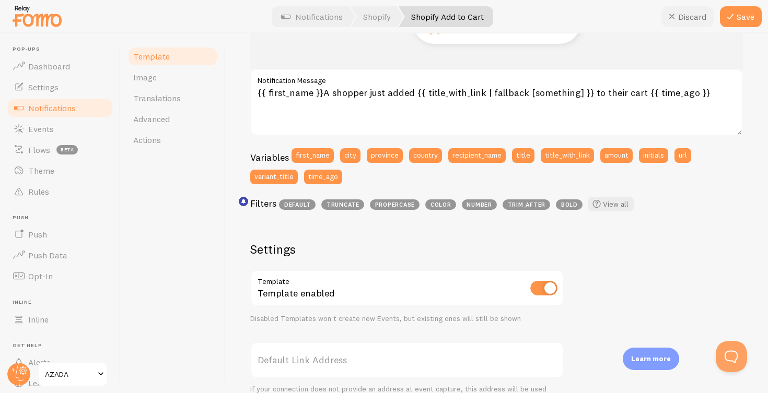
click at [676, 14] on icon at bounding box center [671, 16] width 13 height 13
type textarea "A shopper just added {{ title_with_link | fallback [something] }} to their cart…"
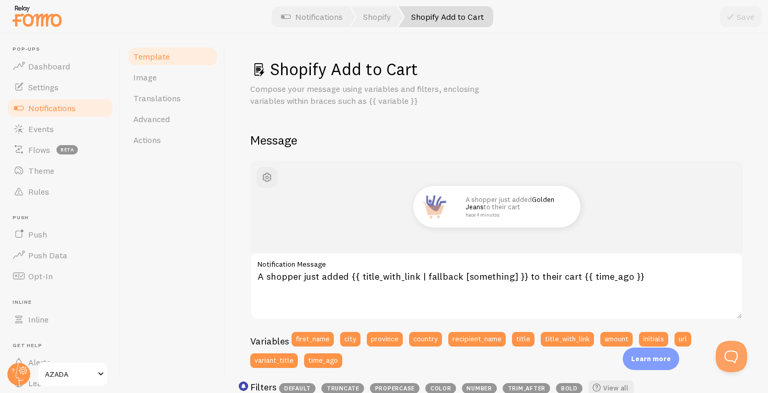
scroll to position [0, 0]
click at [150, 61] on span "Template" at bounding box center [151, 56] width 37 height 10
click at [151, 56] on span "Template" at bounding box center [151, 56] width 37 height 10
click at [320, 17] on link "Notifications" at bounding box center [311, 16] width 87 height 21
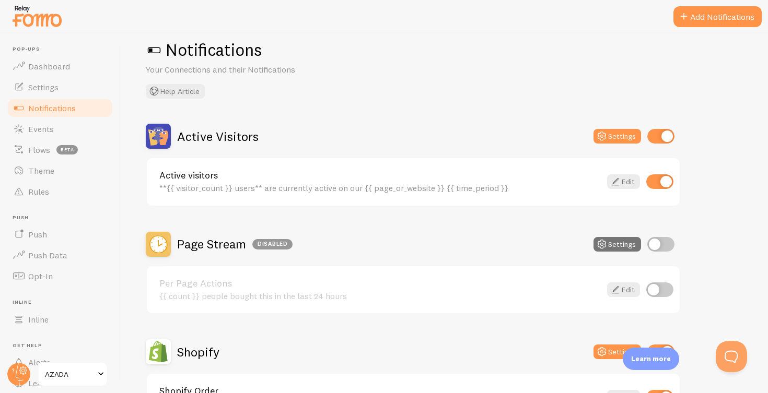
scroll to position [15, 0]
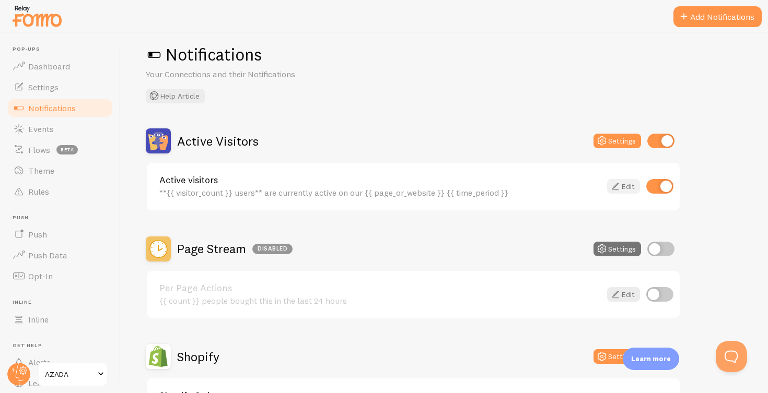
click at [625, 186] on link "Edit" at bounding box center [623, 186] width 33 height 15
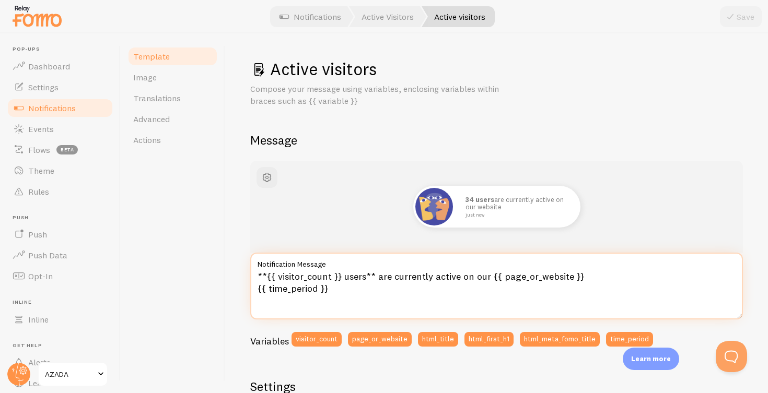
click at [353, 274] on textarea "**{{ visitor_count }} users** are currently active on our {{ page_or_website }}…" at bounding box center [496, 286] width 492 height 67
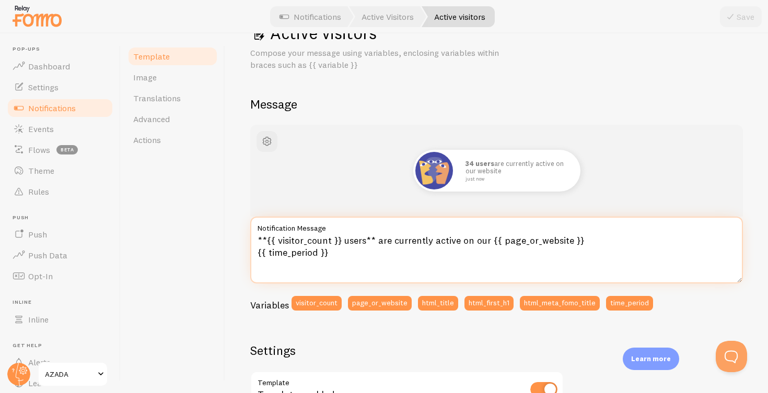
scroll to position [35, 0]
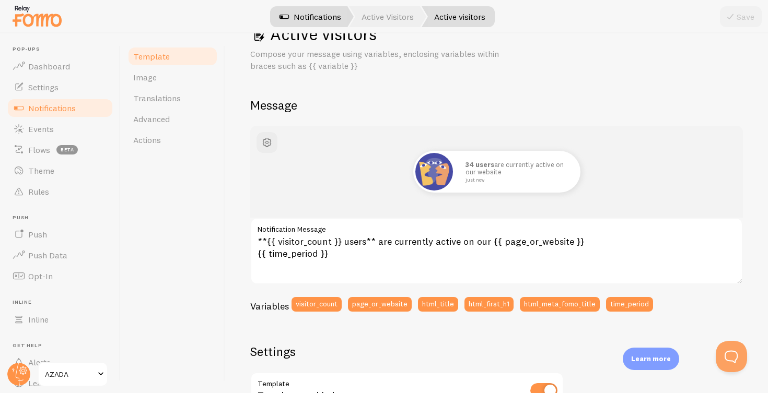
click at [314, 15] on link "Notifications" at bounding box center [310, 16] width 87 height 21
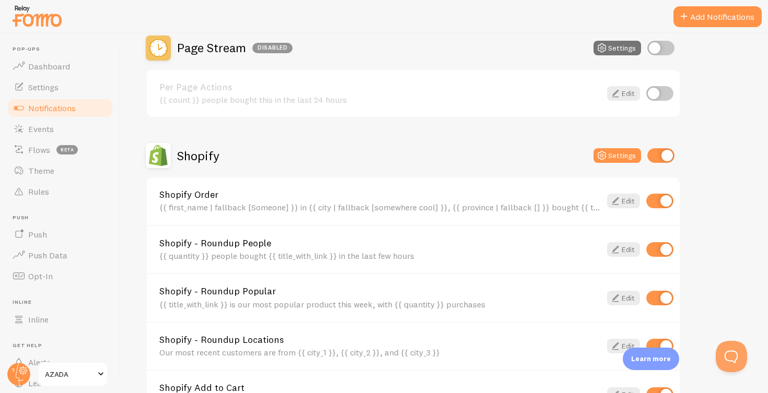
scroll to position [206, 0]
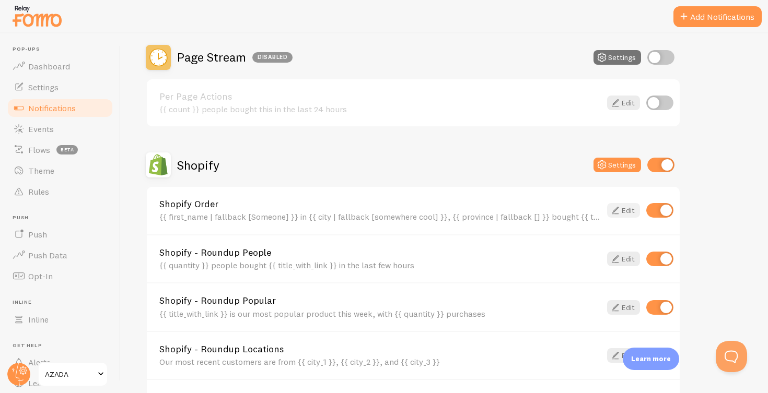
click at [622, 207] on link "Edit" at bounding box center [623, 210] width 33 height 15
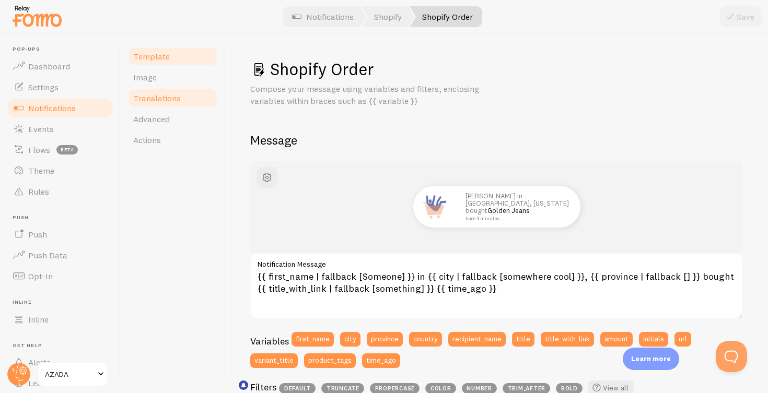
click at [158, 100] on span "Translations" at bounding box center [157, 98] width 48 height 10
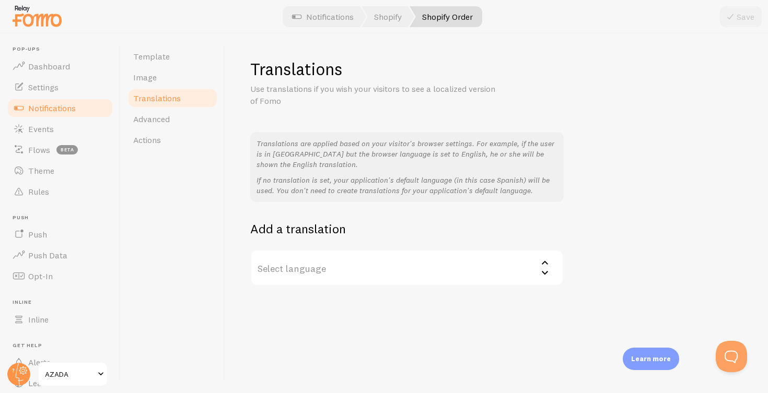
click at [478, 258] on label "Select language" at bounding box center [406, 268] width 313 height 37
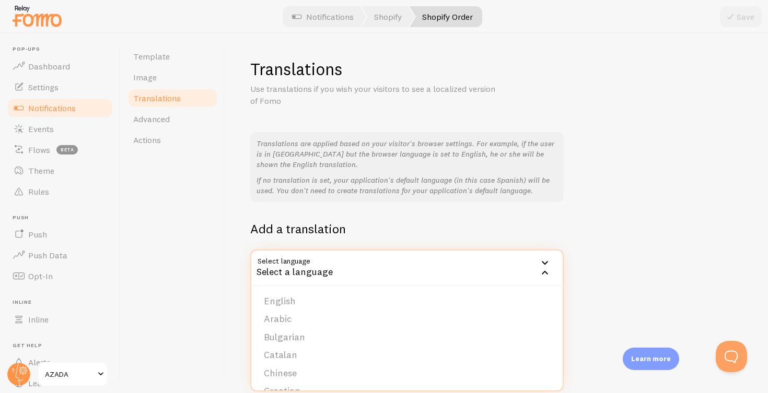
click at [475, 226] on h2 "Add a translation" at bounding box center [406, 229] width 313 height 16
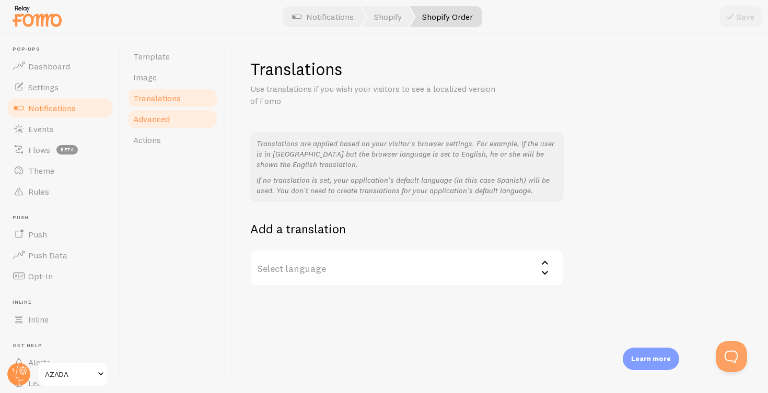
click at [156, 120] on span "Advanced" at bounding box center [151, 119] width 37 height 10
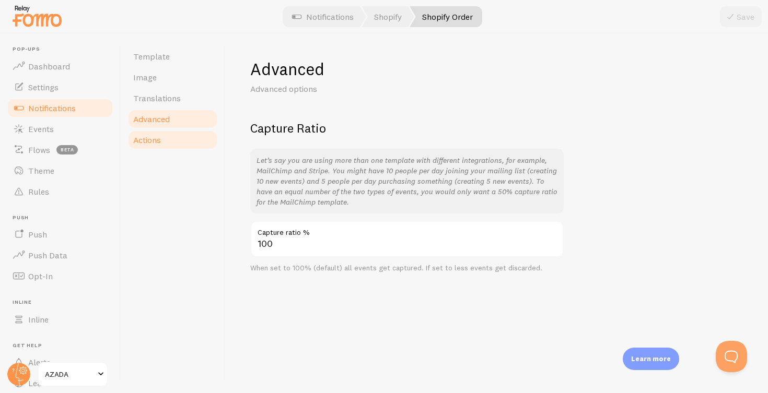
click at [154, 138] on span "Actions" at bounding box center [147, 140] width 28 height 10
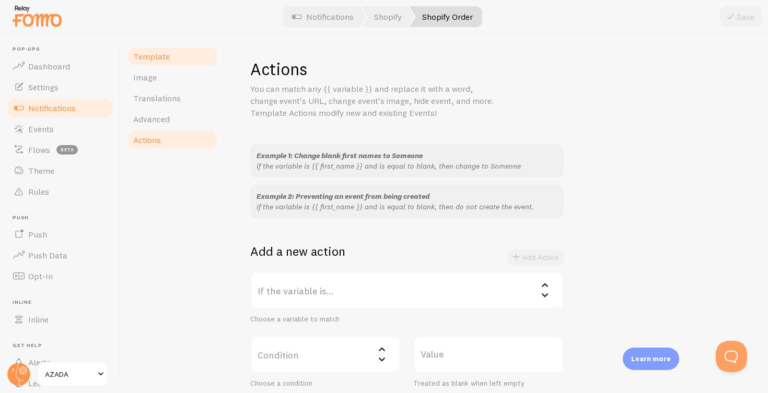
click at [150, 51] on span "Template" at bounding box center [151, 56] width 37 height 10
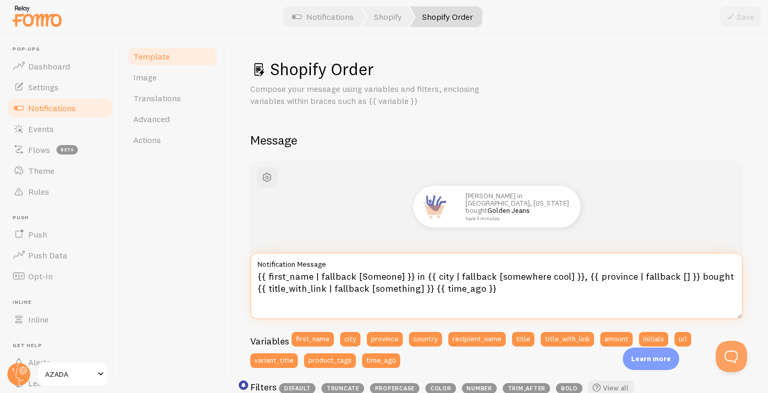
click at [701, 275] on textarea "{{ first_name | fallback [Someone] }} in {{ city | fallback [somewhere cool] }}…" at bounding box center [496, 286] width 492 height 67
click at [414, 275] on textarea "{{ first_name | fallback [Someone] }} in {{ city | fallback [somewhere cool] }}…" at bounding box center [496, 286] width 492 height 67
drag, startPoint x: 418, startPoint y: 275, endPoint x: 412, endPoint y: 275, distance: 6.3
click at [412, 275] on textarea "{{ first_name | fallback [Someone] }} in {{ city | fallback [somewhere cool] }}…" at bounding box center [496, 286] width 492 height 67
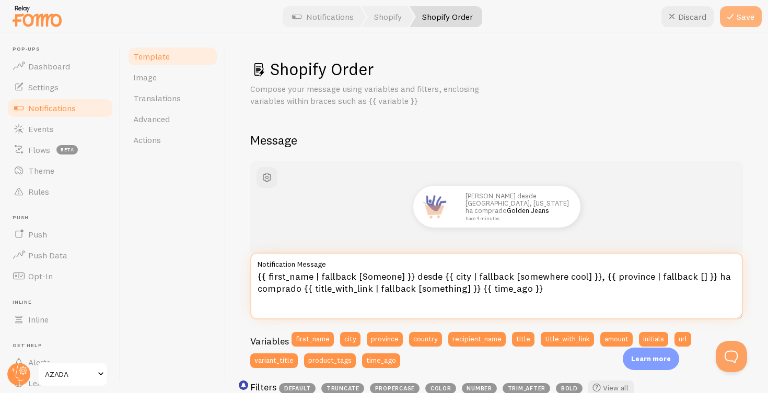
type textarea "{{ first_name | fallback [Someone] }} desde {{ city | fallback [somewhere cool]…"
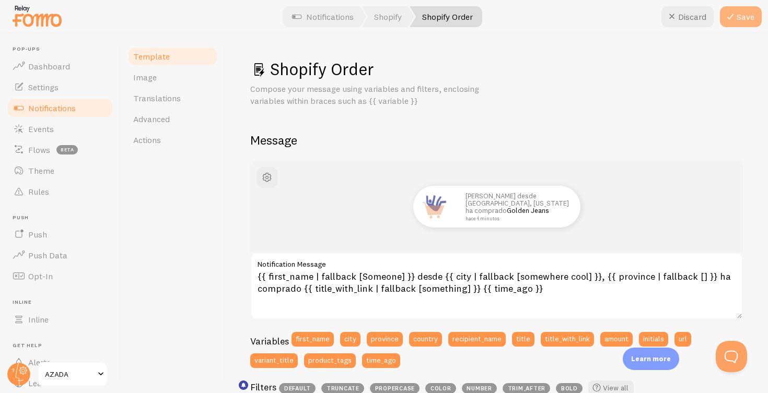
click at [740, 15] on button "Save" at bounding box center [740, 16] width 42 height 21
